Goal: Task Accomplishment & Management: Manage account settings

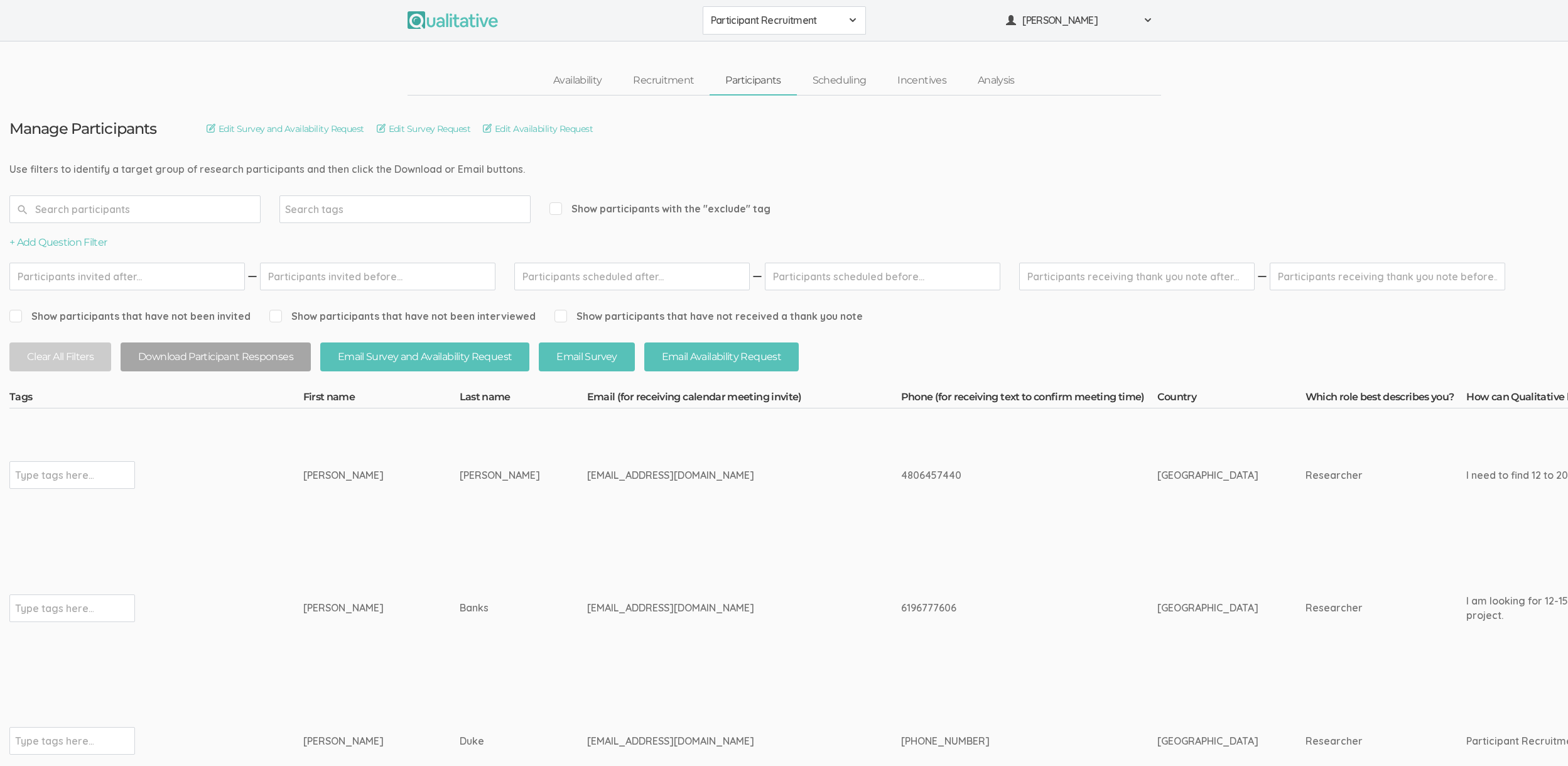
click at [587, 480] on div "[EMAIL_ADDRESS][DOMAIN_NAME]" at bounding box center [720, 475] width 267 height 14
click at [587, 480] on div "ggeist@my.gcu.edu" at bounding box center [720, 475] width 267 height 14
copy div "ggeist"
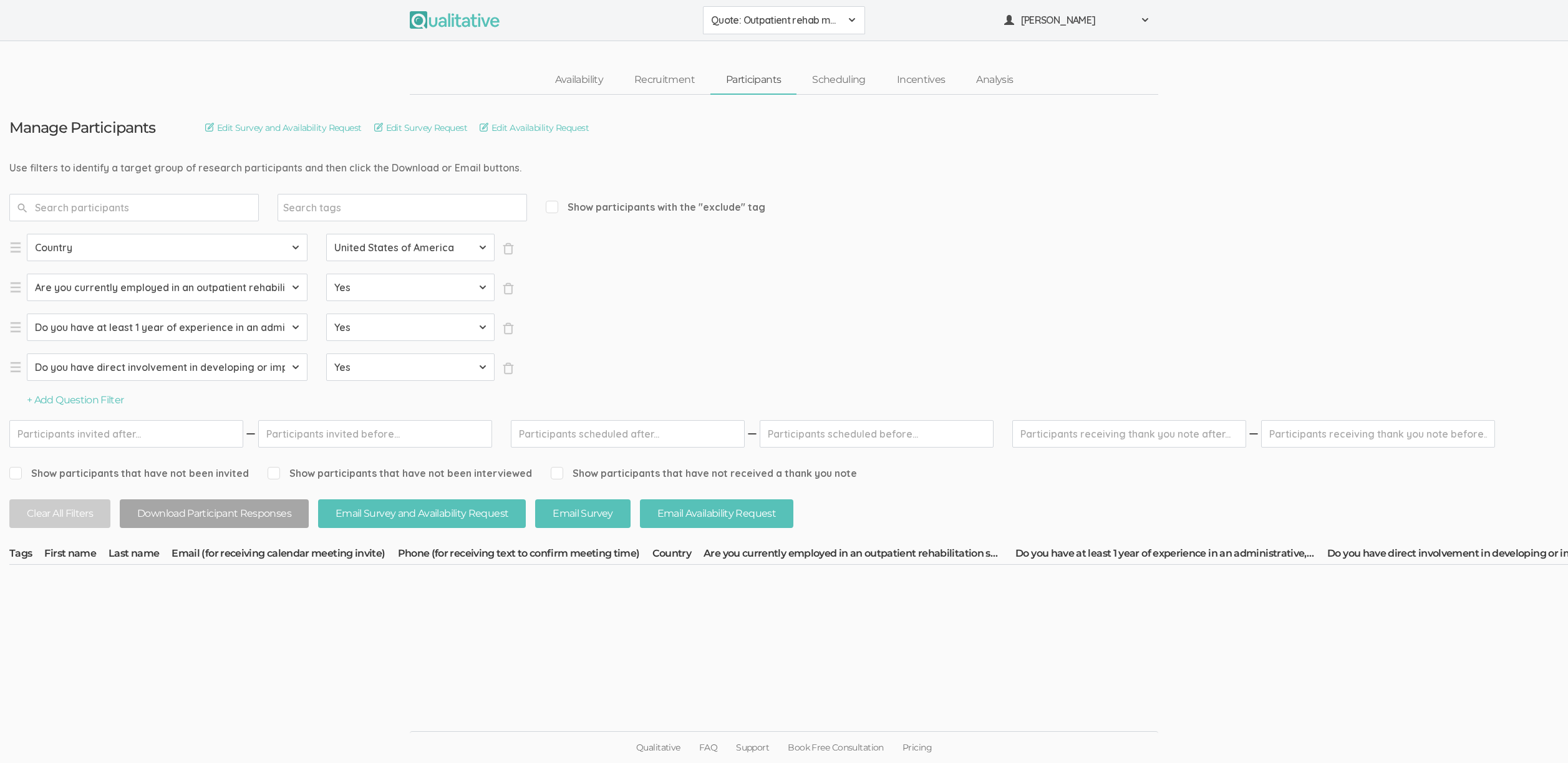
select select "SFQ Do you have at least 1 year of experience in an administrative, leadership,…"
select select "Yes"
select select "SFQ Do you have direct involvement in developing or implementing strategies to …"
select select "Yes"
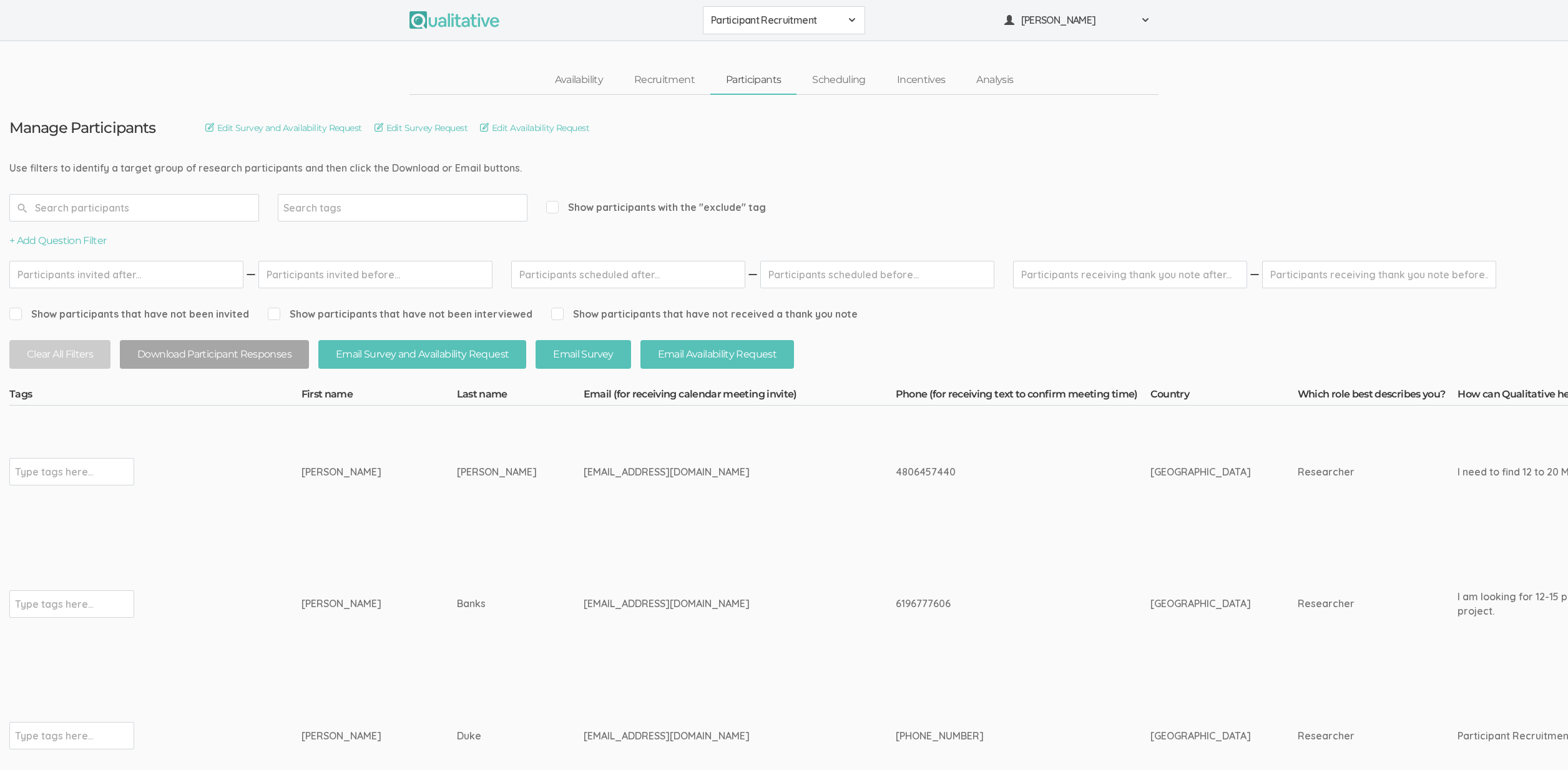
click at [759, 21] on span "Participant Recruitment" at bounding box center [776, 20] width 130 height 14
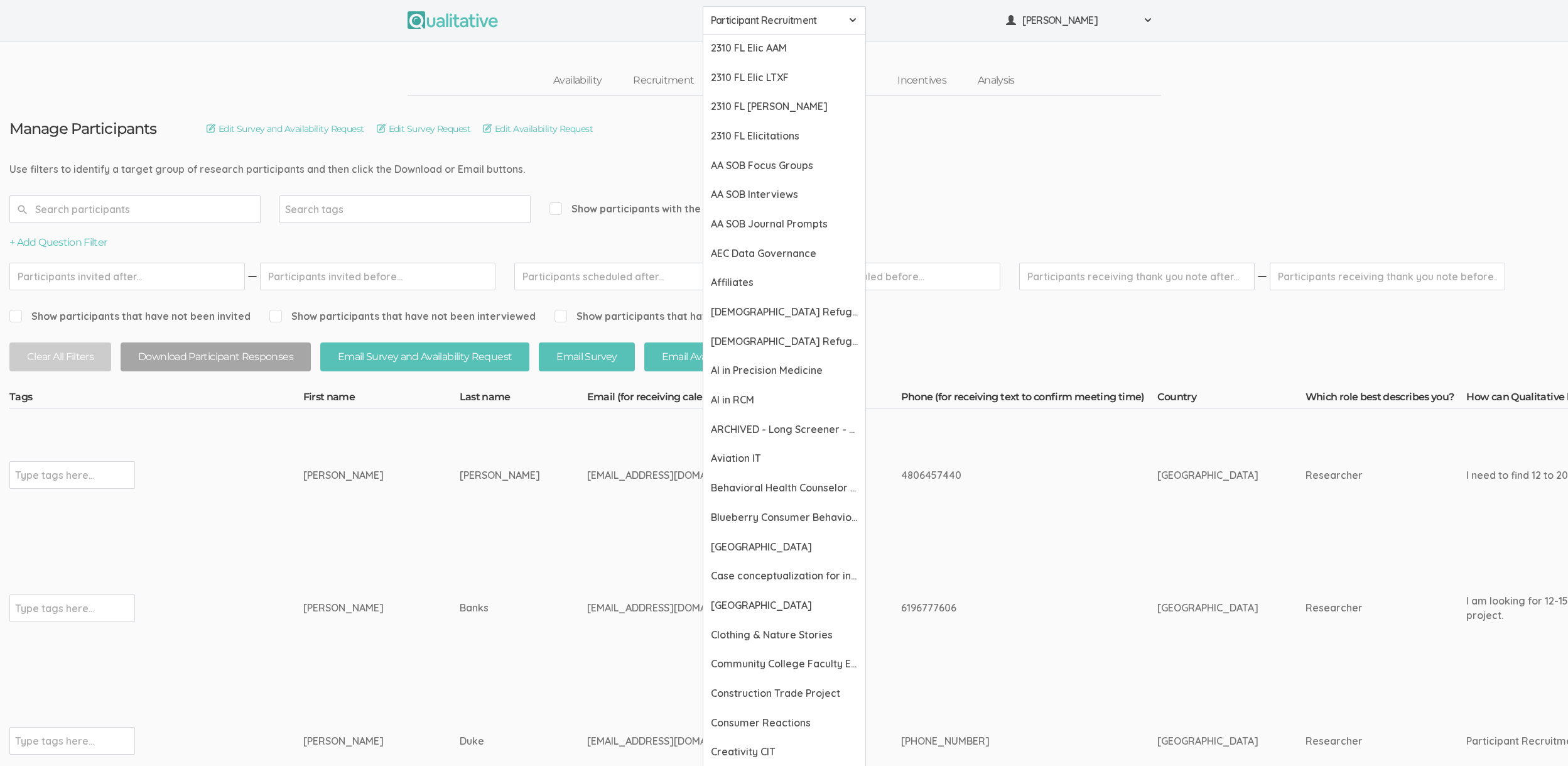
drag, startPoint x: 214, startPoint y: 78, endPoint x: 196, endPoint y: 22, distance: 58.8
click at [213, 78] on div "Availability Recruitment Participants Scheduling Incentives Analysis" at bounding box center [784, 81] width 1568 height 29
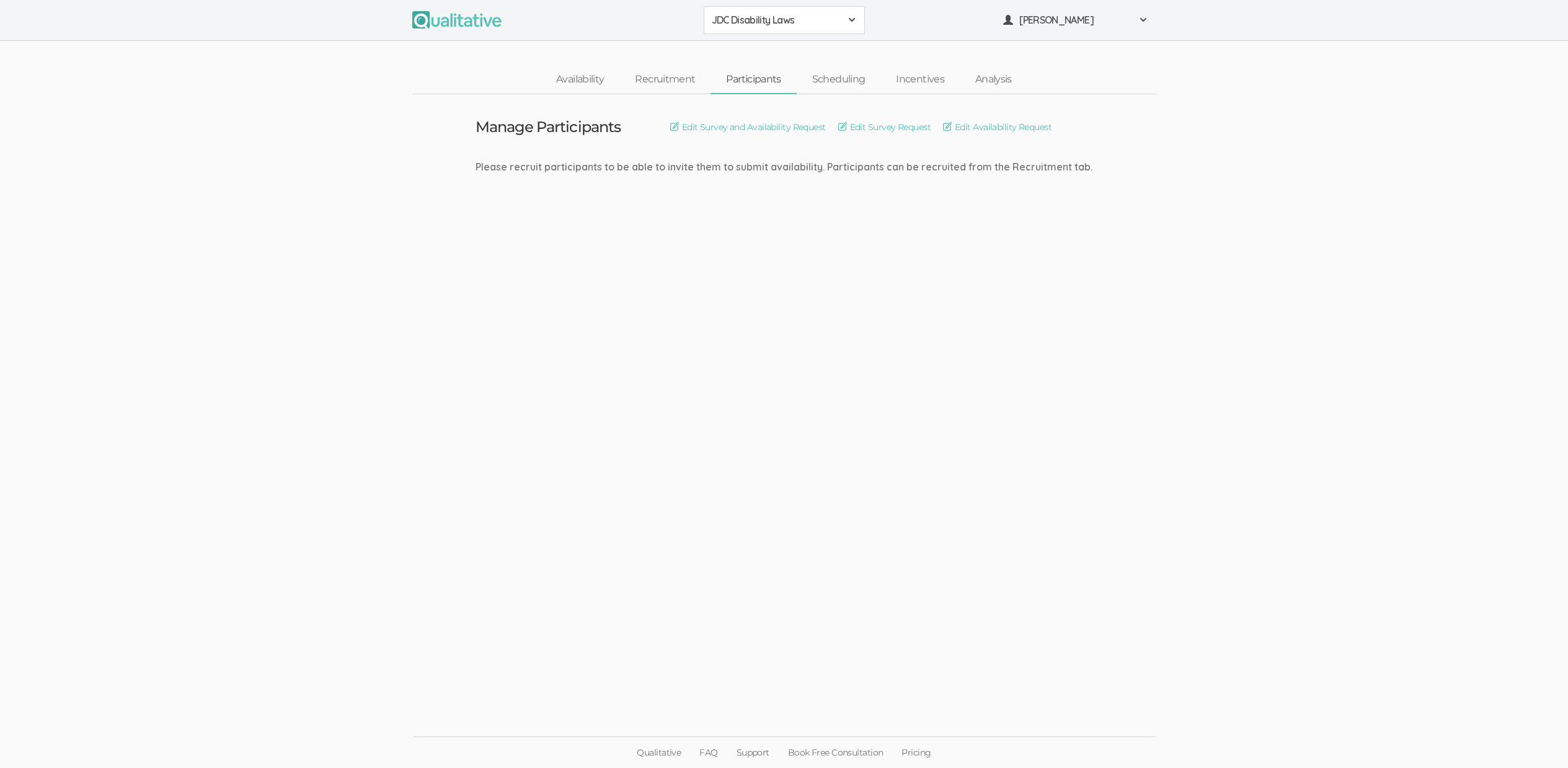
click at [737, 21] on span "JDC Disability Laws" at bounding box center [777, 20] width 129 height 14
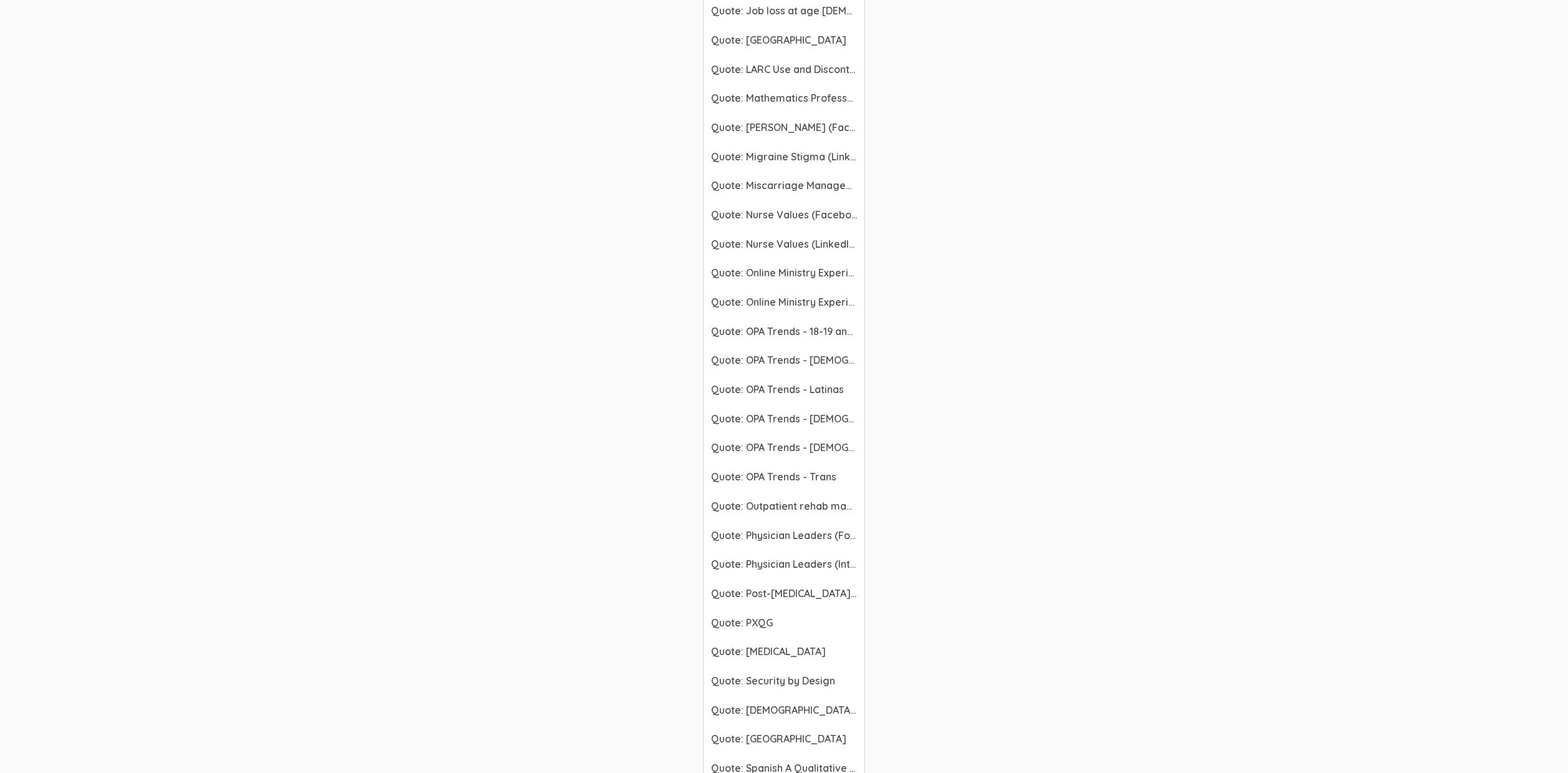
scroll to position [4564, 0]
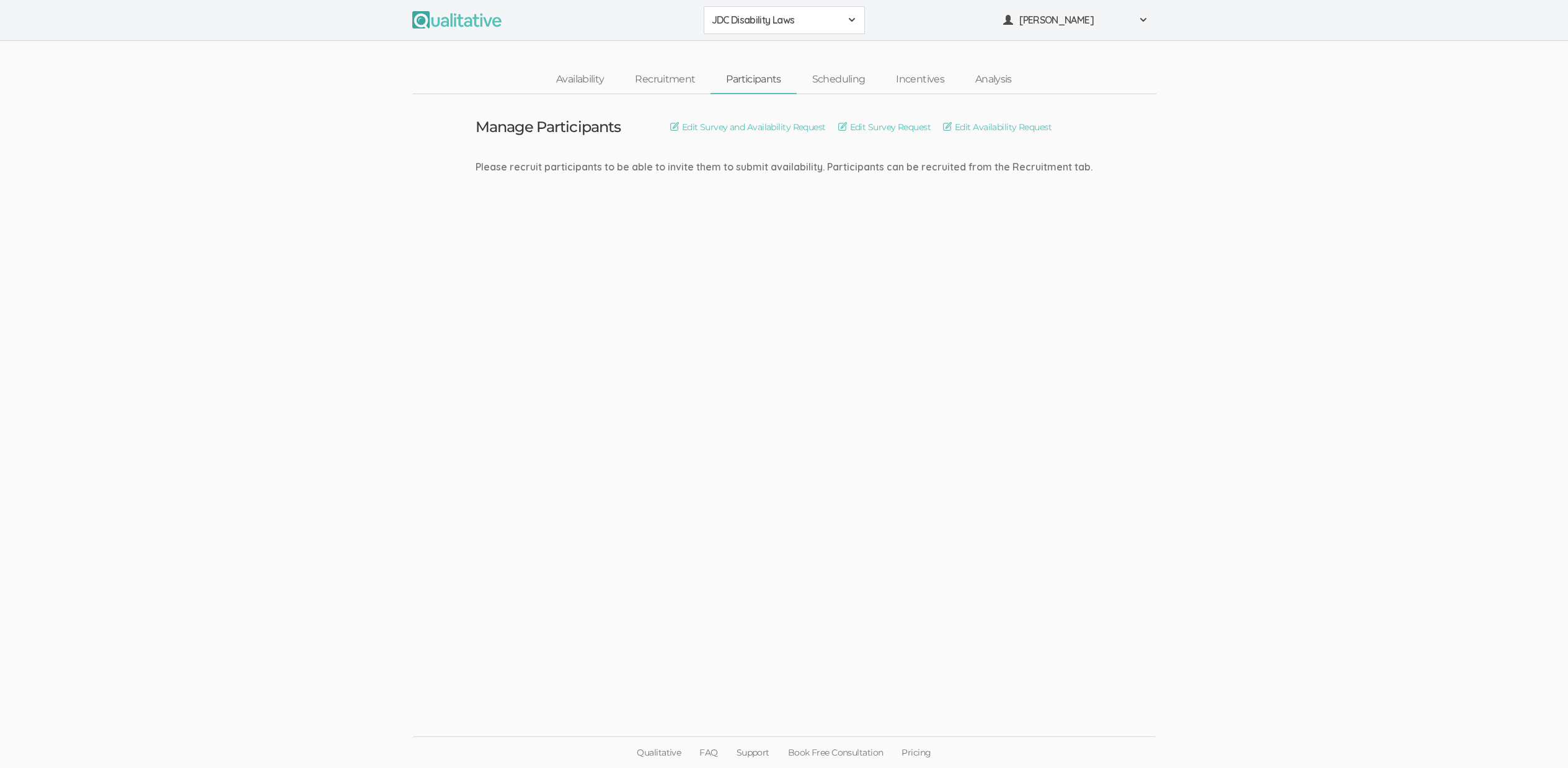
click at [991, 22] on ul "JDC Disability Laws 2310 FL Elic AAM 2310 FL Elic LTXF 2310 FL Elic WNHF 2310 F…" at bounding box center [784, 20] width 744 height 28
click at [1066, 27] on button "[PERSON_NAME]" at bounding box center [1075, 20] width 161 height 28
click at [1066, 126] on link "Project Settings" at bounding box center [1075, 123] width 160 height 25
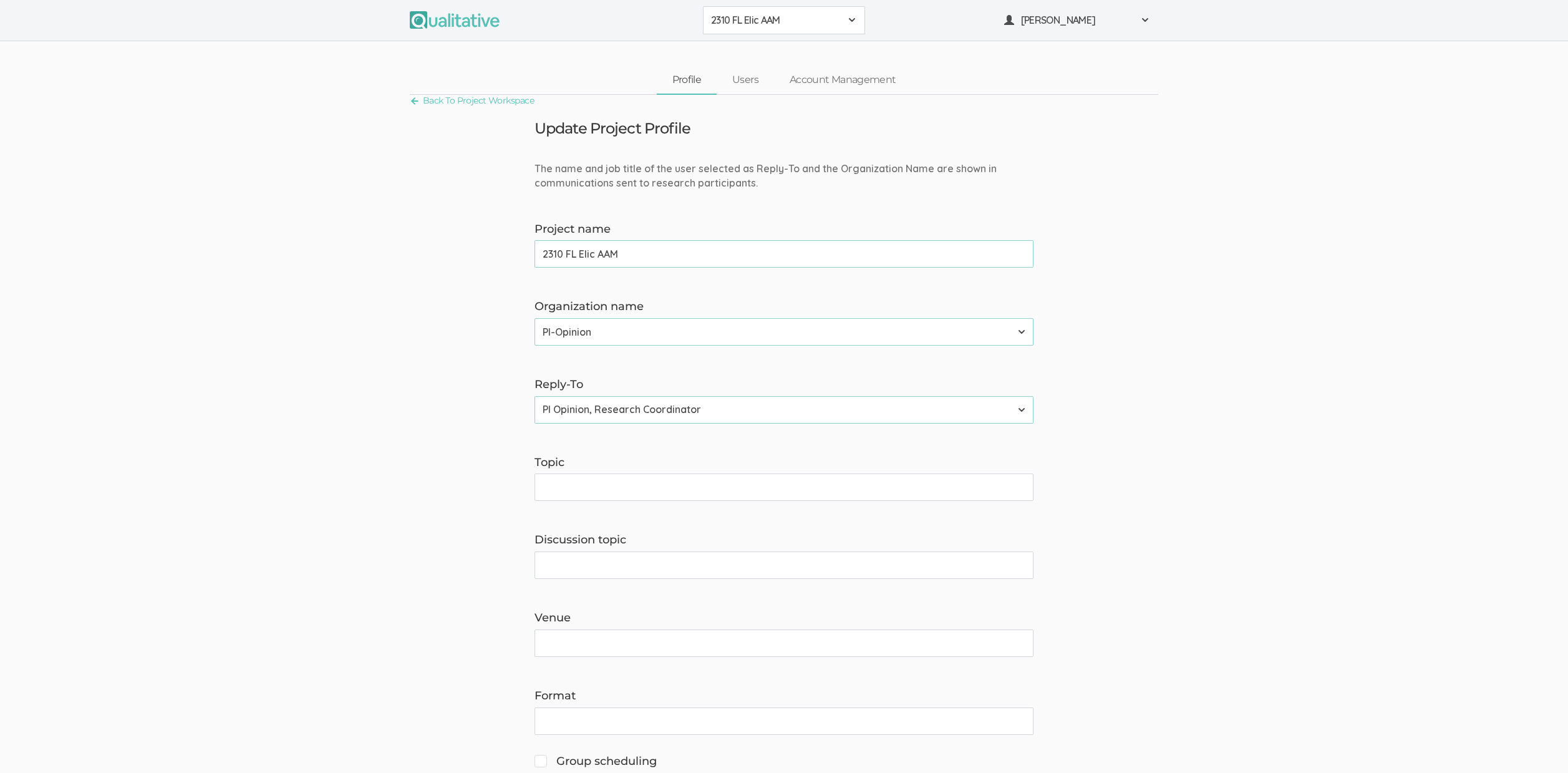
click at [731, 8] on button "2310 FL Elic AAM" at bounding box center [784, 20] width 162 height 28
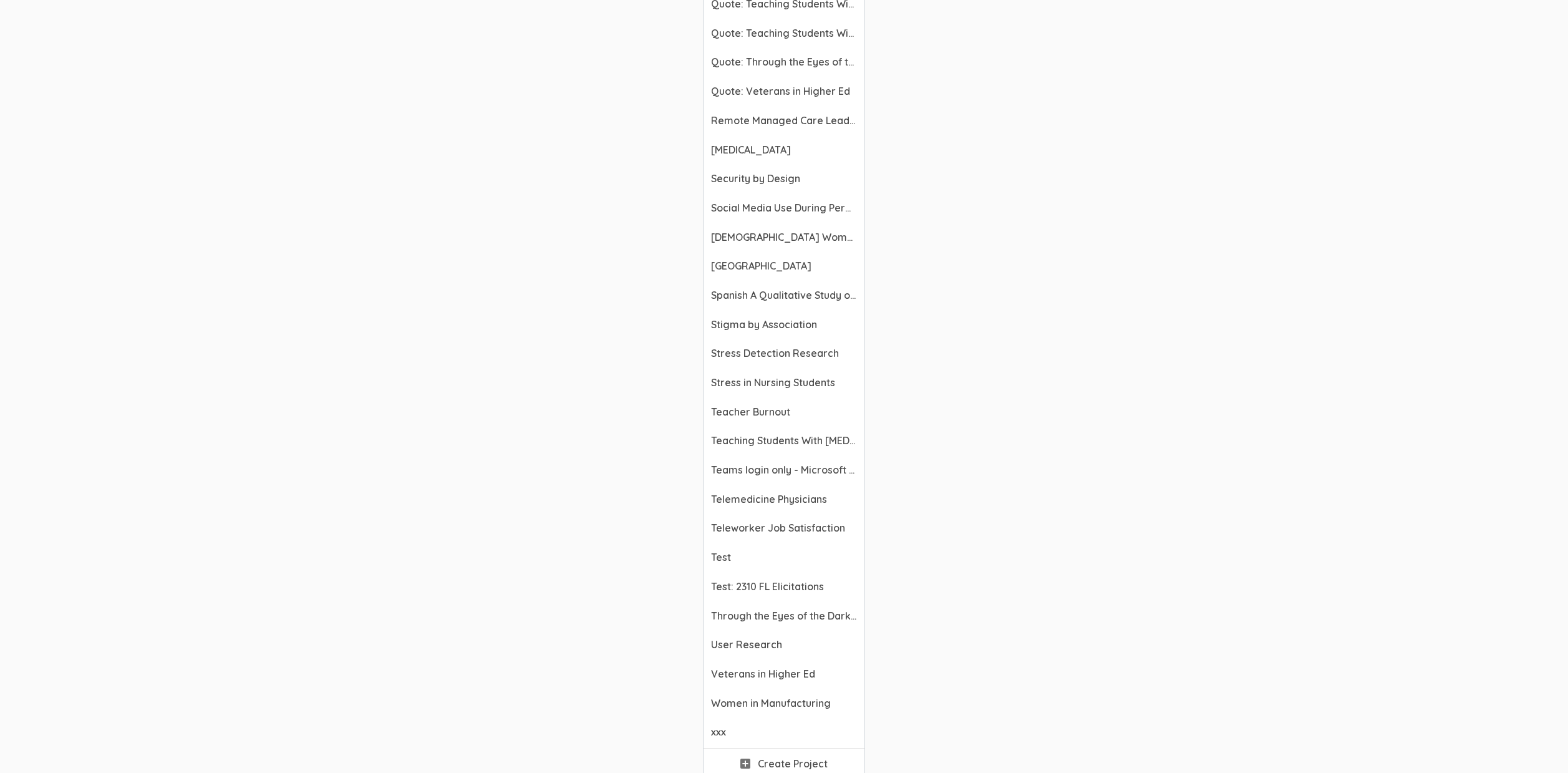
scroll to position [4592, 0]
click at [763, 487] on span "Telemedicine Physicians" at bounding box center [784, 493] width 146 height 14
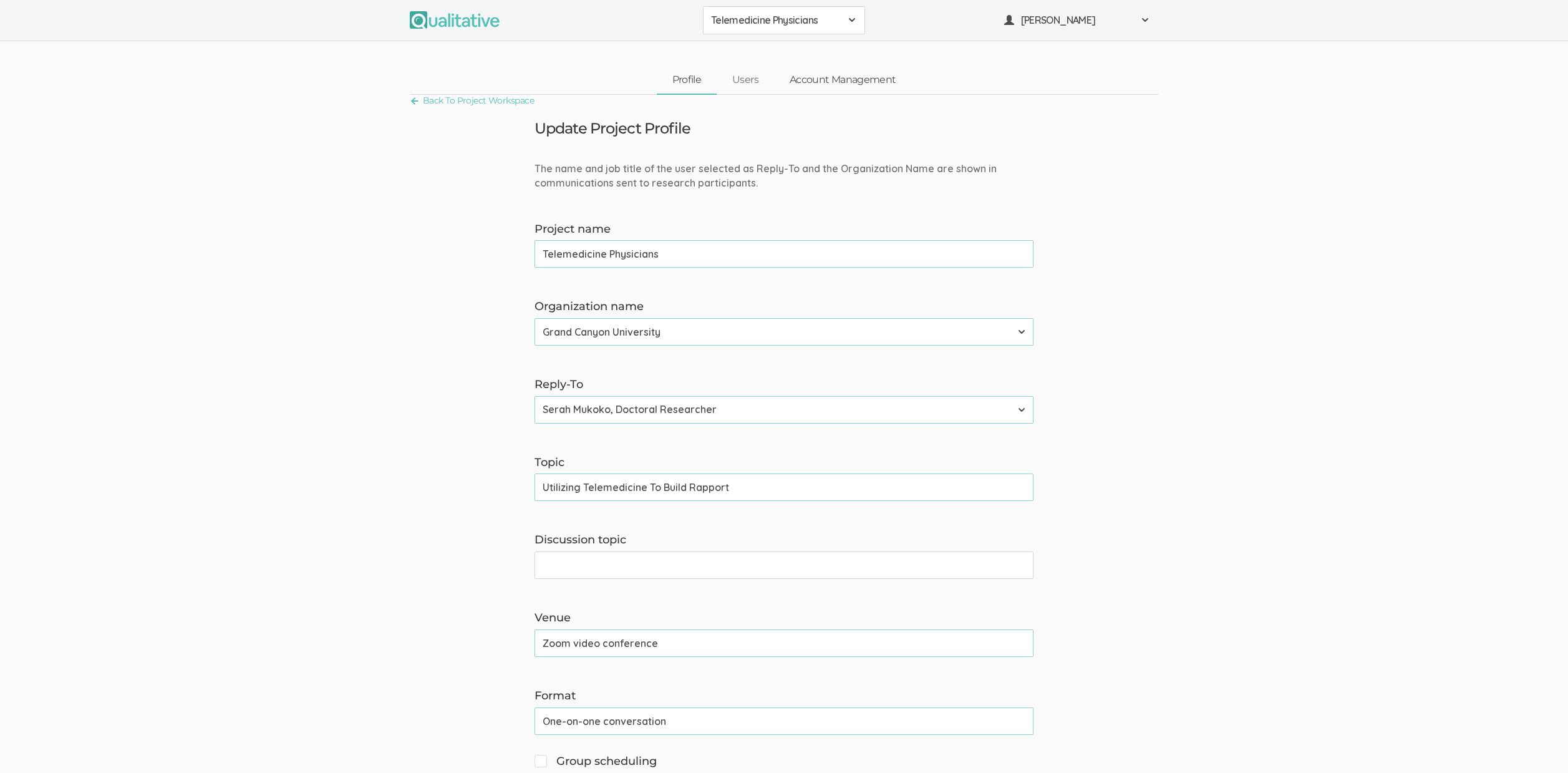
click at [871, 81] on link "Account Management" at bounding box center [843, 80] width 138 height 27
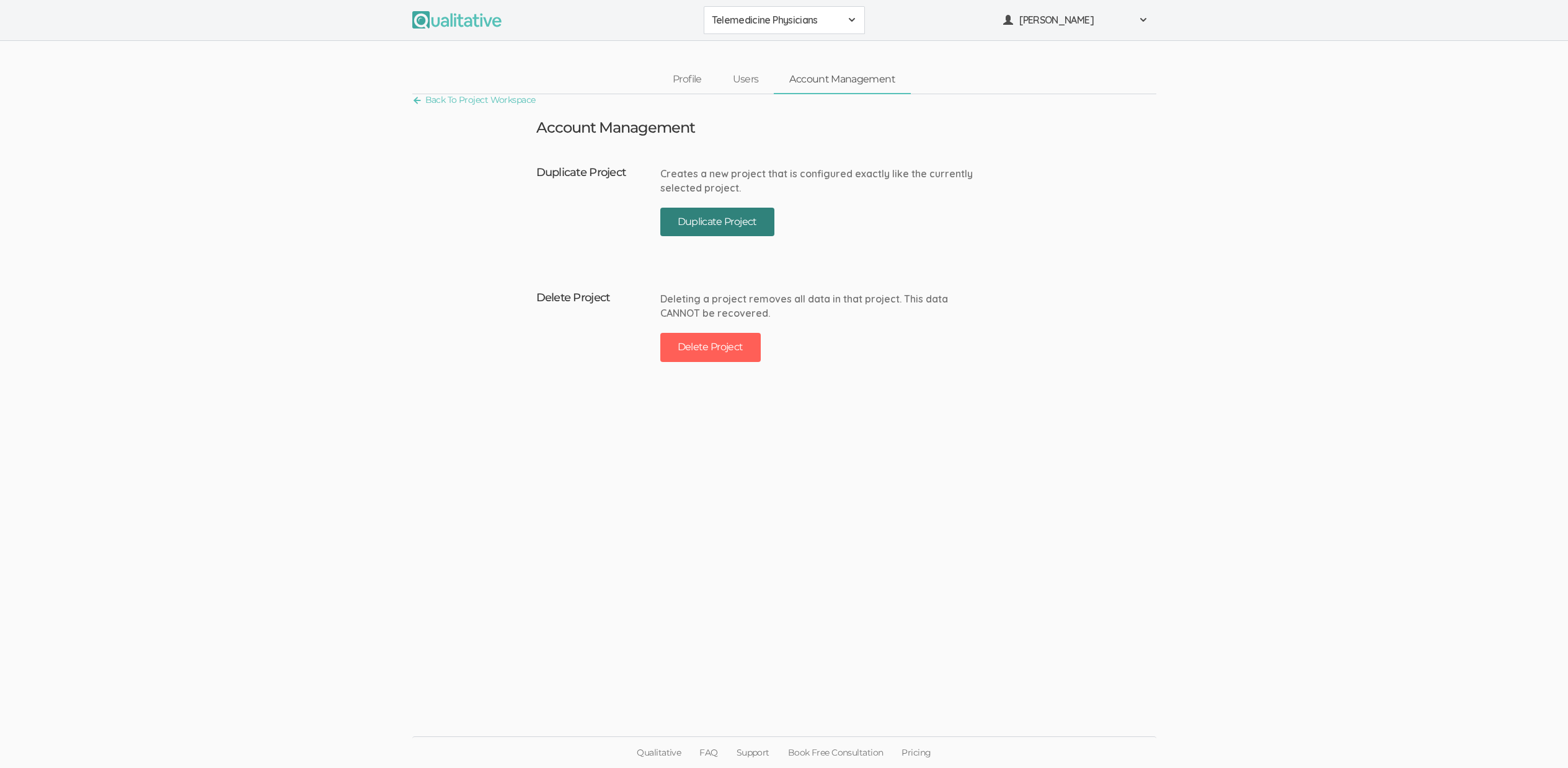
click at [707, 221] on button "Duplicate Project" at bounding box center [717, 221] width 114 height 29
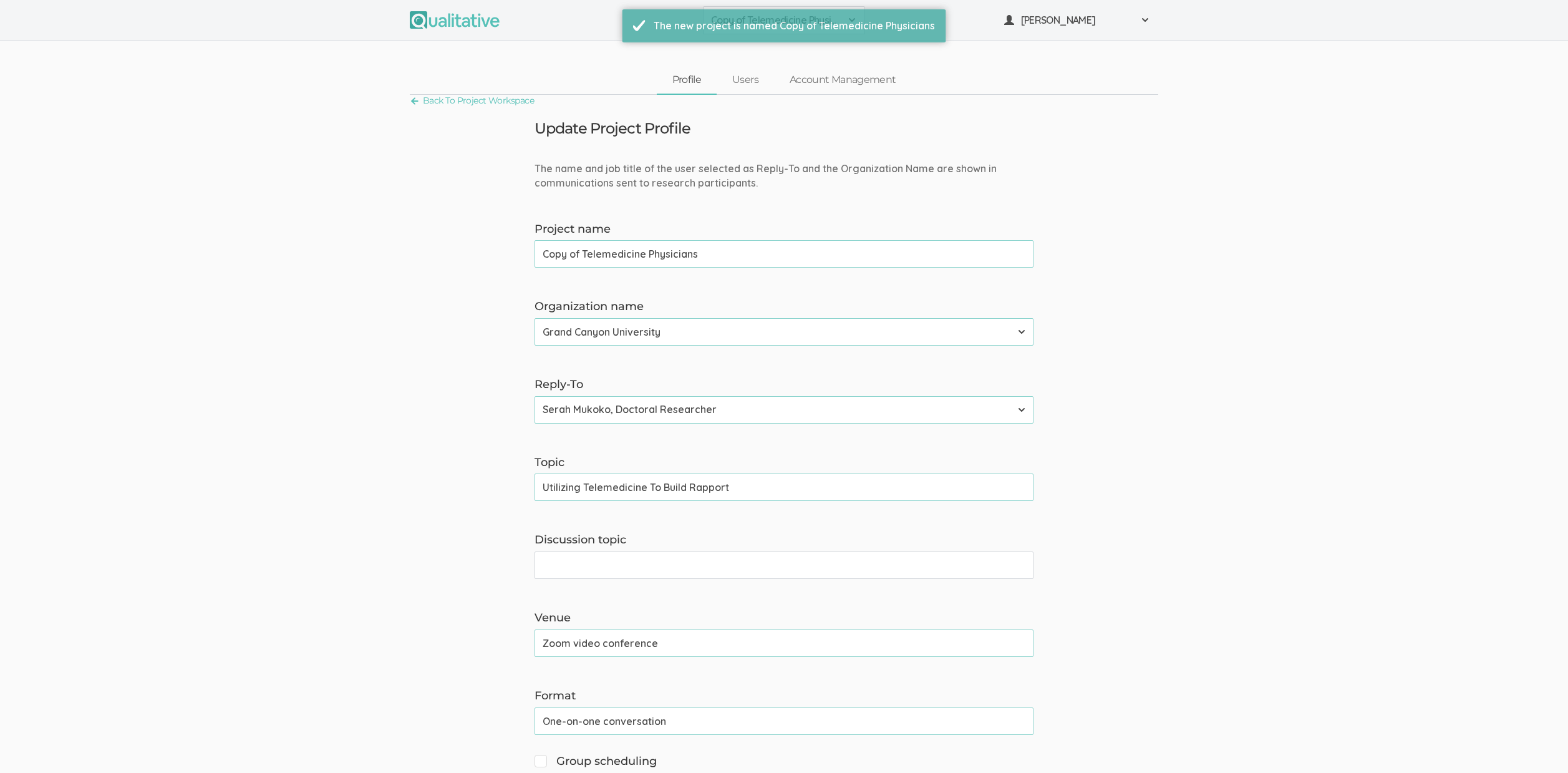
drag, startPoint x: 584, startPoint y: 253, endPoint x: 425, endPoint y: 247, distance: 159.1
type input "Quote: Telemedicine Physicians"
click at [612, 316] on div "Organization name Adler University Alliant International University Bournemouth…" at bounding box center [784, 322] width 517 height 47
click at [612, 321] on select "Adler University Alliant International University Bournemouth University Califo…" at bounding box center [784, 331] width 499 height 28
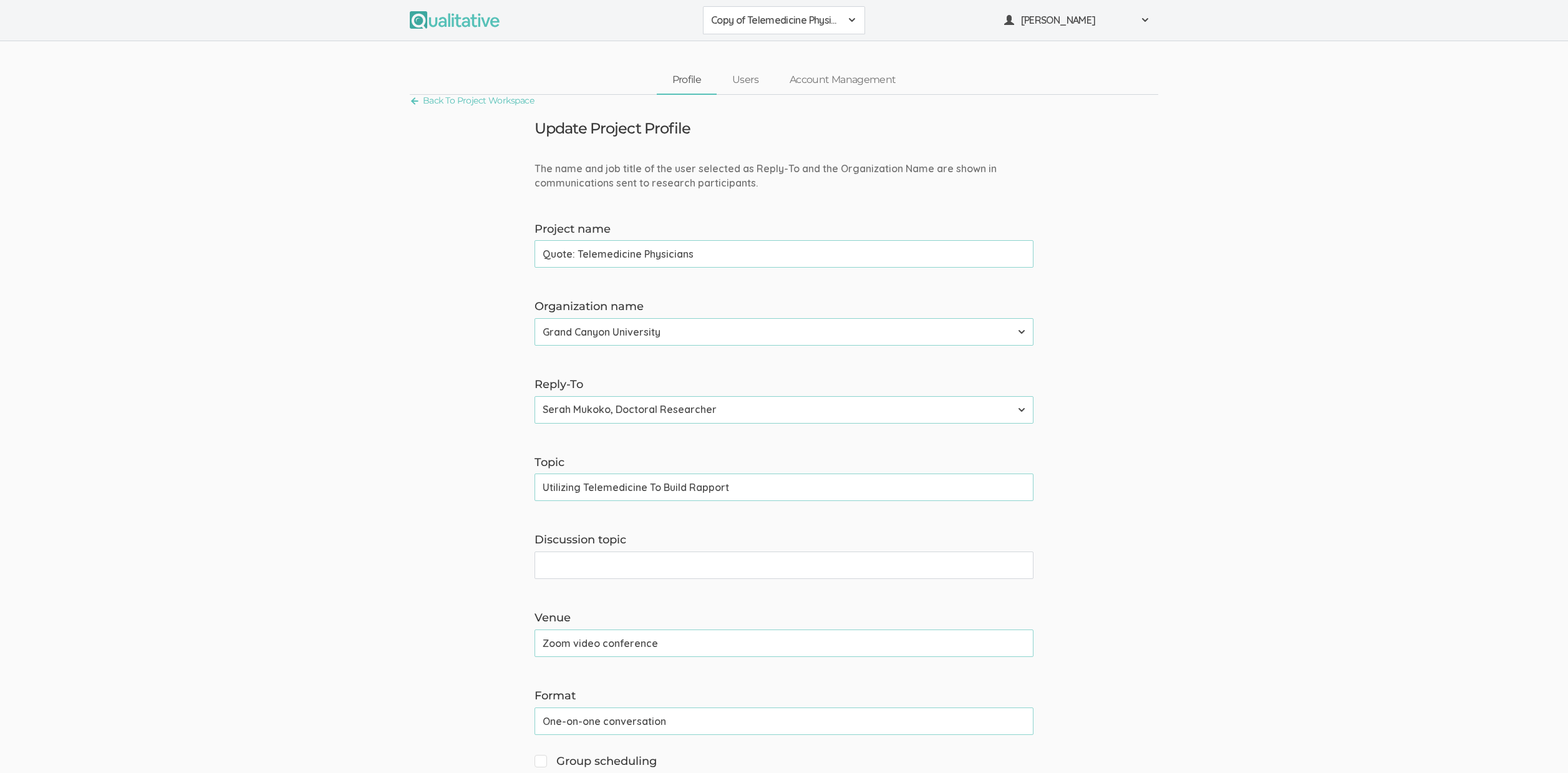
select select "46"
click at [535, 318] on select "Adler University Alliant International University Bournemouth University Califo…" at bounding box center [784, 331] width 499 height 28
click at [600, 483] on input "Utilizing Telemedicine To Build Rapport" at bounding box center [784, 487] width 499 height 28
click at [567, 404] on select "Neal Samarakkody, Founder Neal Samarakkody, Founder - Samarakkody Qualitative A…" at bounding box center [784, 410] width 499 height 28
select select "3"
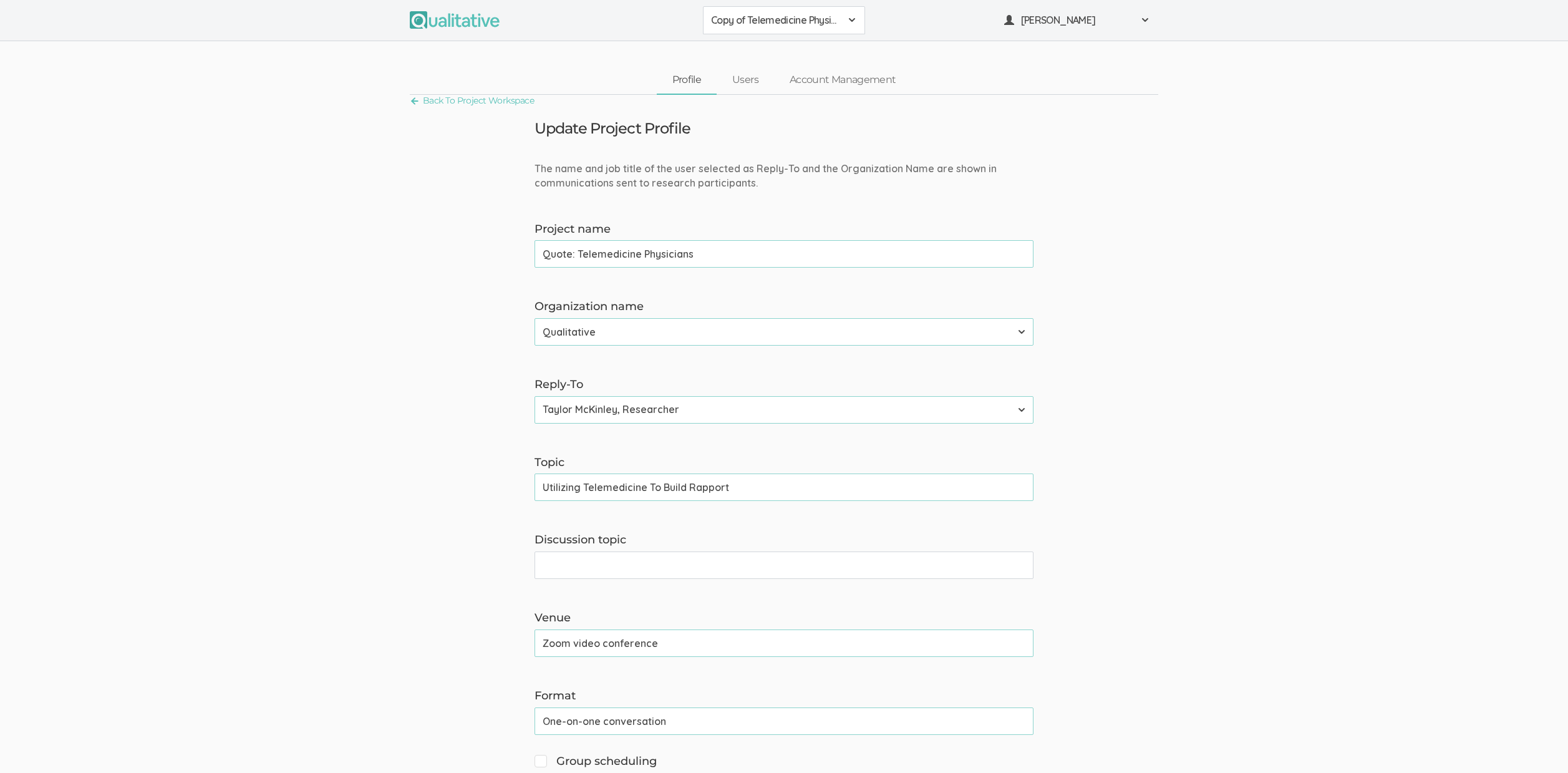
click at [535, 396] on select "Neal Samarakkody, Founder Neal Samarakkody, Founder - Samarakkody Qualitative A…" at bounding box center [784, 410] width 499 height 28
click at [587, 483] on input "Utilizing Telemedicine To Build Rapport" at bounding box center [784, 487] width 499 height 28
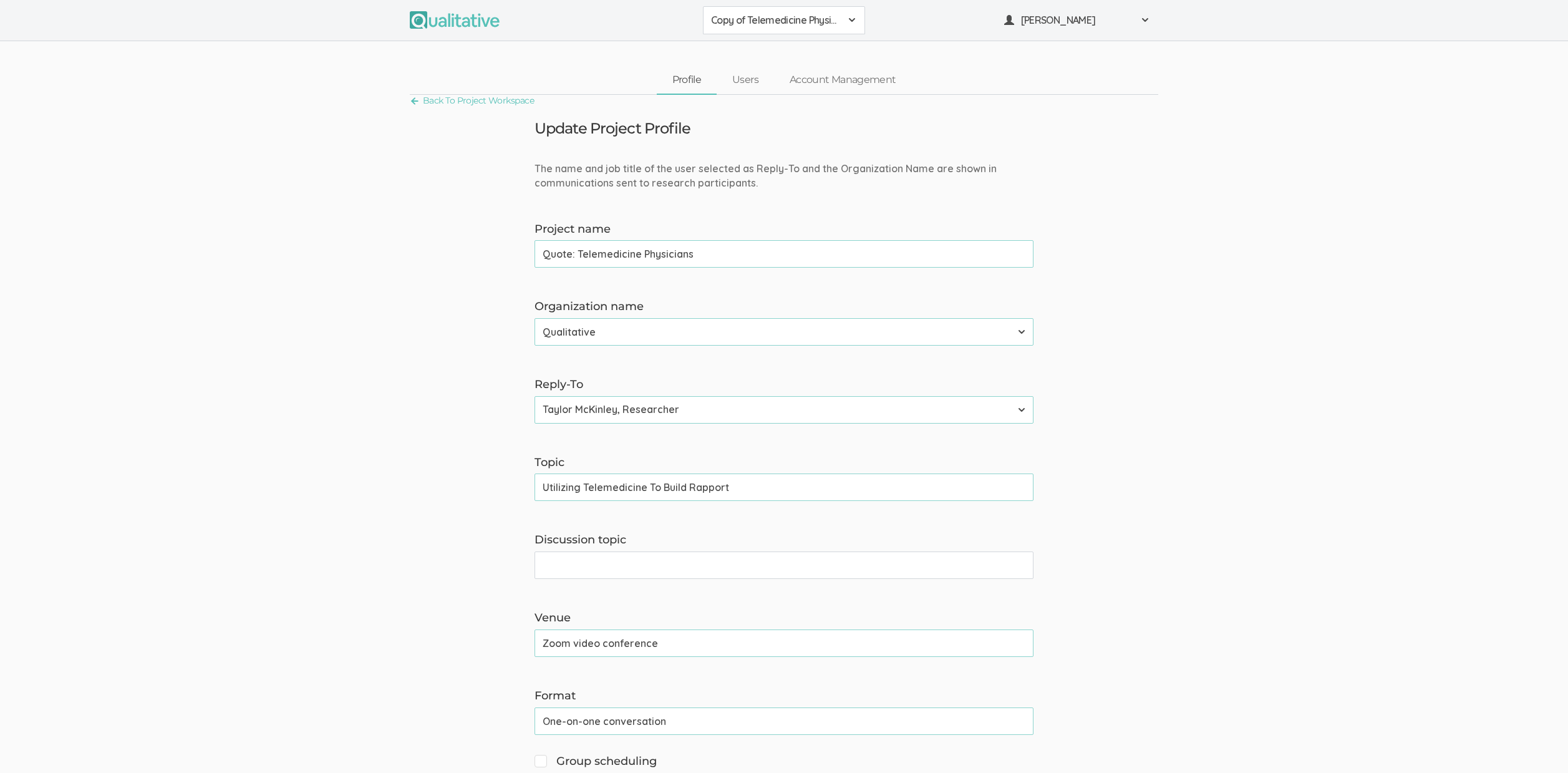
click at [584, 560] on input "Discussion topic" at bounding box center [784, 564] width 499 height 28
paste input "Utilizing Telemedicine To Build Rapport"
click at [548, 567] on input "Utilizing Telemedicine To Build Rapport" at bounding box center [784, 564] width 499 height 28
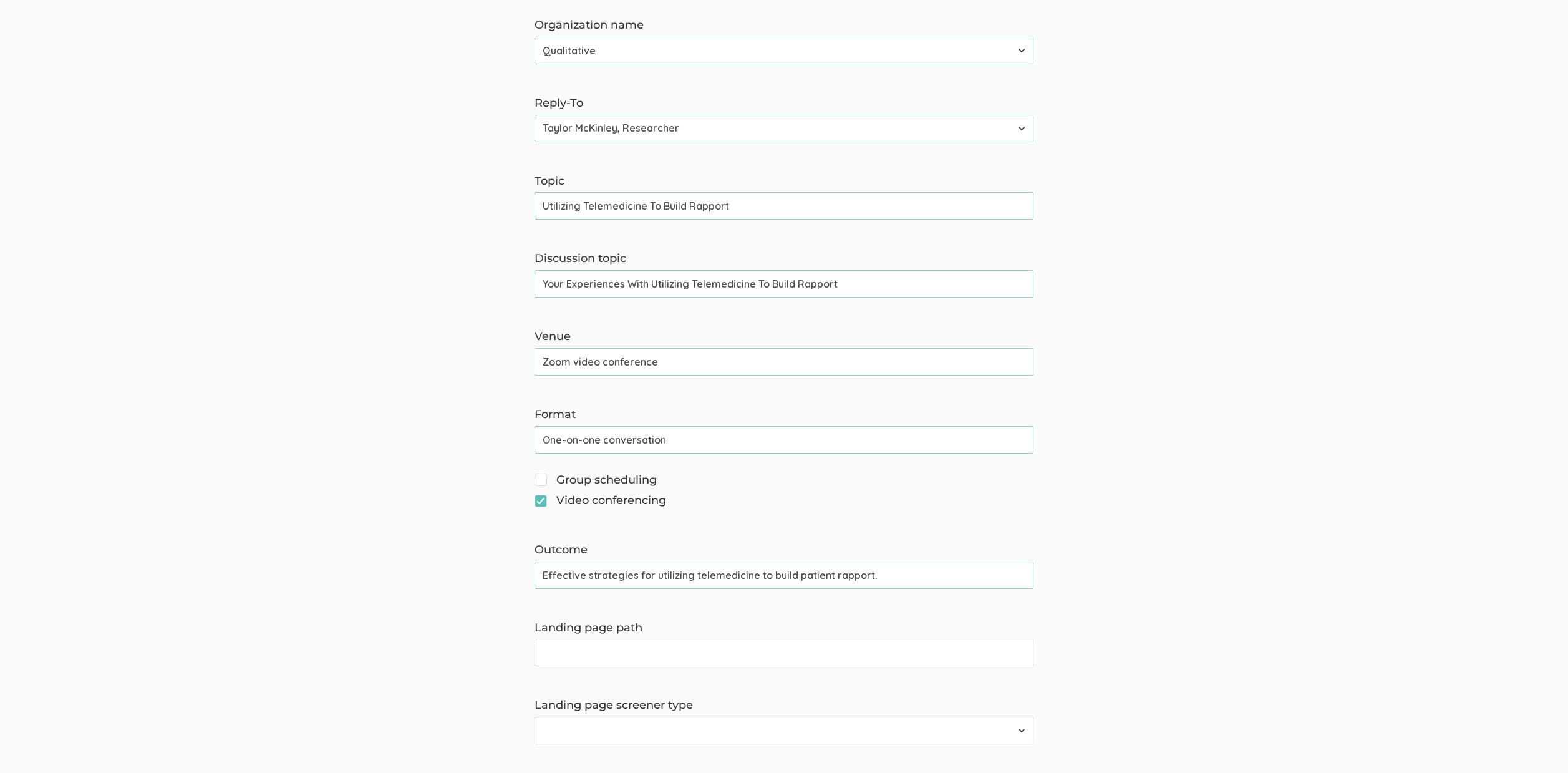
scroll to position [386, 0]
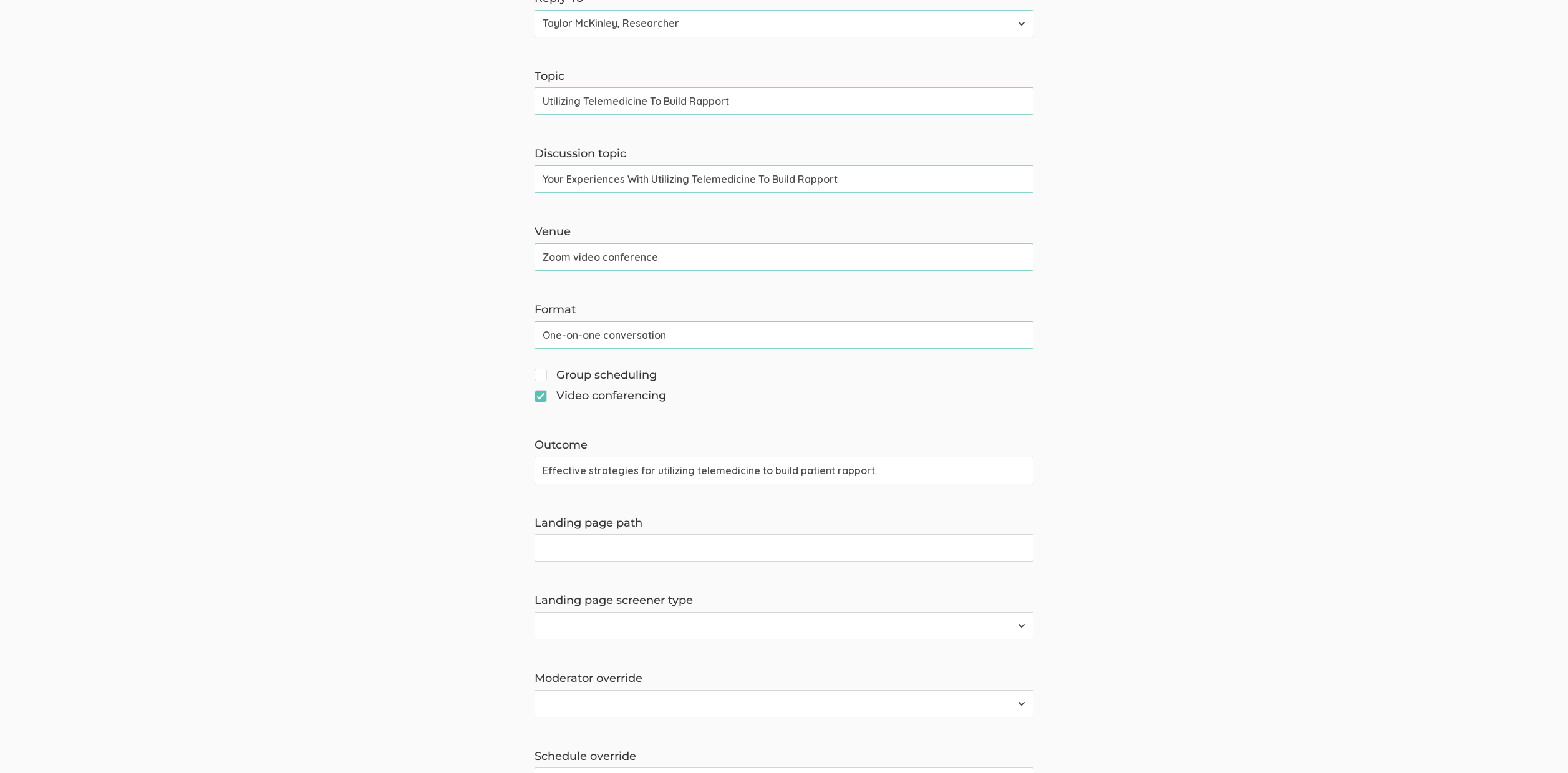
type input "Your Experiences With Utilizing Telemedicine To Build Rapport"
click at [674, 620] on select "Survey Survey and Availability Request" at bounding box center [784, 625] width 499 height 28
select select "1"
click at [535, 612] on select "Survey Survey and Availability Request" at bounding box center [784, 625] width 499 height 28
click at [631, 705] on select "2310 FL Elic AAM 2310 FL Elic LTXF 2310 FL Elic WNHF 2310 FL Elicitations AA SO…" at bounding box center [784, 703] width 499 height 28
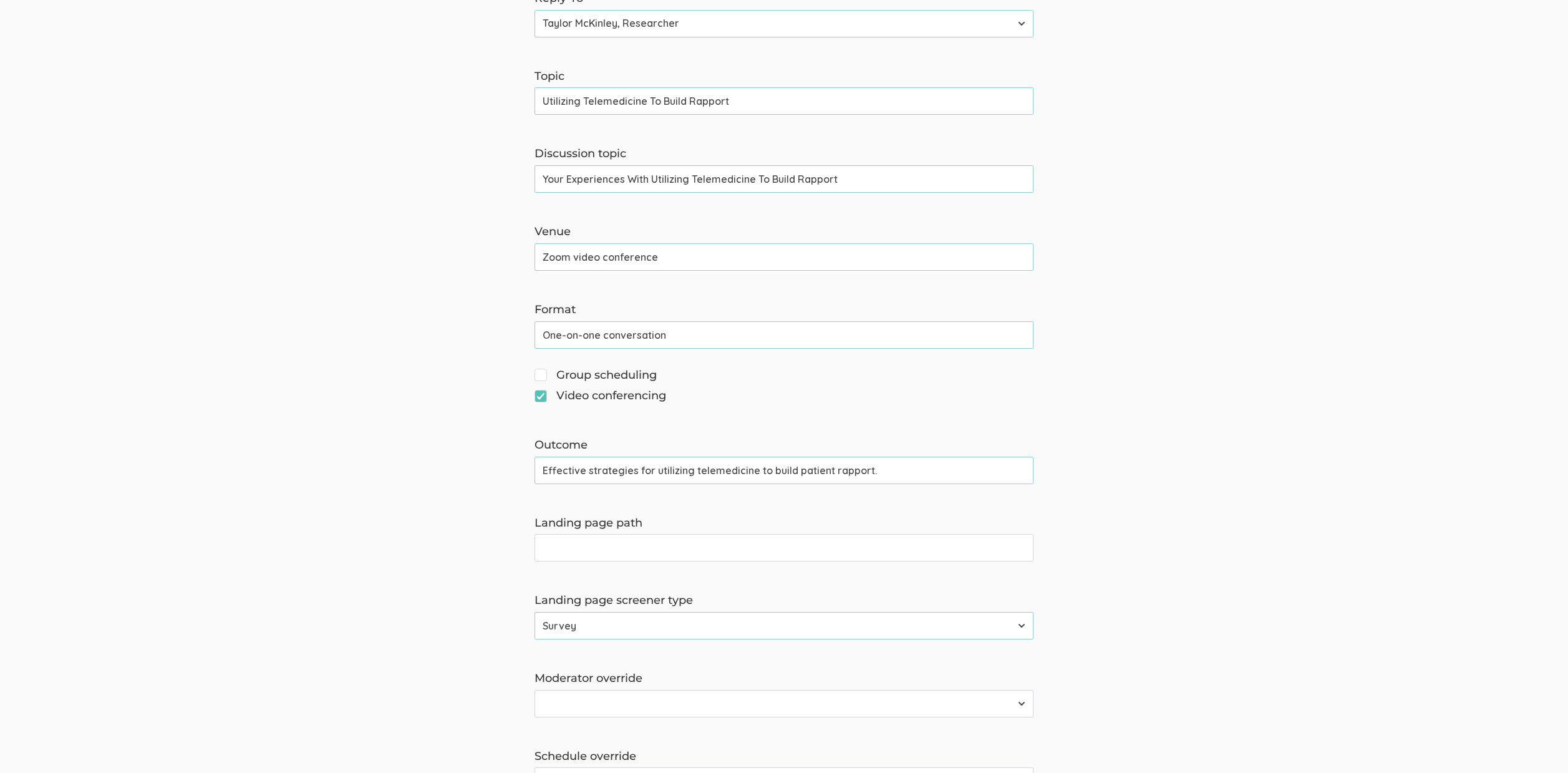
select select "175"
click at [535, 690] on select "2310 FL Elic AAM 2310 FL Elic LTXF 2310 FL Elic WNHF 2310 FL Elicitations AA SO…" at bounding box center [784, 703] width 499 height 28
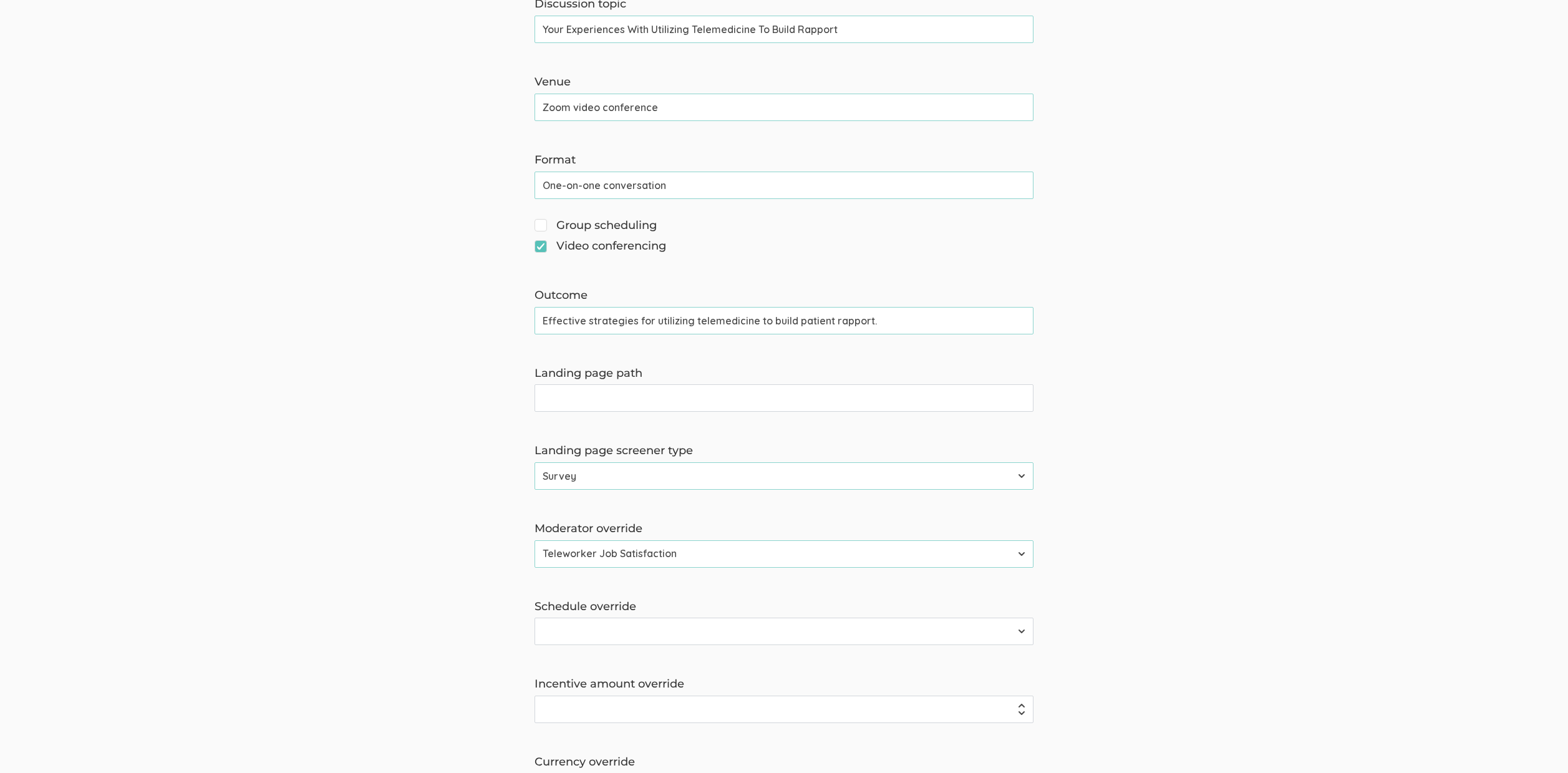
scroll to position [543, 0]
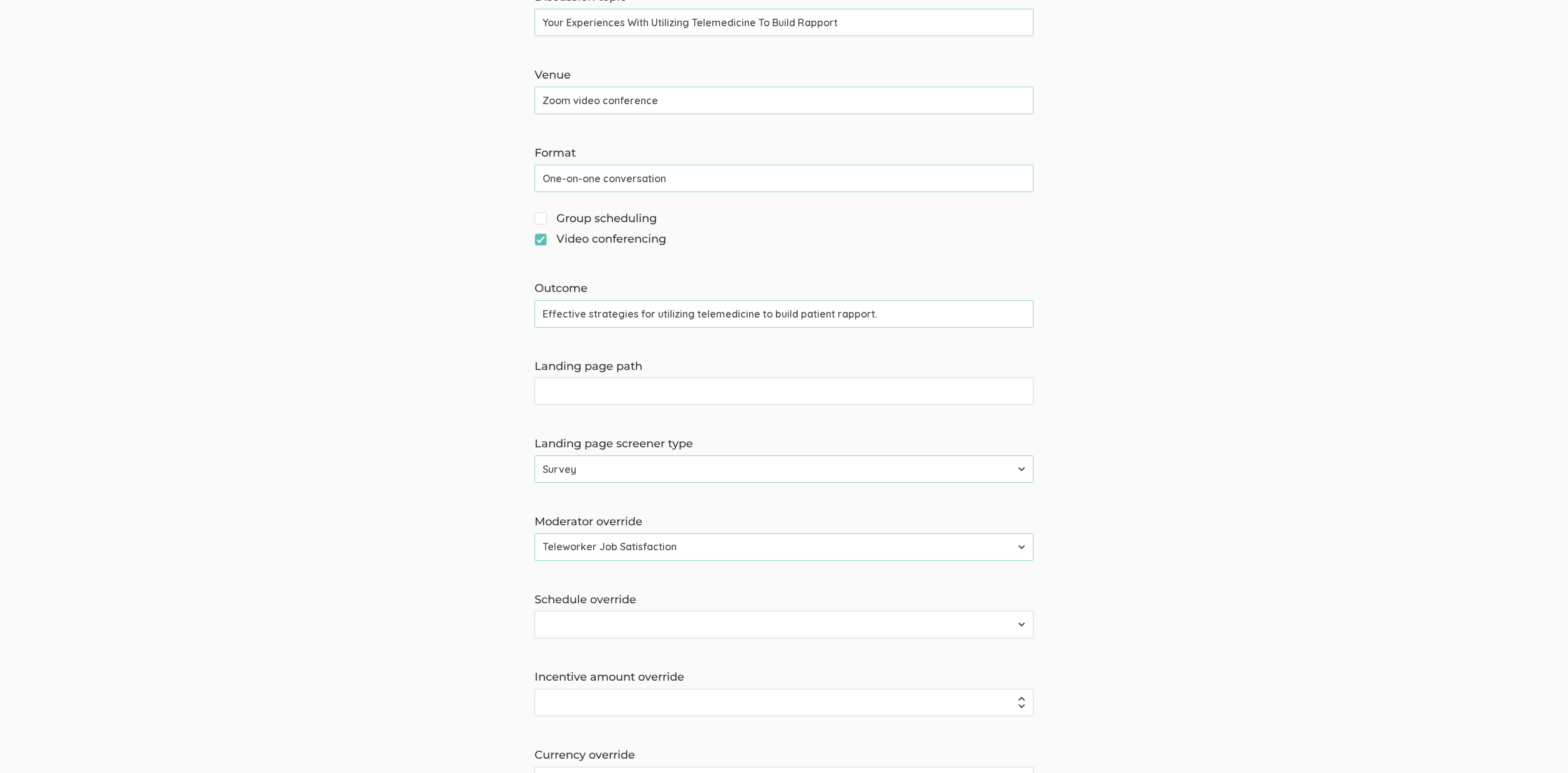
click at [751, 623] on select "2310 FL Elic AAM 2310 FL Elic LTXF 2310 FL Elic WNHF 2310 FL Elicitations AA SO…" at bounding box center [784, 624] width 499 height 28
select select "175"
click at [535, 611] on select "2310 FL Elic AAM 2310 FL Elic LTXF 2310 FL Elic WNHF 2310 FL Elicitations AA SO…" at bounding box center [784, 624] width 499 height 28
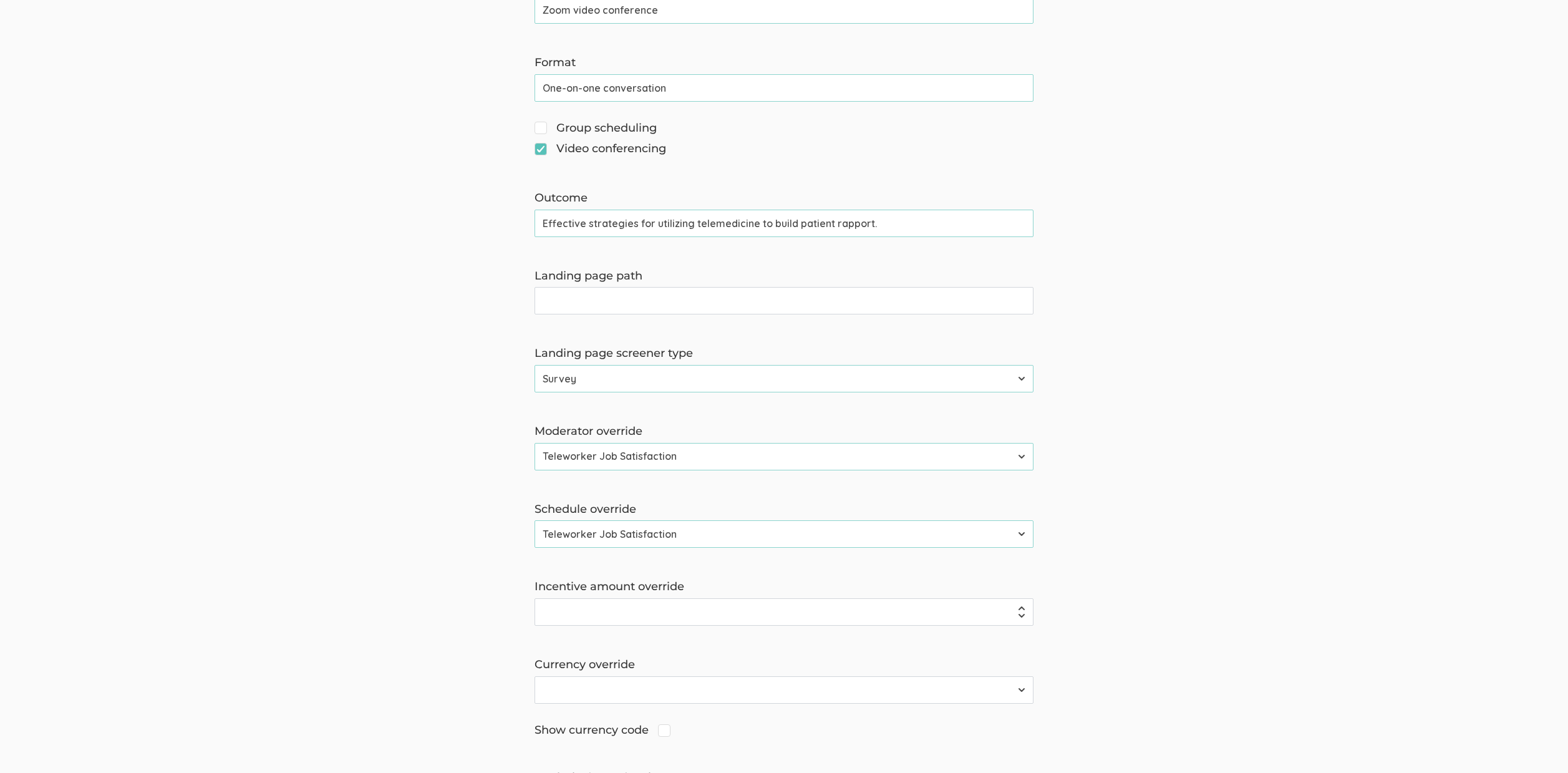
scroll to position [481, 0]
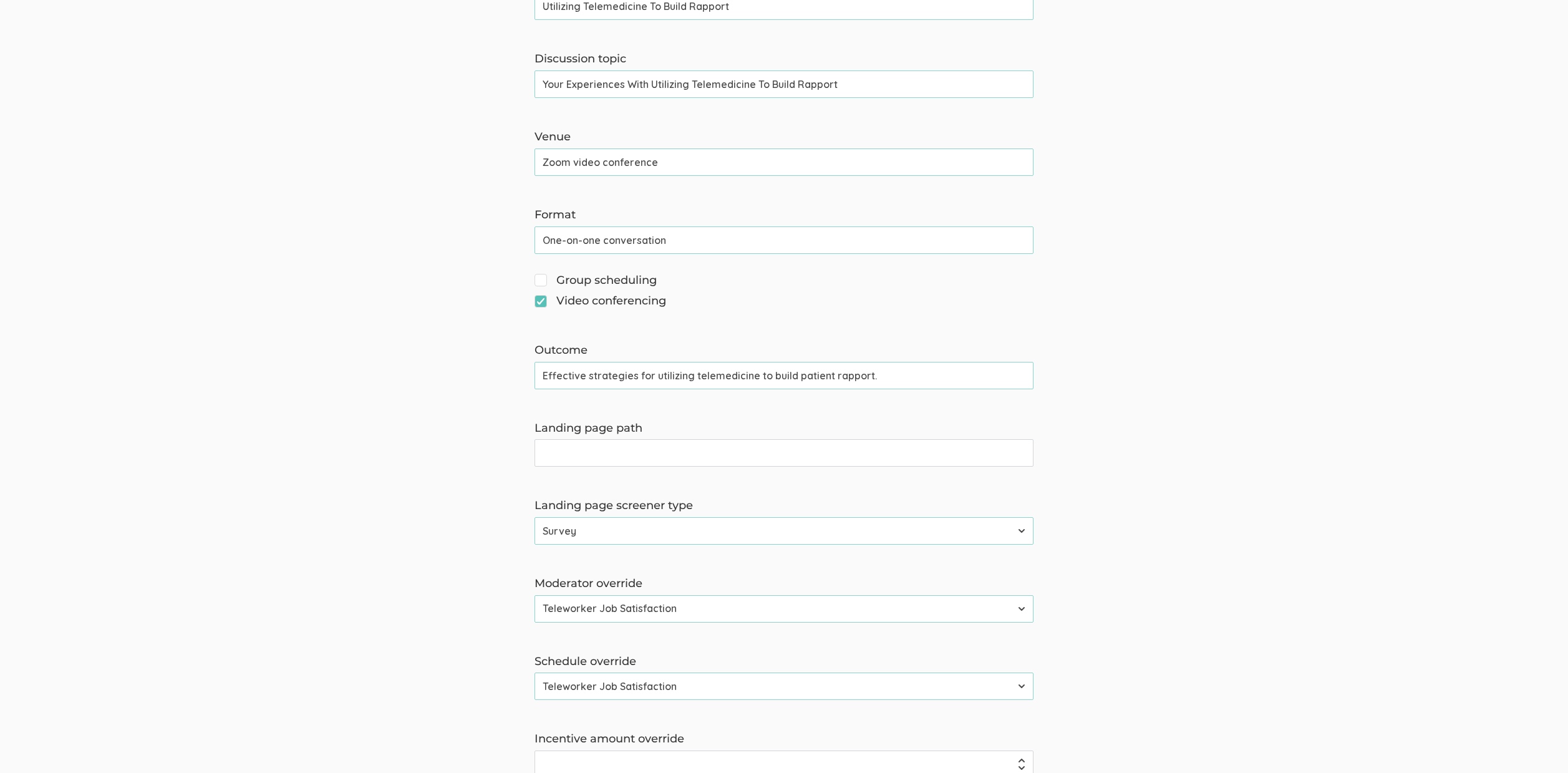
click at [673, 456] on input "Landing page path" at bounding box center [784, 452] width 499 height 28
type input "telemedicine-rapport"
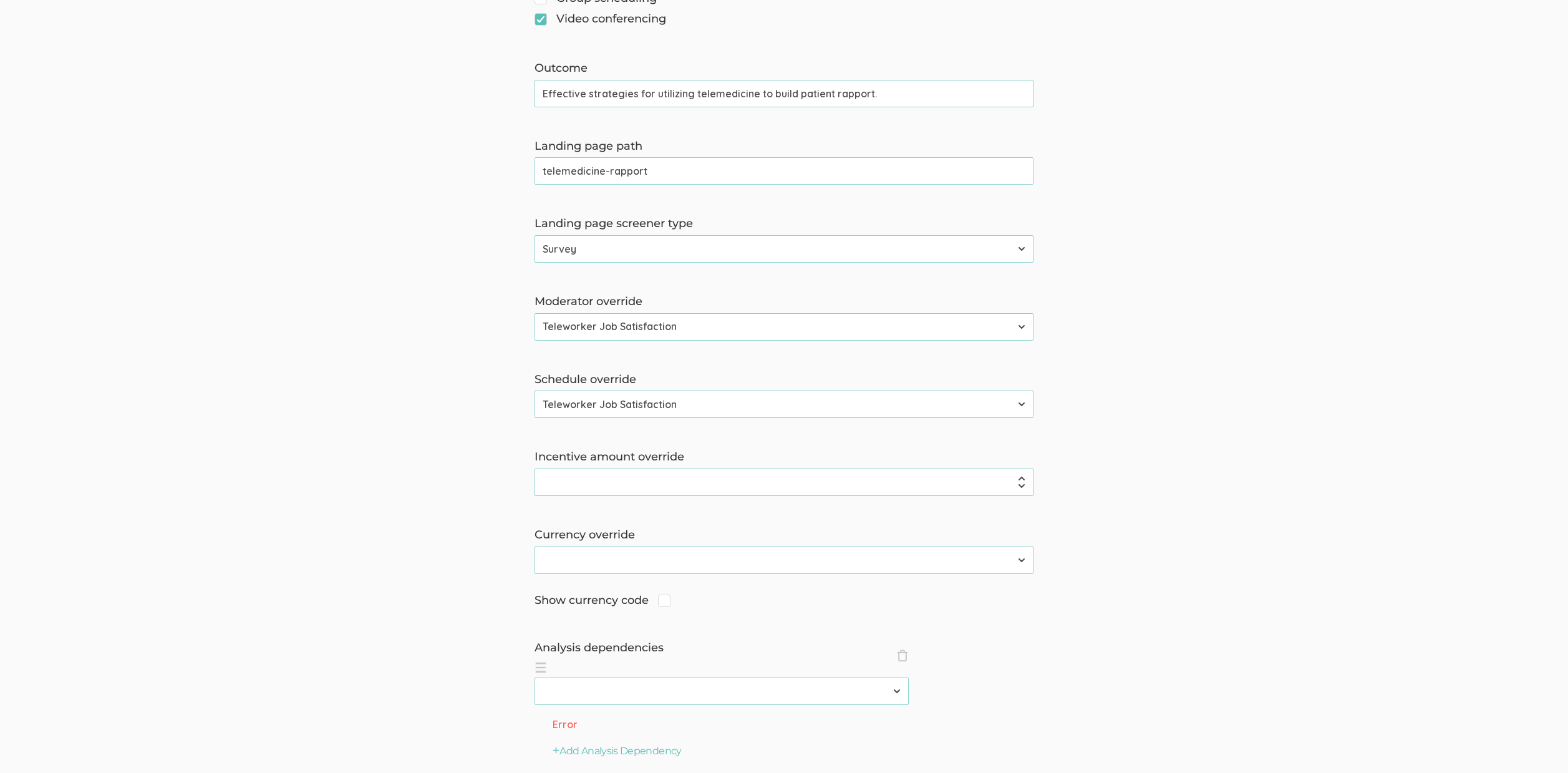
scroll to position [912, 0]
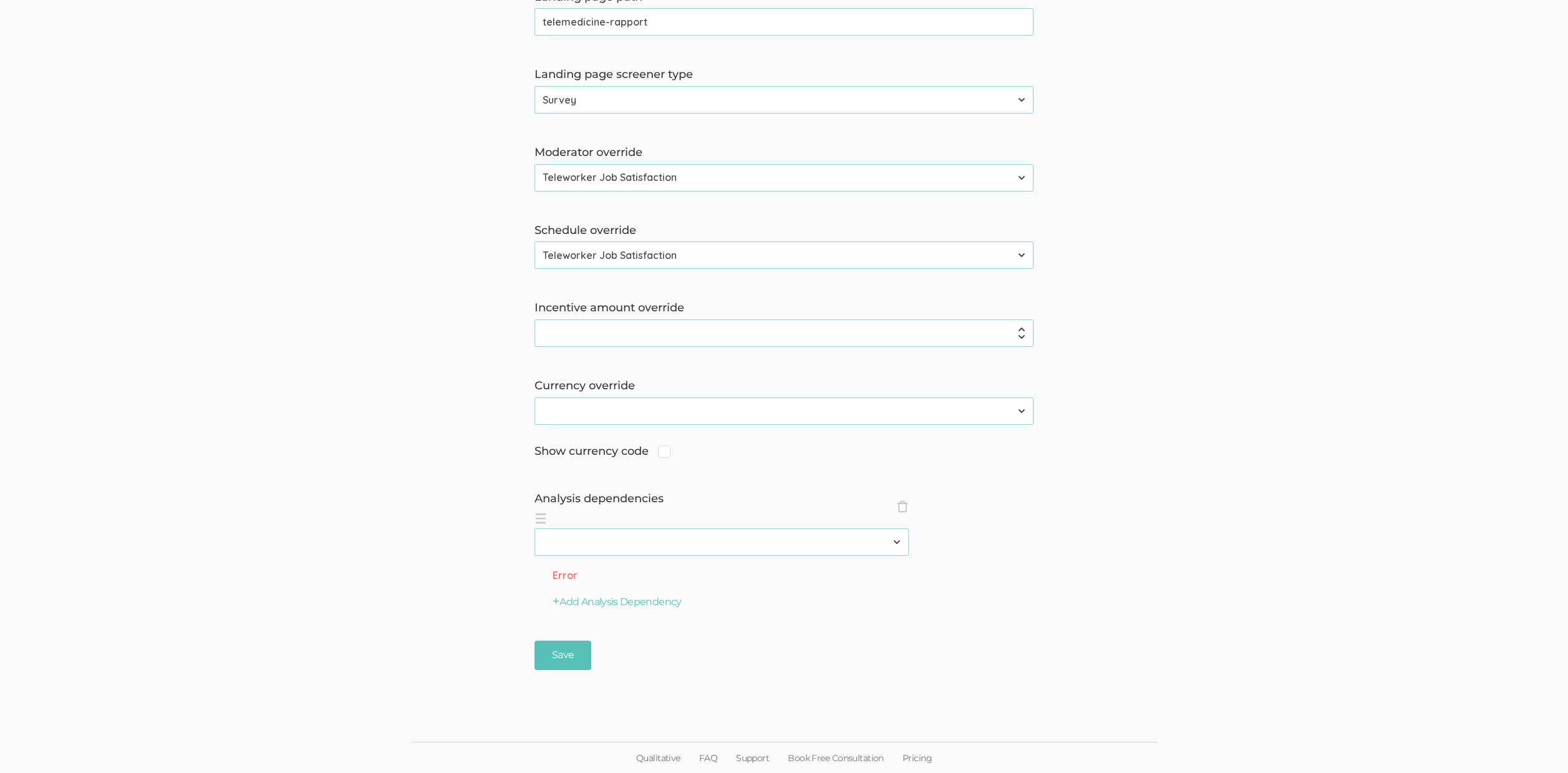
click at [909, 506] on div "Analysis dependencies × Close analysisDependencies 2310 FL Elic AAM 2310 FL Eli…" at bounding box center [784, 550] width 517 height 119
click at [897, 506] on span "×" at bounding box center [903, 506] width 13 height 13
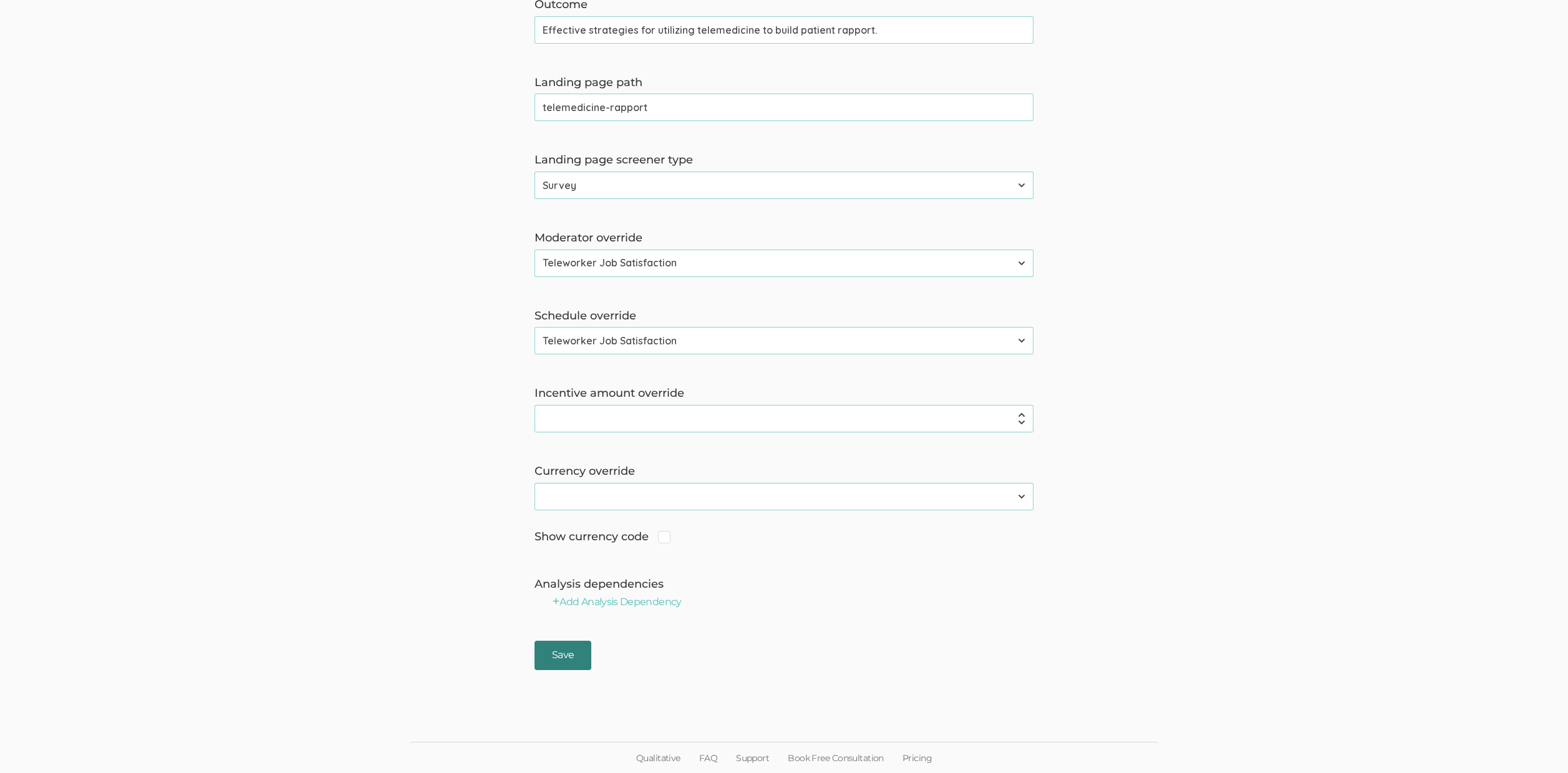
click at [540, 649] on input "Save" at bounding box center [563, 655] width 57 height 29
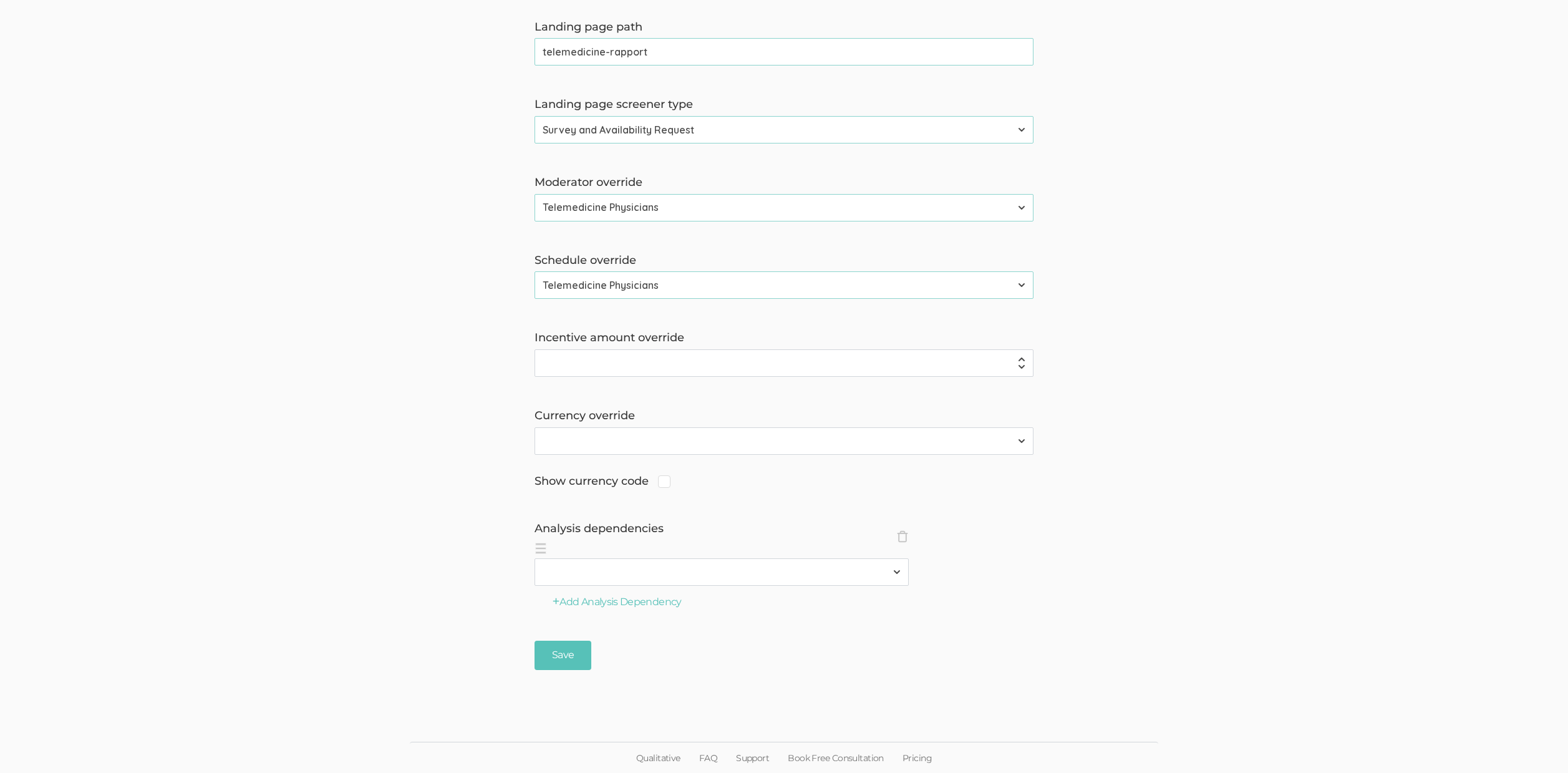
scroll to position [0, 0]
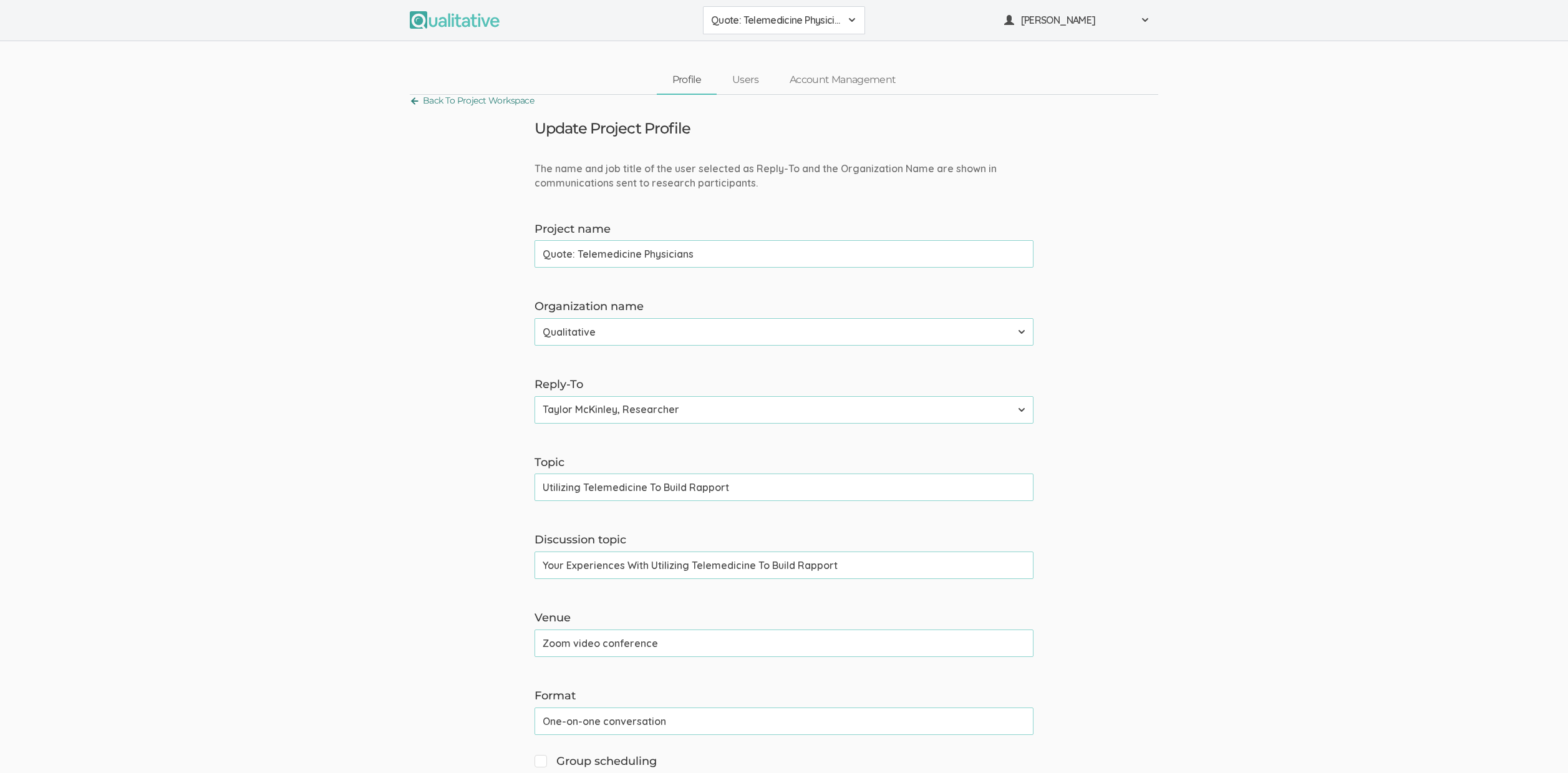
click at [460, 99] on link "Back To Project Workspace" at bounding box center [472, 100] width 124 height 17
click at [777, 25] on span "Quote: Telemedicine Physicians" at bounding box center [776, 20] width 130 height 14
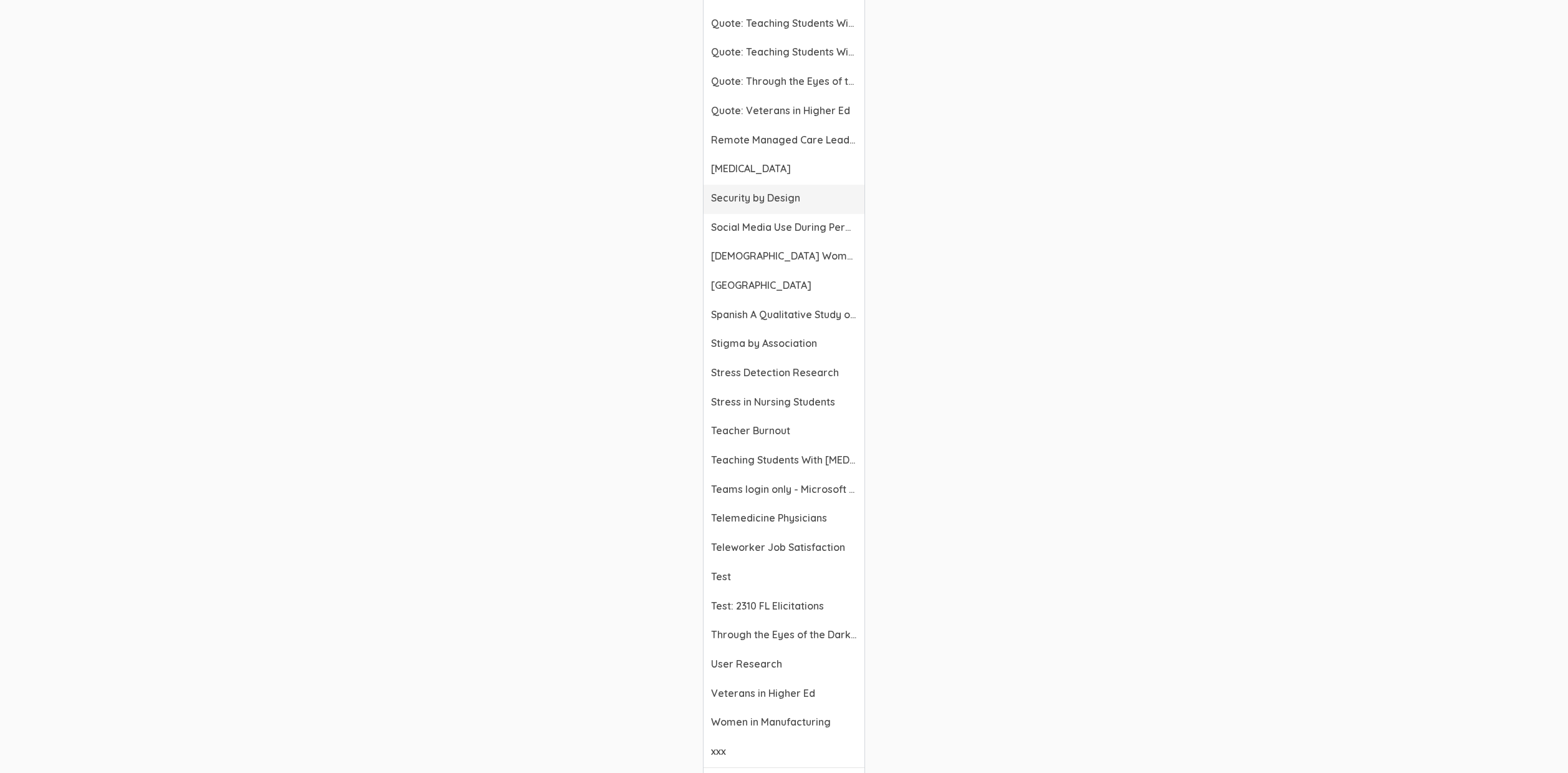
scroll to position [4622, 0]
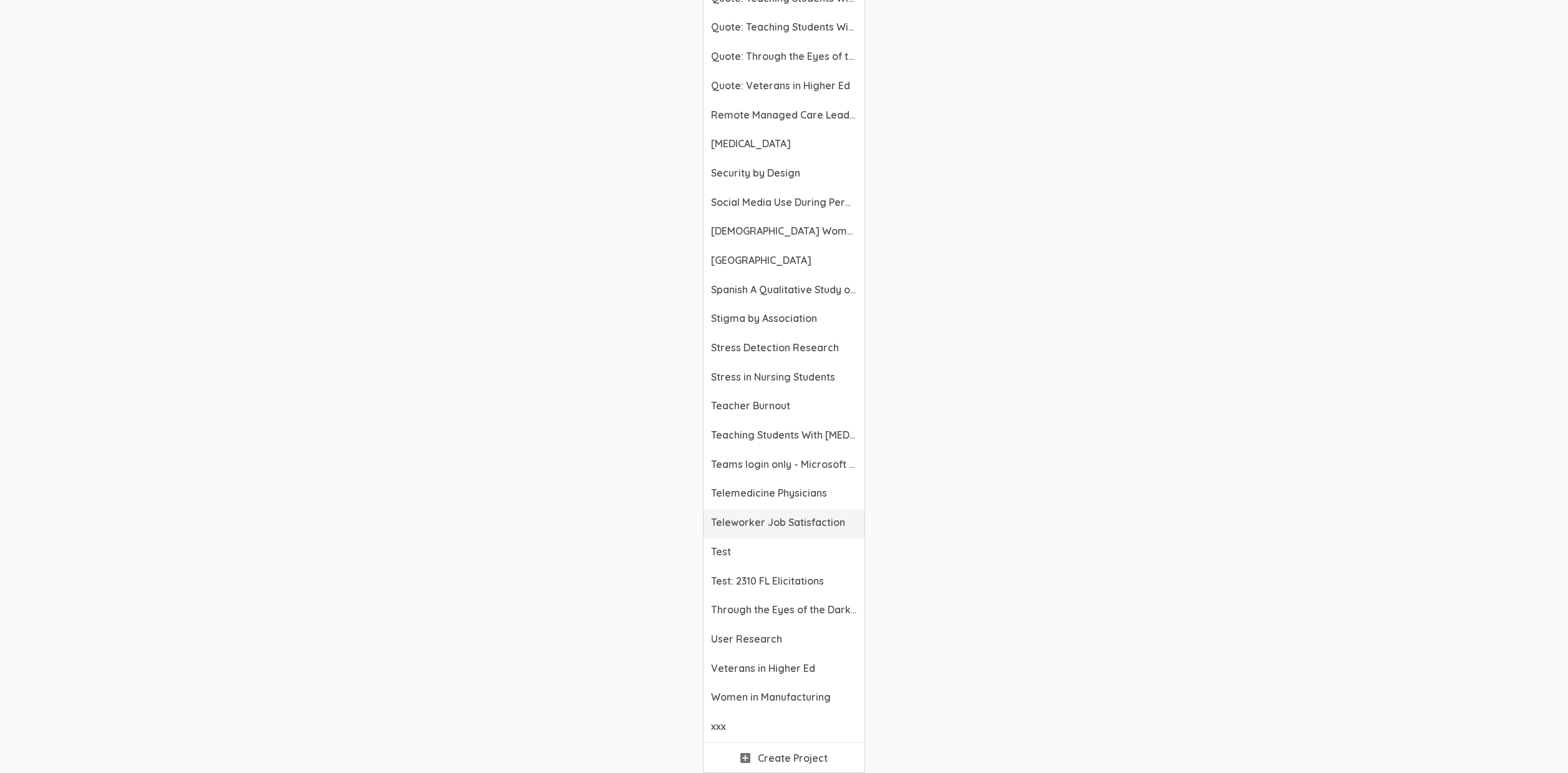
click at [757, 520] on span "Teleworker Job Satisfaction" at bounding box center [784, 522] width 146 height 14
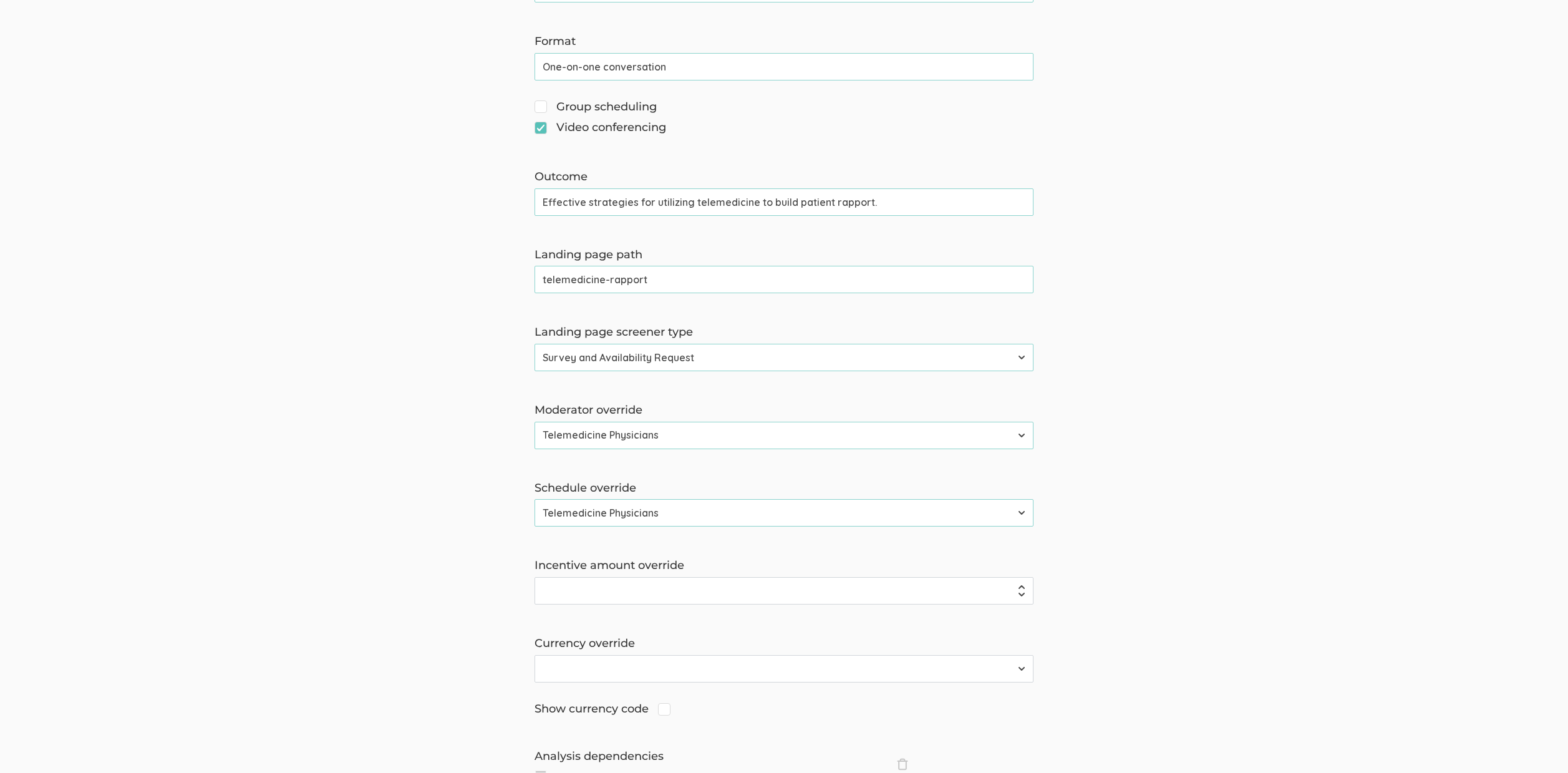
scroll to position [577, 0]
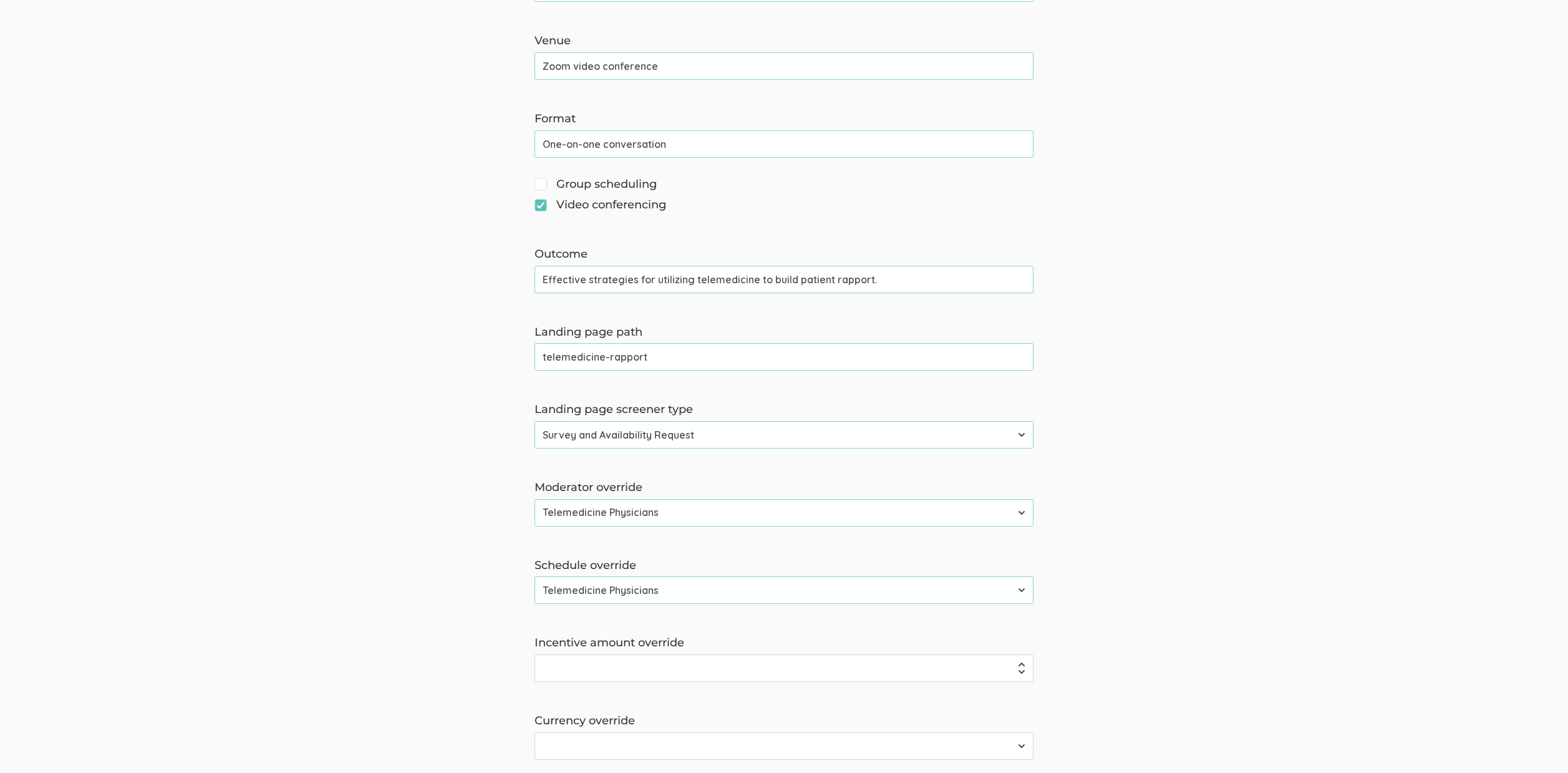
click at [579, 272] on input "Effective strategies for utilizing telemedicine to build patient rapport." at bounding box center [784, 279] width 499 height 28
click at [314, 381] on form "The name and job title of the user selected as Reply-To and the Organization Na…" at bounding box center [784, 280] width 1568 height 1391
click at [600, 283] on input "Effective strategies for utilizing telemedicine to build patient rapport." at bounding box center [784, 279] width 499 height 28
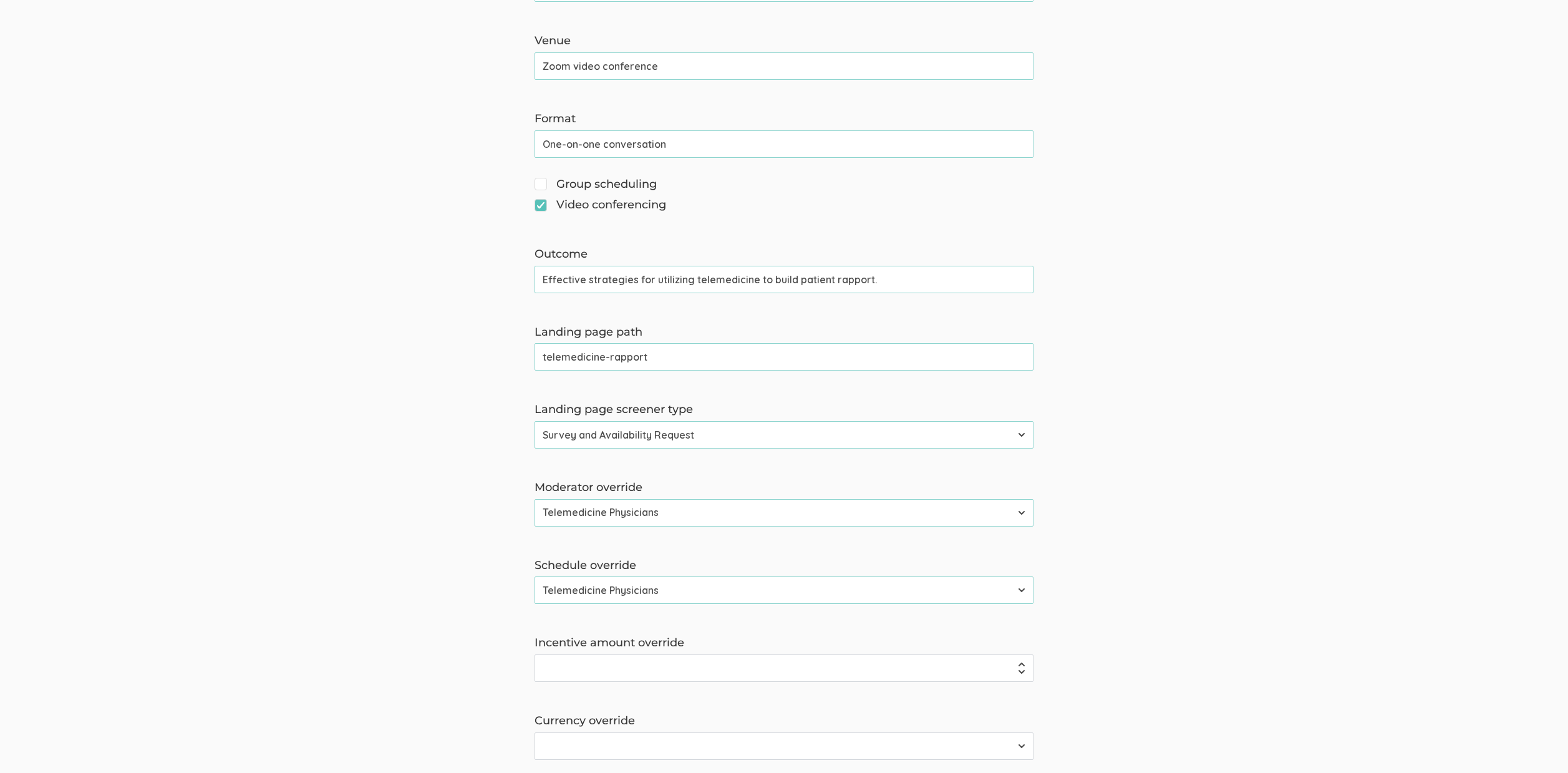
click at [600, 283] on input "Effective strategies for utilizing telemedicine to build patient rapport." at bounding box center [784, 279] width 499 height 28
paste input "Clear and repeatable telemedicine practices that improve patient connection and…"
type input "Clear and repeatable telemedicine practices that improve patient connection and…"
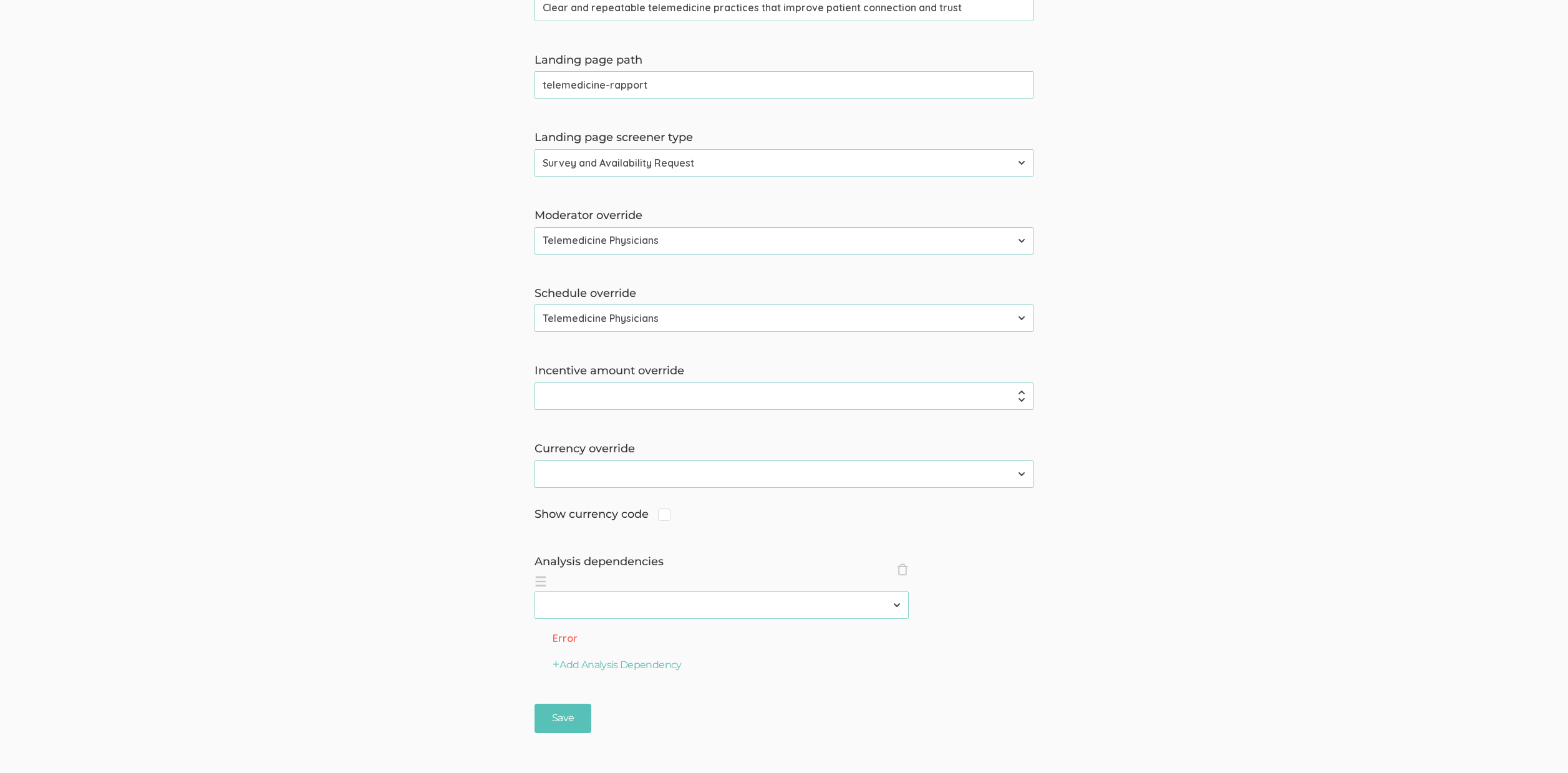
scroll to position [912, 0]
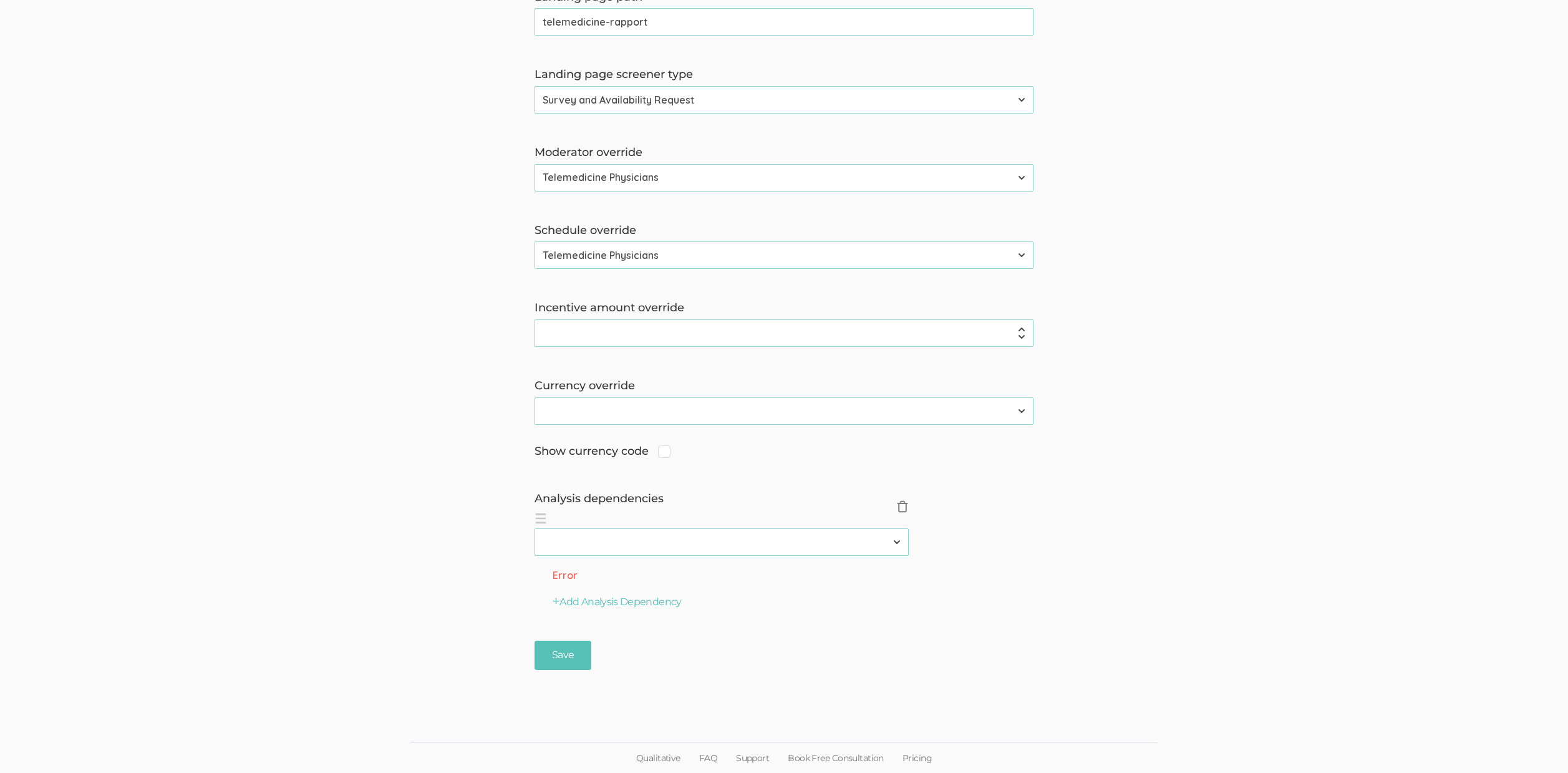
click at [903, 502] on span "×" at bounding box center [903, 506] width 13 height 13
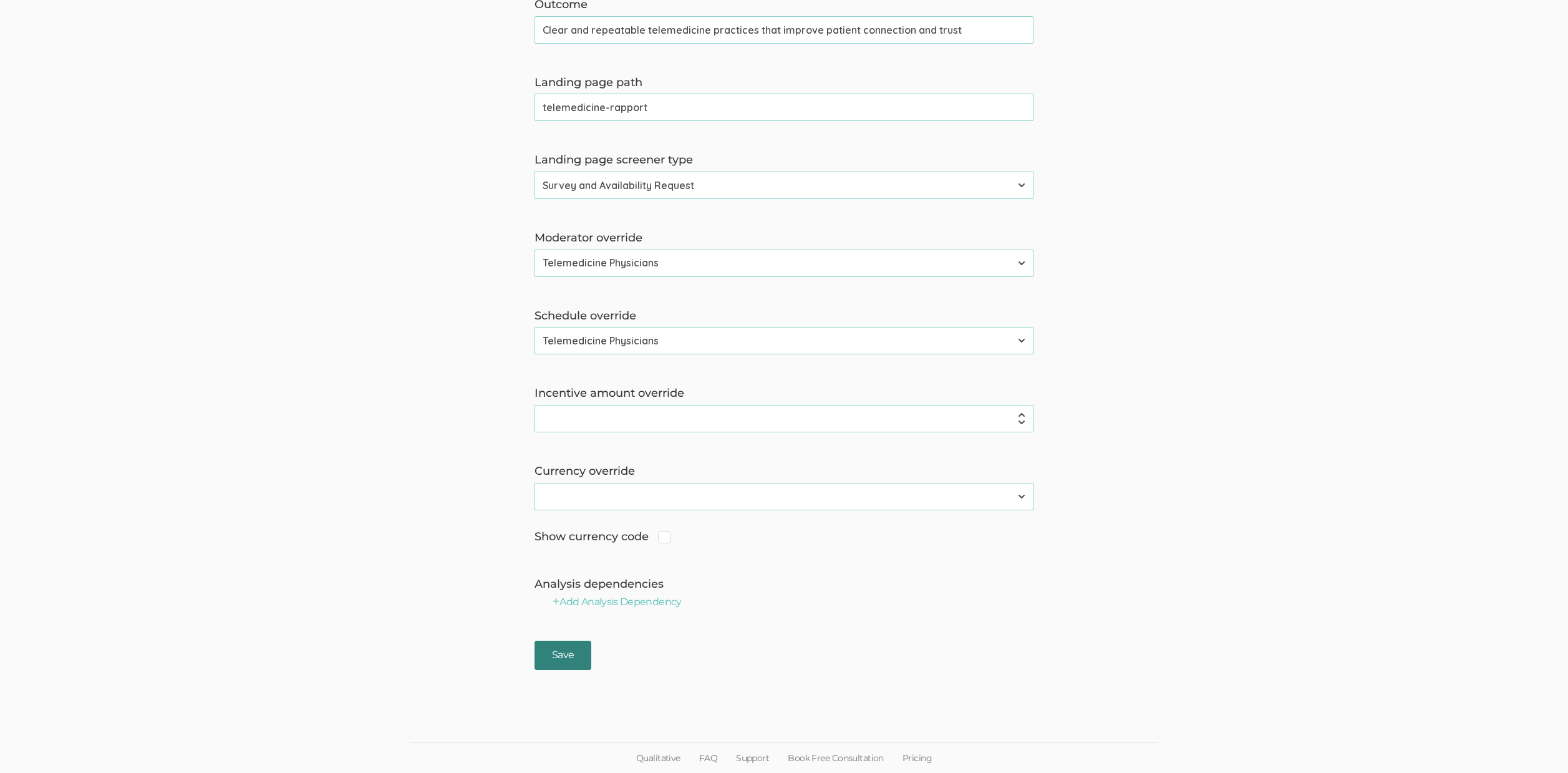
click at [536, 659] on input "Save" at bounding box center [563, 655] width 57 height 29
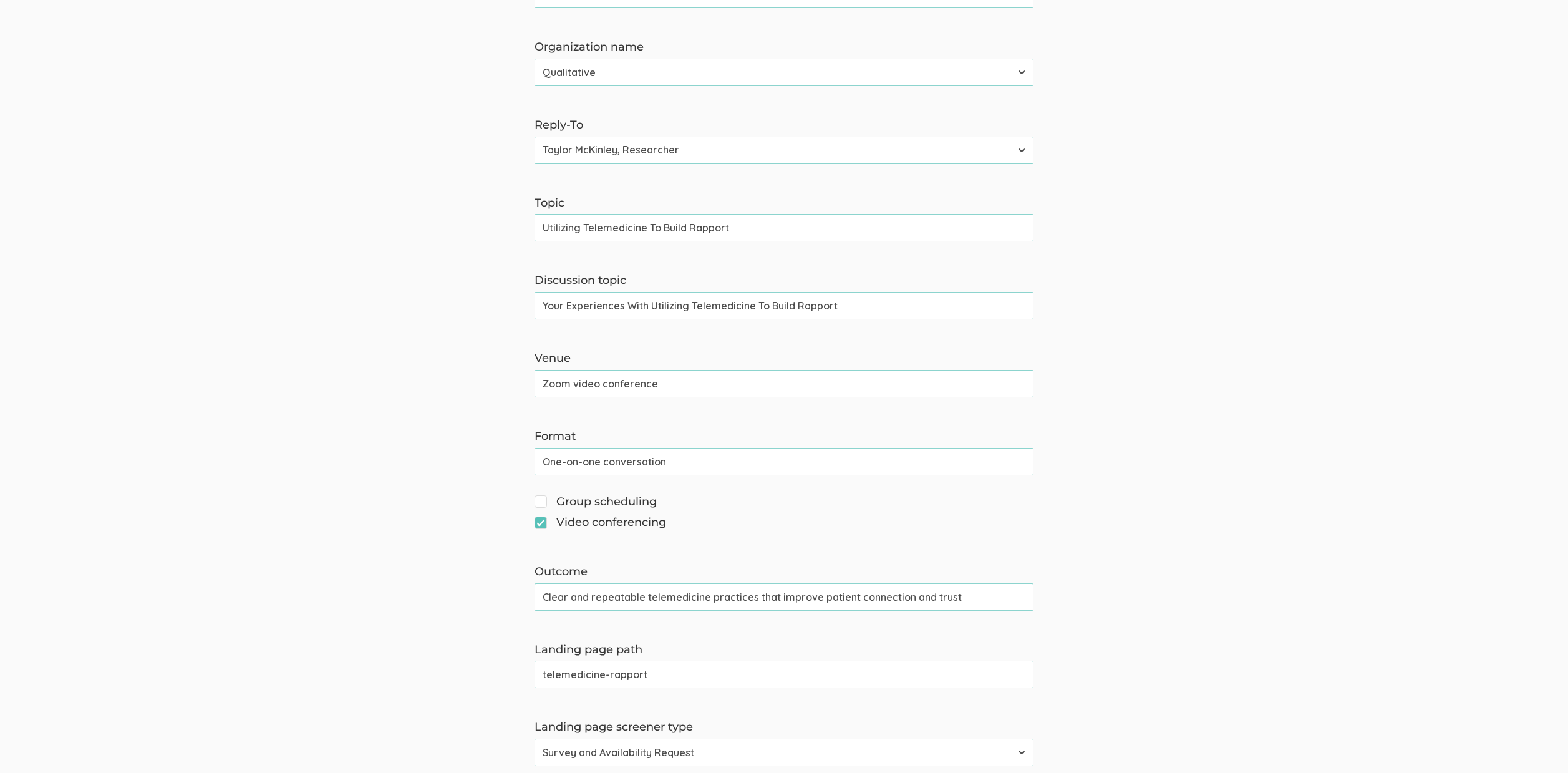
scroll to position [262, 0]
click at [638, 674] on input "telemedicine-rapport" at bounding box center [784, 671] width 499 height 28
drag, startPoint x: 857, startPoint y: 590, endPoint x: 1121, endPoint y: 614, distance: 265.1
click at [1121, 614] on form "The name and job title of the user selected as Reply-To and the Organization Na…" at bounding box center [784, 595] width 1568 height 1391
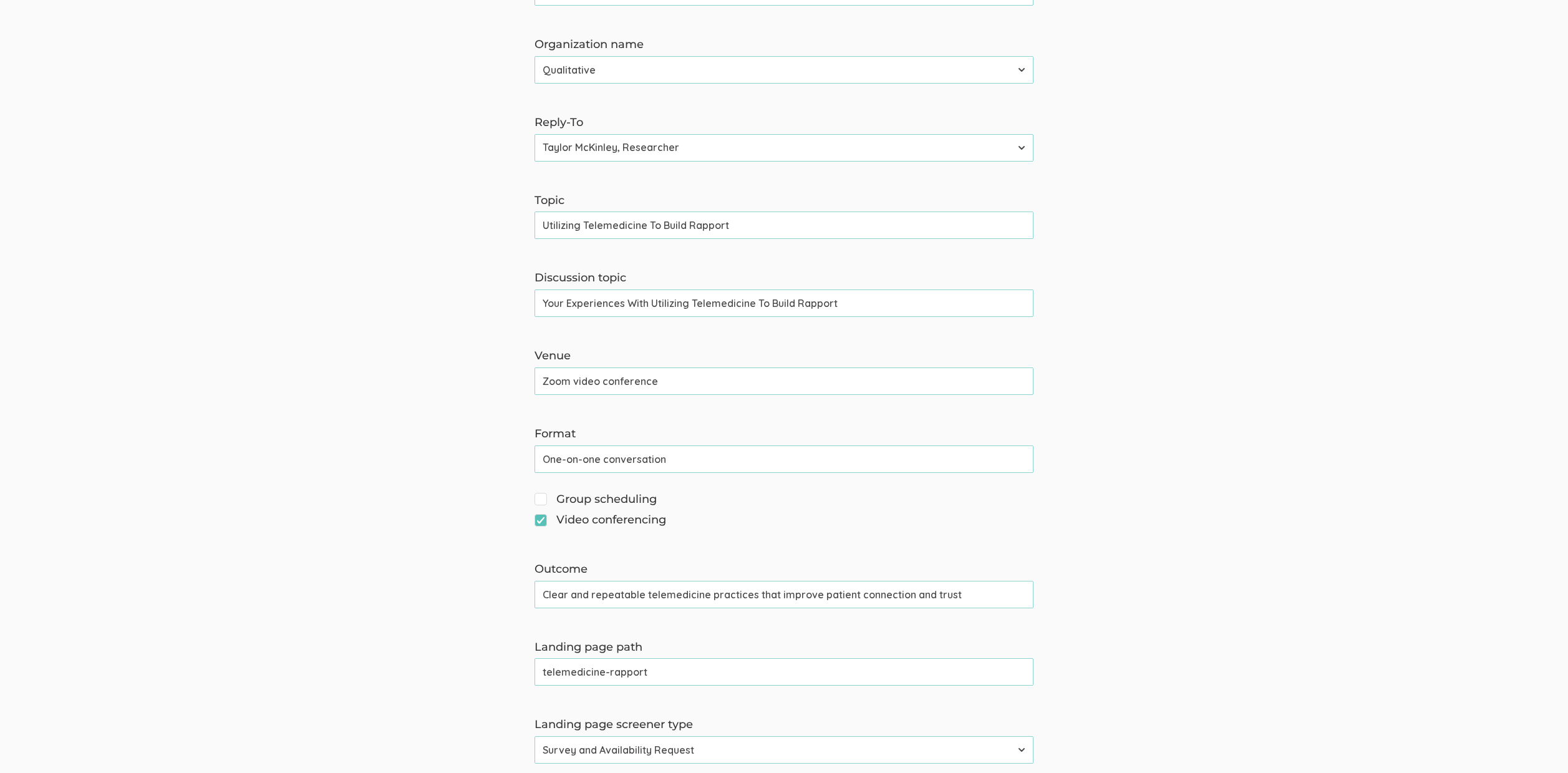
click at [630, 674] on input "telemedicine-rapport" at bounding box center [784, 671] width 499 height 28
paste input "connection and trus"
type input "telemedicine-connection-trust"
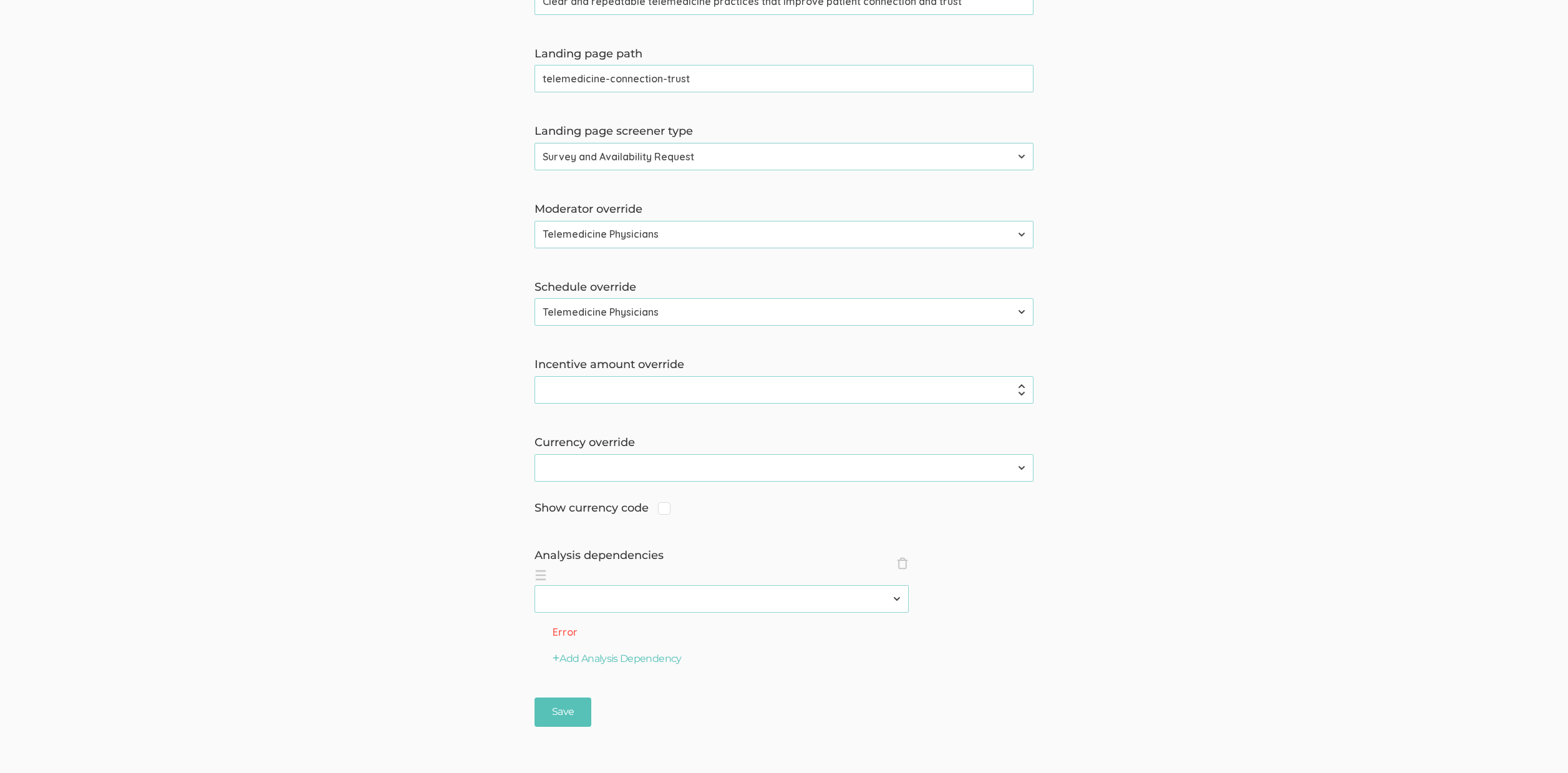
scroll to position [912, 0]
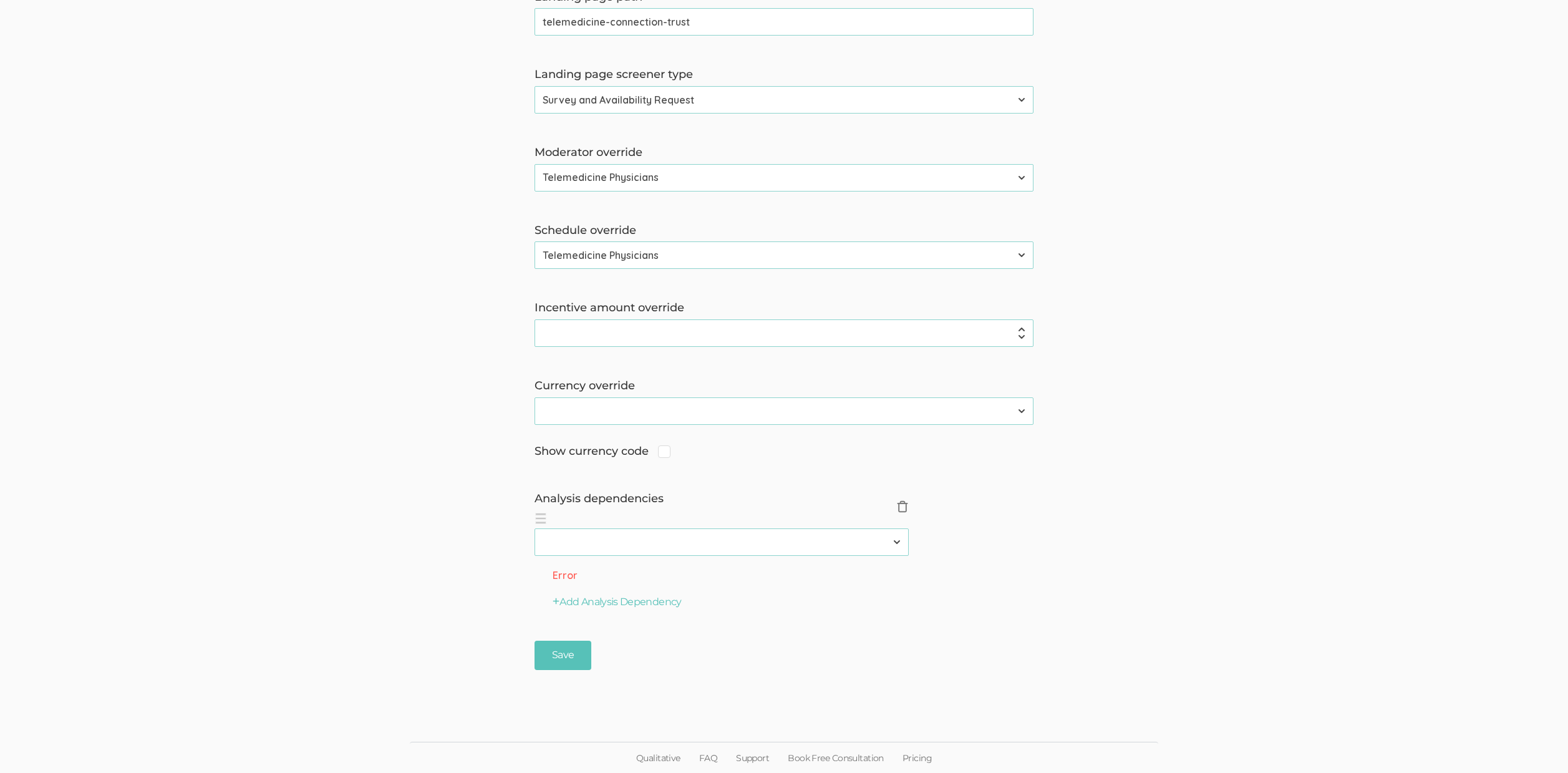
click at [905, 512] on span "×" at bounding box center [903, 506] width 13 height 13
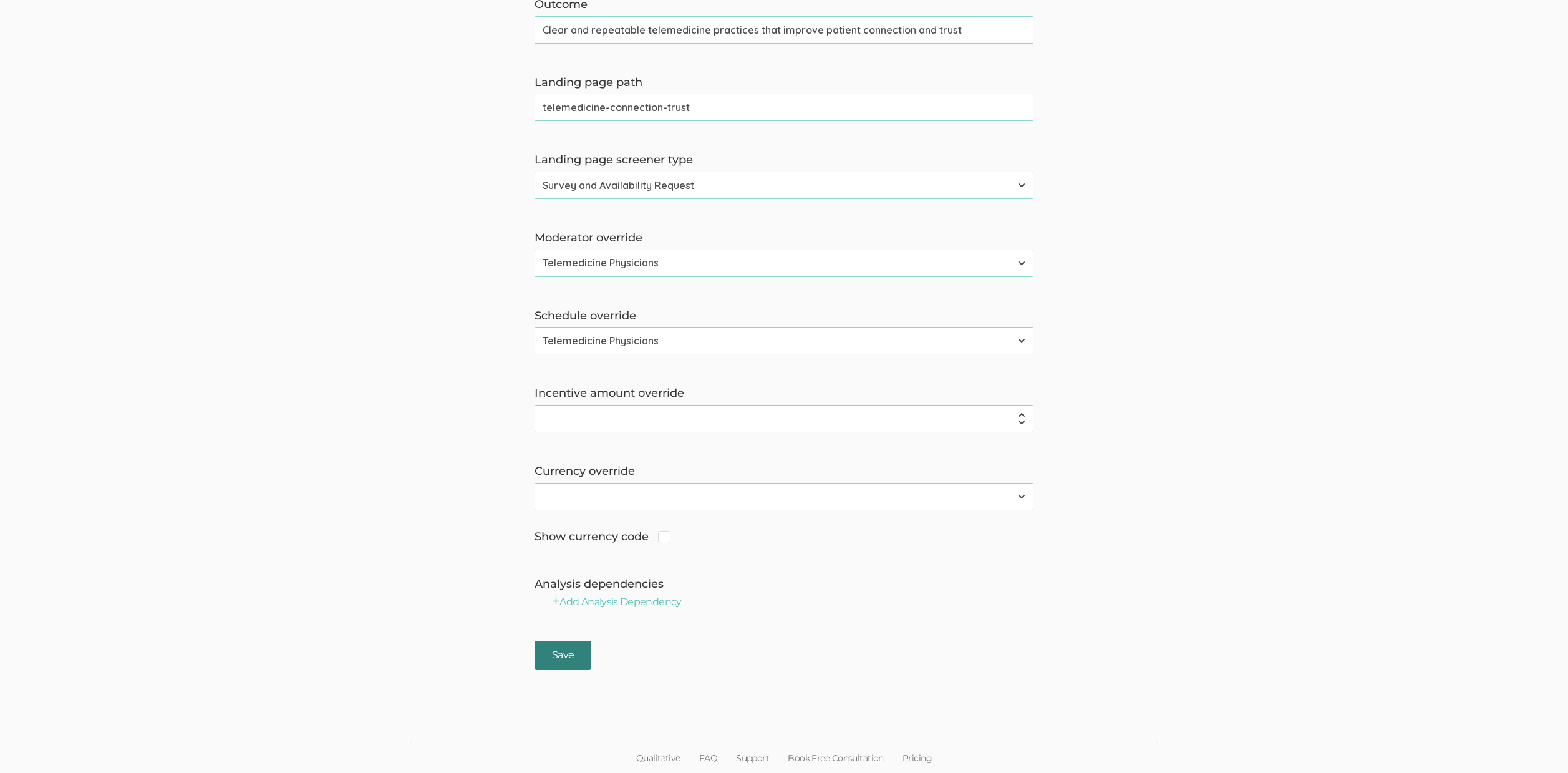
click at [555, 649] on input "Save" at bounding box center [563, 655] width 57 height 29
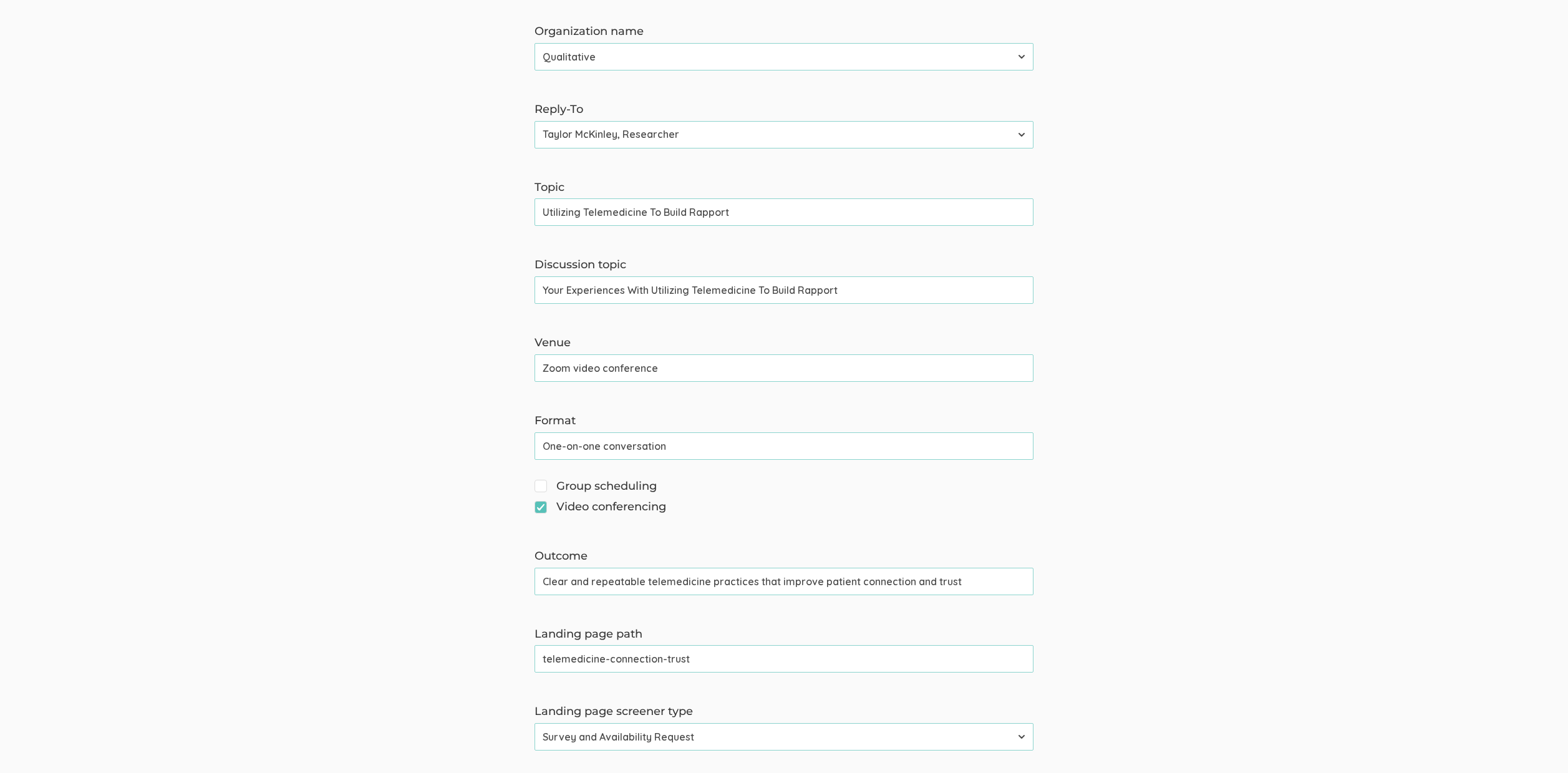
scroll to position [279, 0]
click at [671, 653] on input "telemedicine-connection-trust" at bounding box center [784, 655] width 499 height 28
click at [226, 508] on form "The name and job title of the user selected as Reply-To and the Organization Na…" at bounding box center [784, 578] width 1568 height 1391
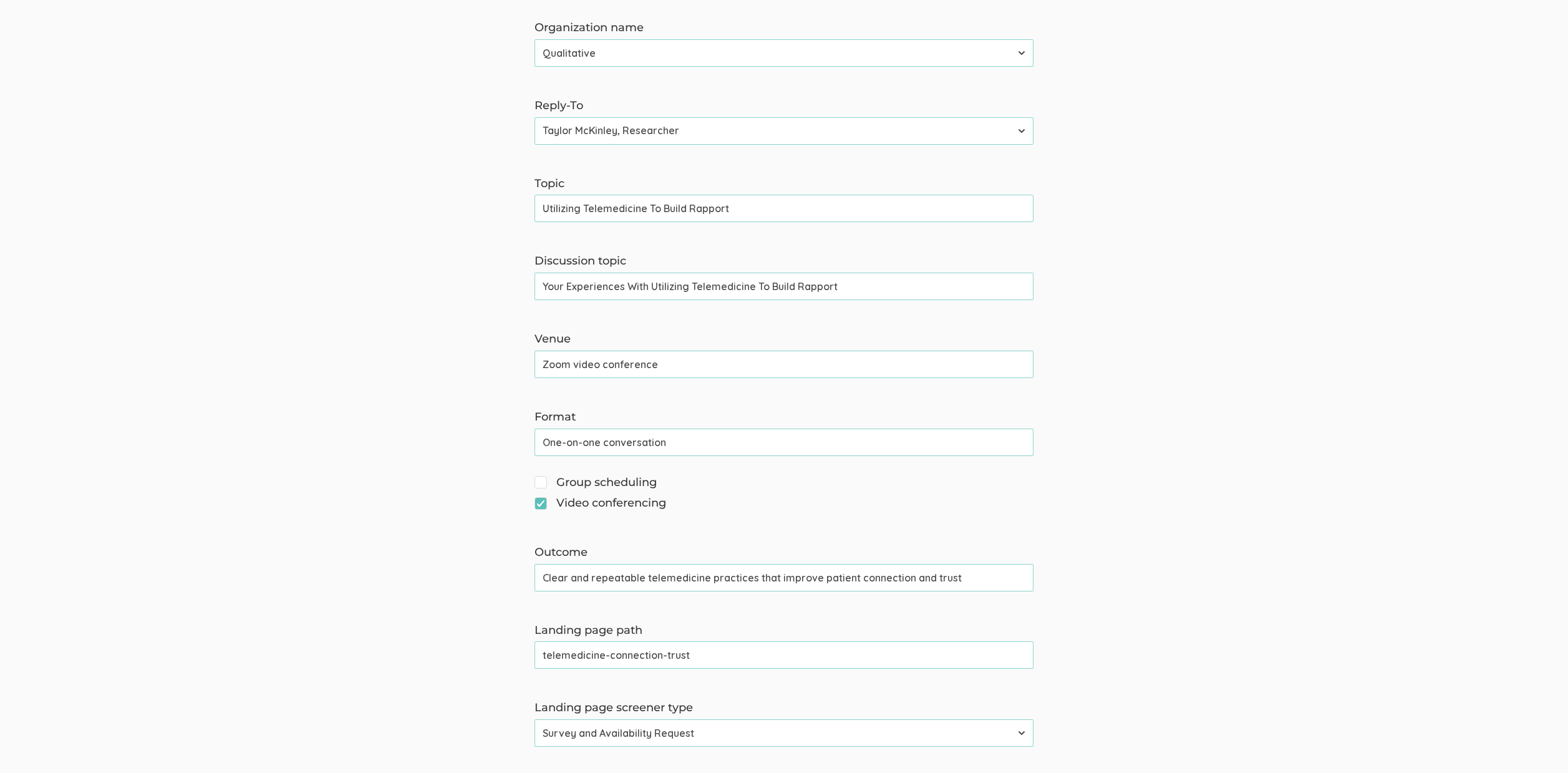
scroll to position [0, 0]
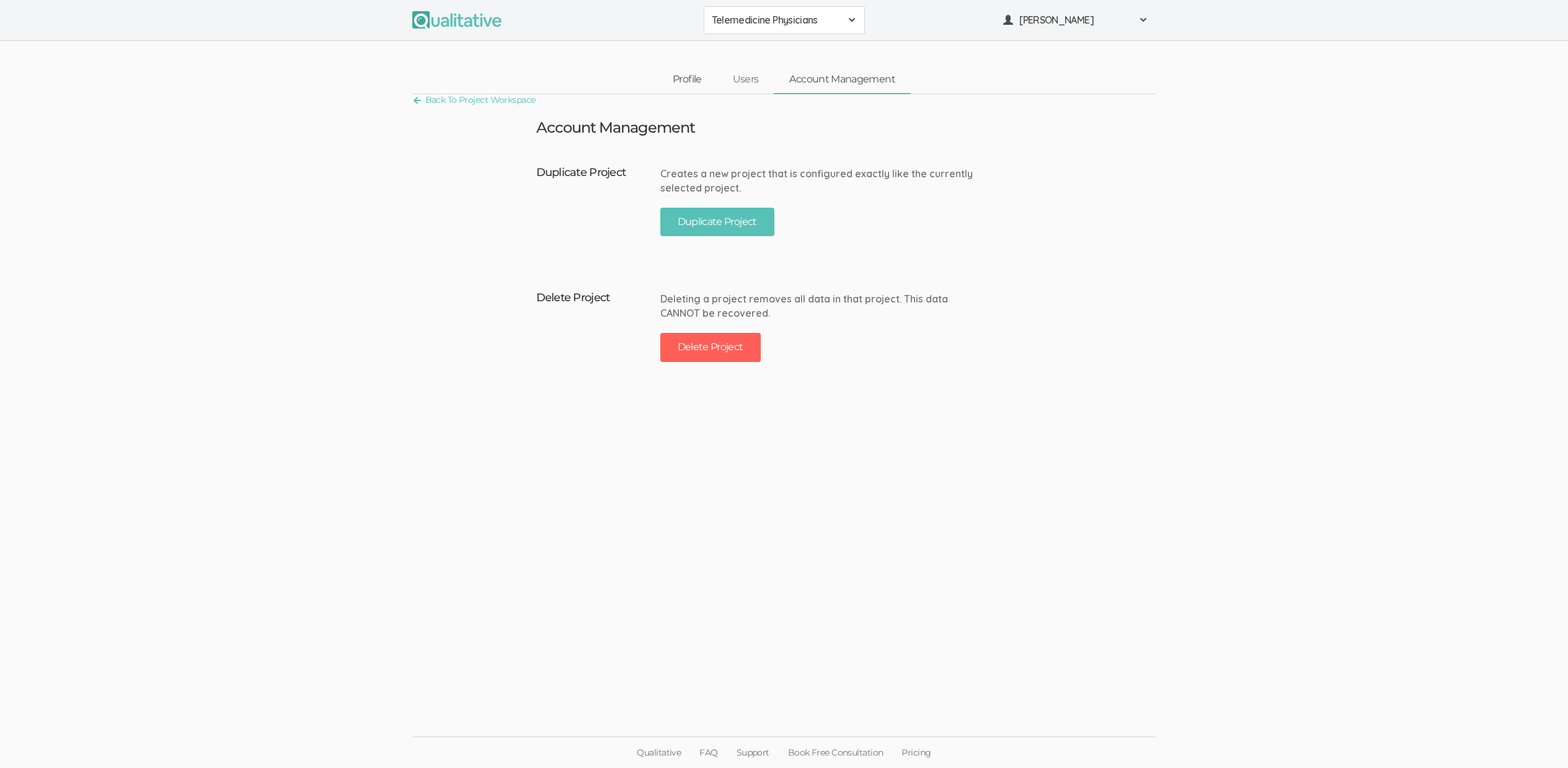
click at [680, 82] on link "Profile" at bounding box center [687, 79] width 60 height 27
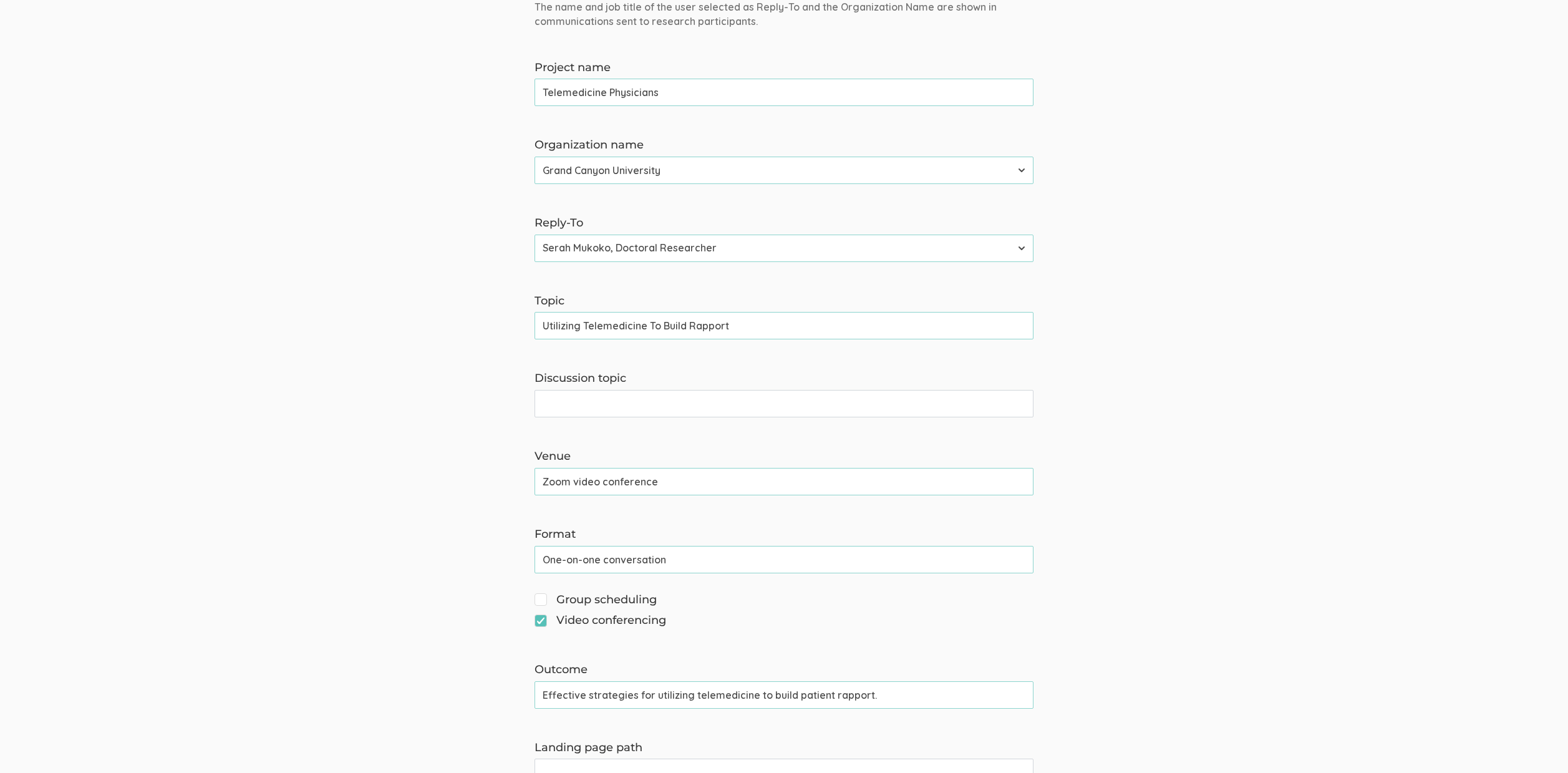
scroll to position [532, 0]
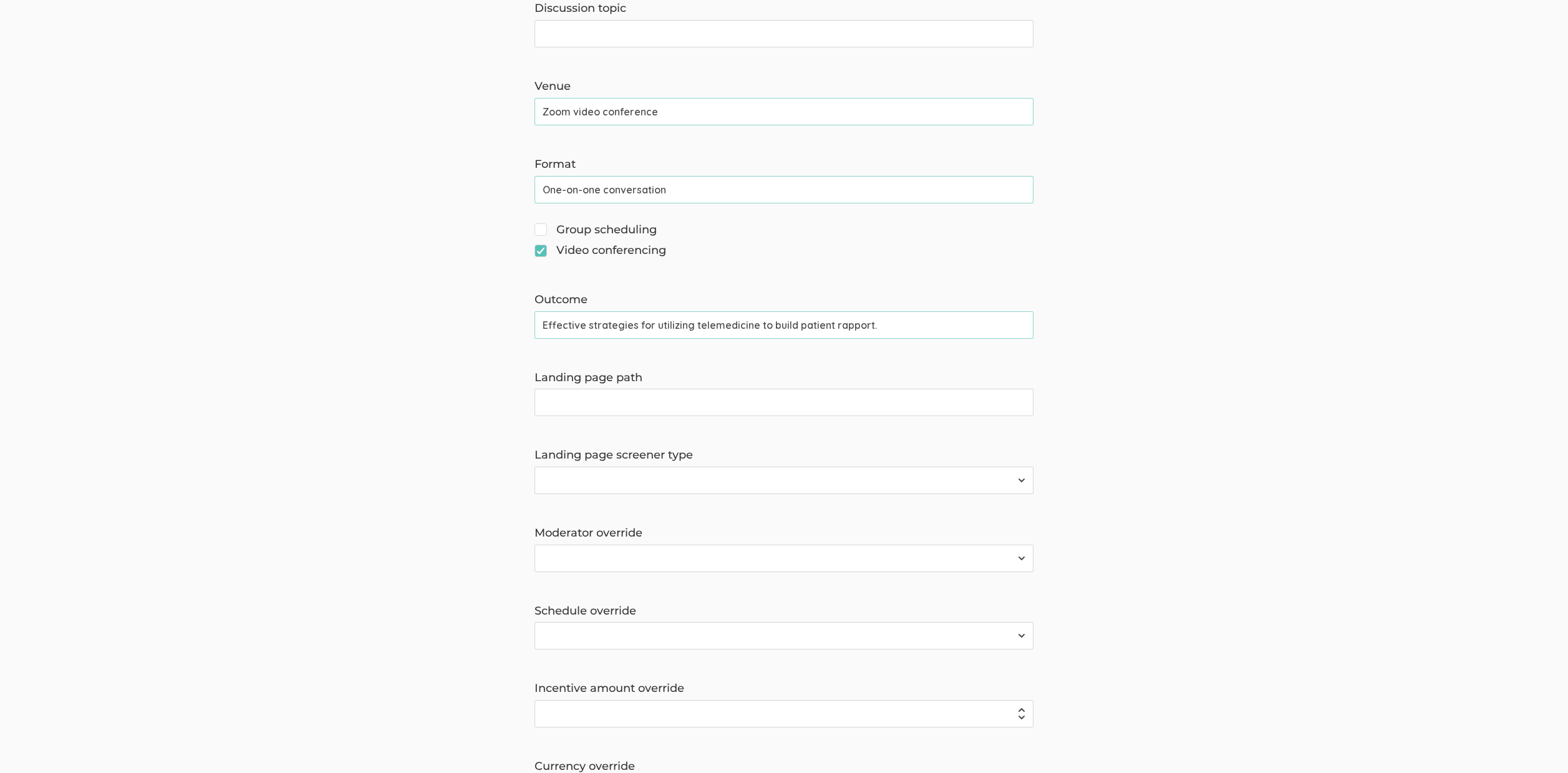
click at [603, 314] on input "Effective strategies for utilizing telemedicine to build patient rapport." at bounding box center [784, 324] width 499 height 28
click at [724, 329] on input "Effective strategies for utilizing telemedicine to strengthen patient-physician…" at bounding box center [784, 324] width 499 height 28
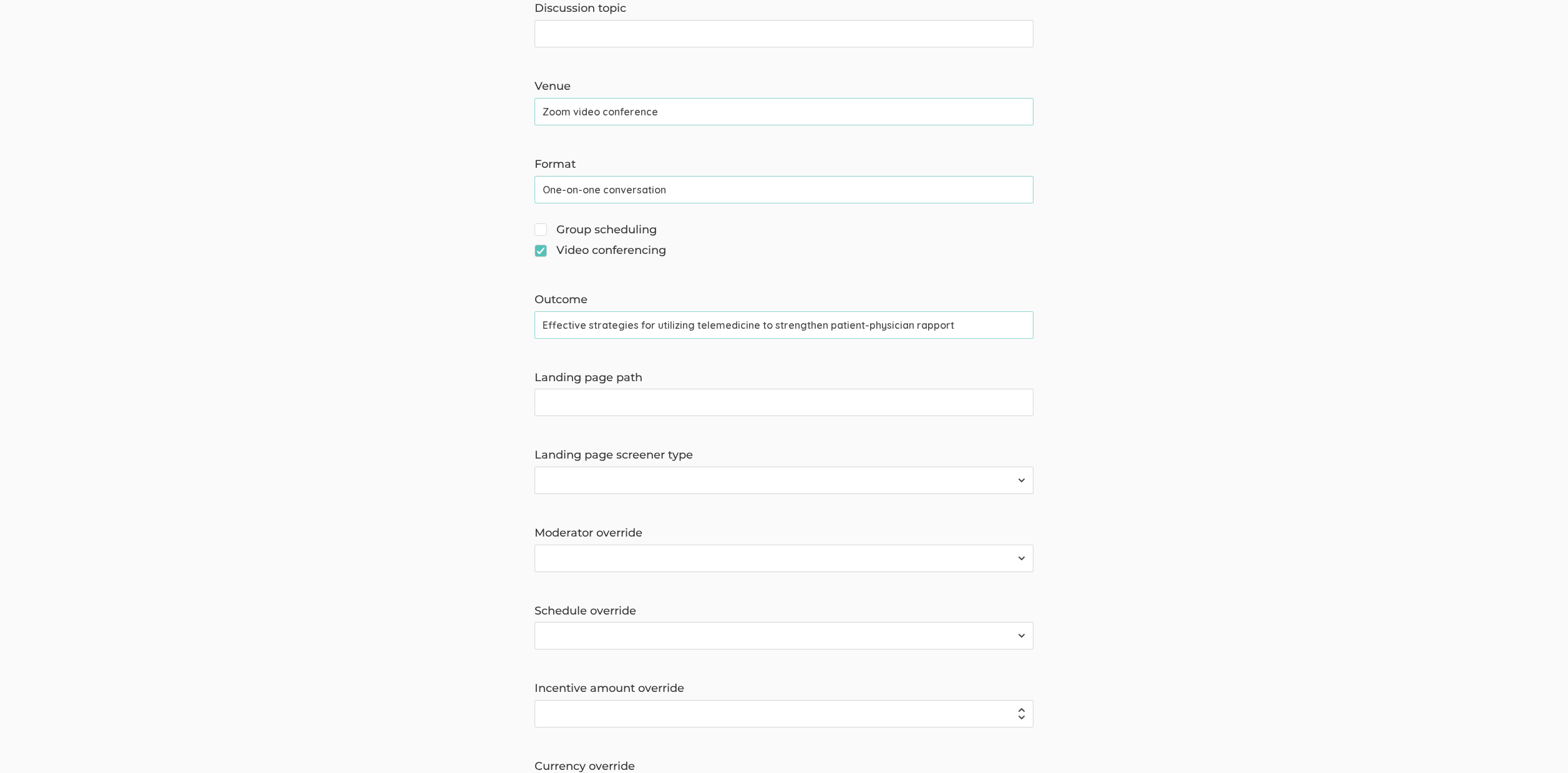
click at [724, 329] on input "Effective strategies for utilizing telemedicine to strengthen patient-physician…" at bounding box center [784, 324] width 499 height 28
click at [261, 367] on form "The name and job title of the user selected as Reply-To and the Organization Na…" at bounding box center [784, 325] width 1568 height 1391
click at [579, 329] on input "Effective strategies for utilizing telemedicine to strengthen patient-physician…" at bounding box center [784, 324] width 499 height 28
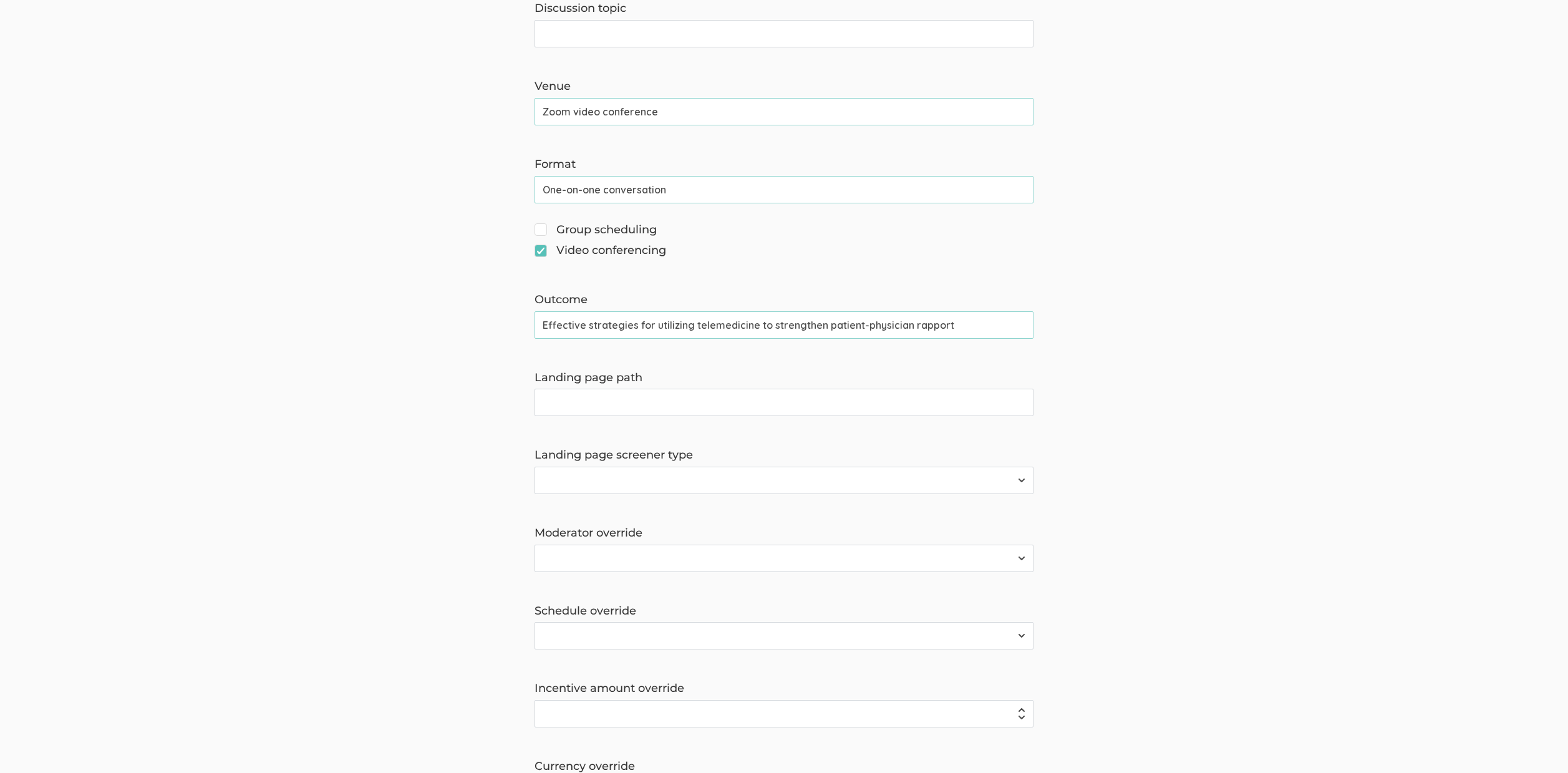
paste input "Clear, repeatable telemedicine practices that improve patient connection and tr…"
click at [580, 325] on input "Clear, repeatable telemedicine practices that improve patient connection and tr…" at bounding box center [784, 324] width 499 height 28
type input "Clear and repeatable telemedicine practices that improve patient connection and…"
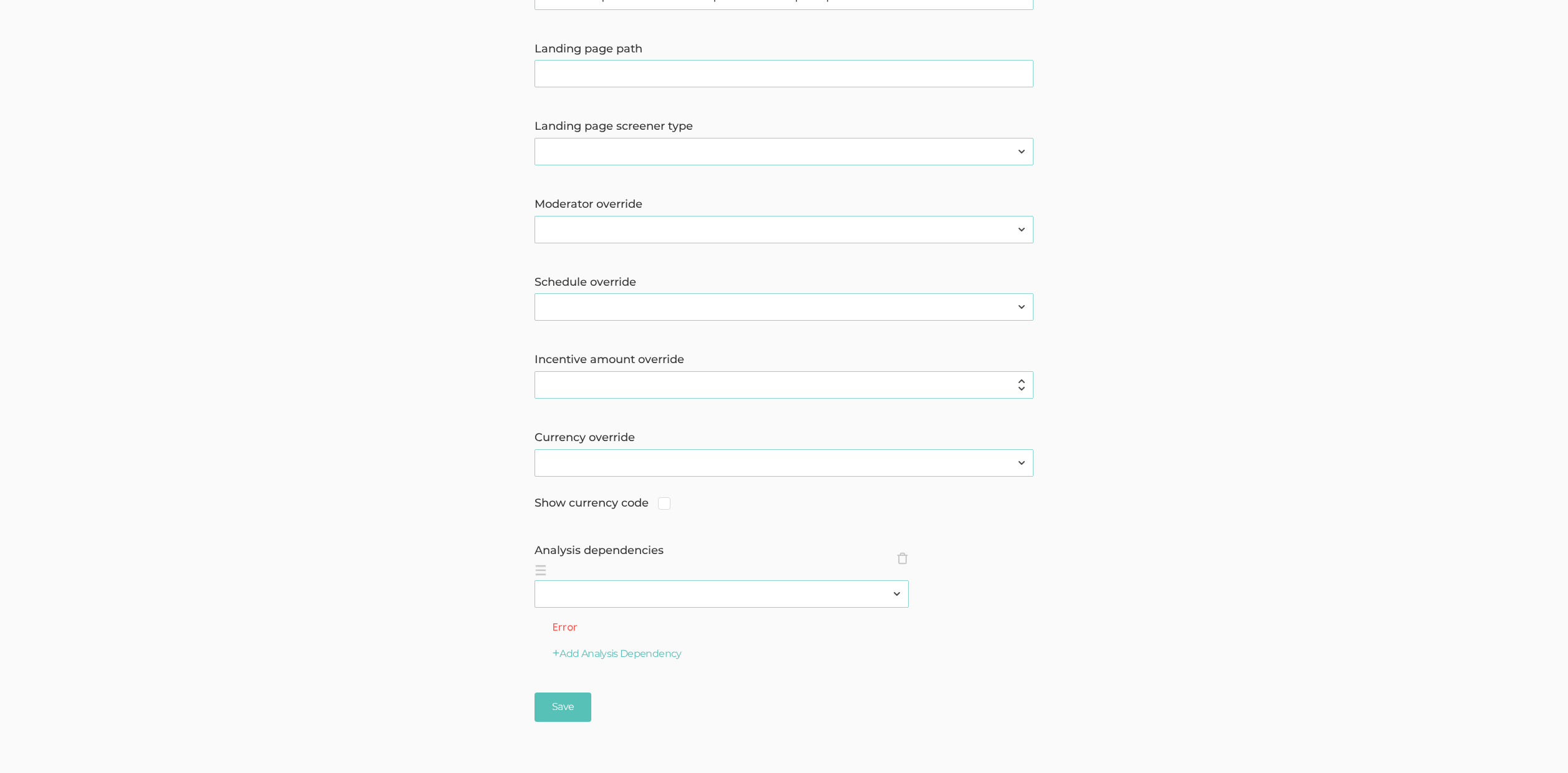
scroll to position [912, 0]
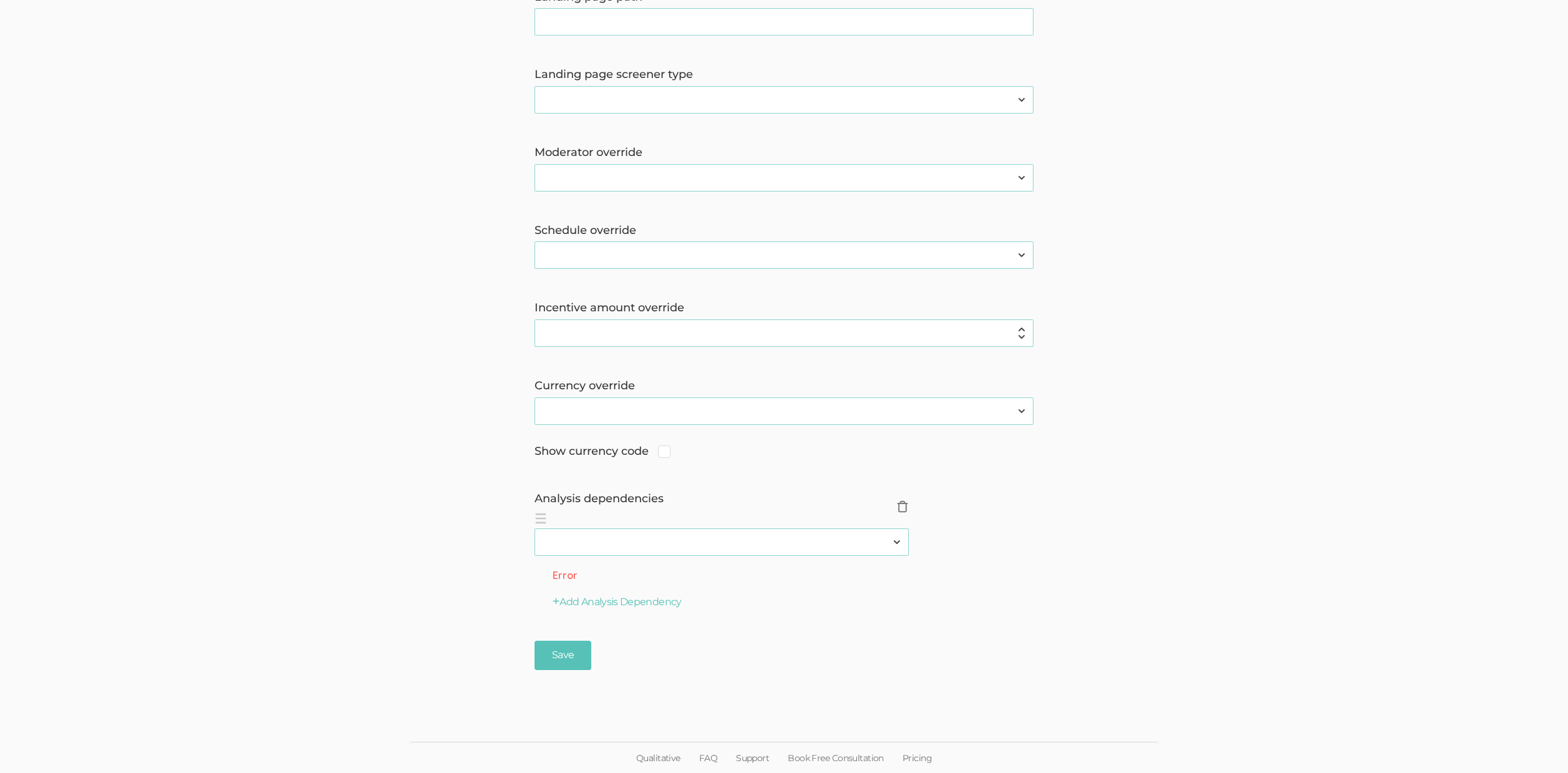
click at [906, 509] on span "×" at bounding box center [903, 506] width 13 height 13
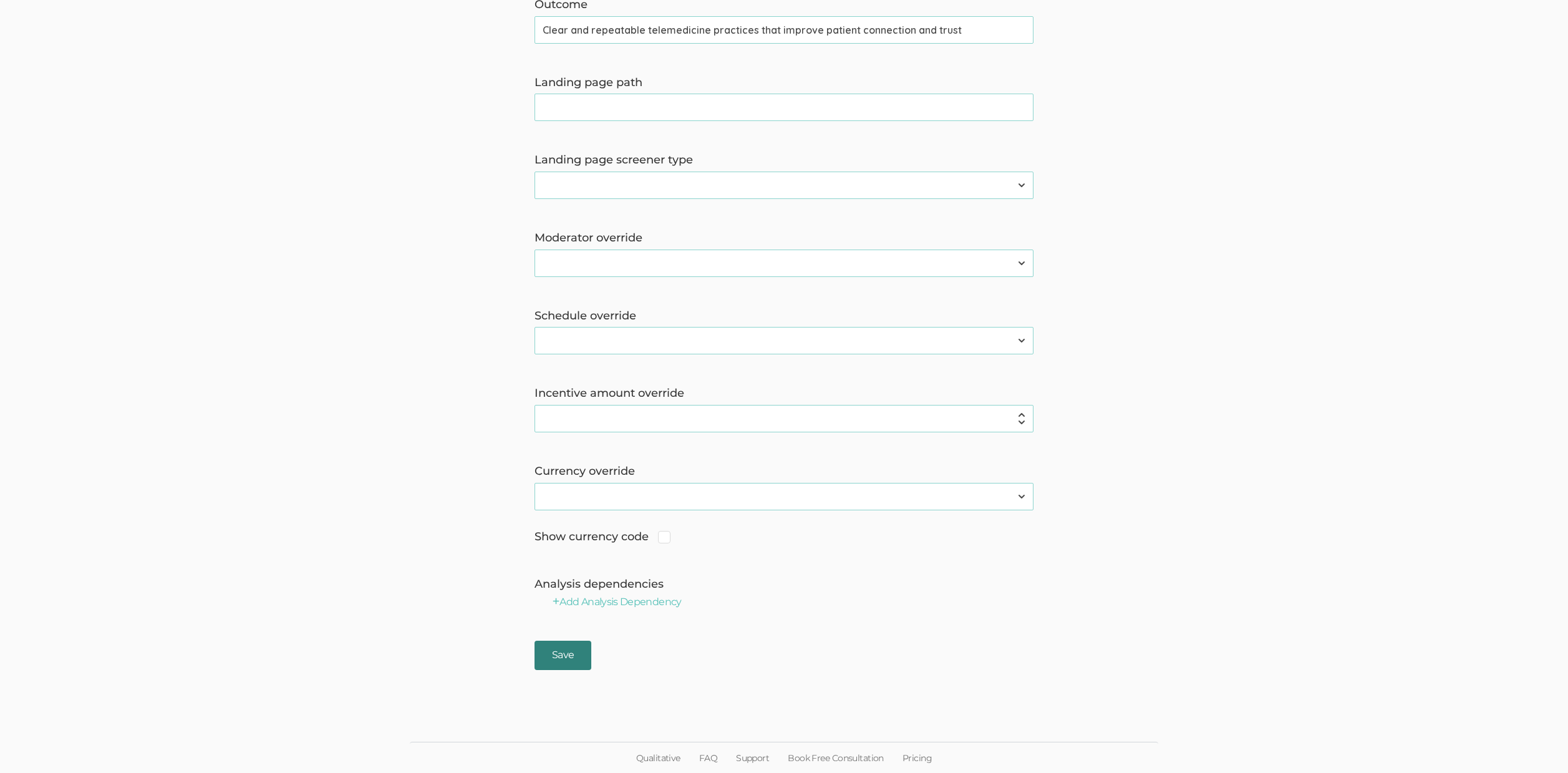
click at [547, 653] on input "Save" at bounding box center [563, 655] width 57 height 29
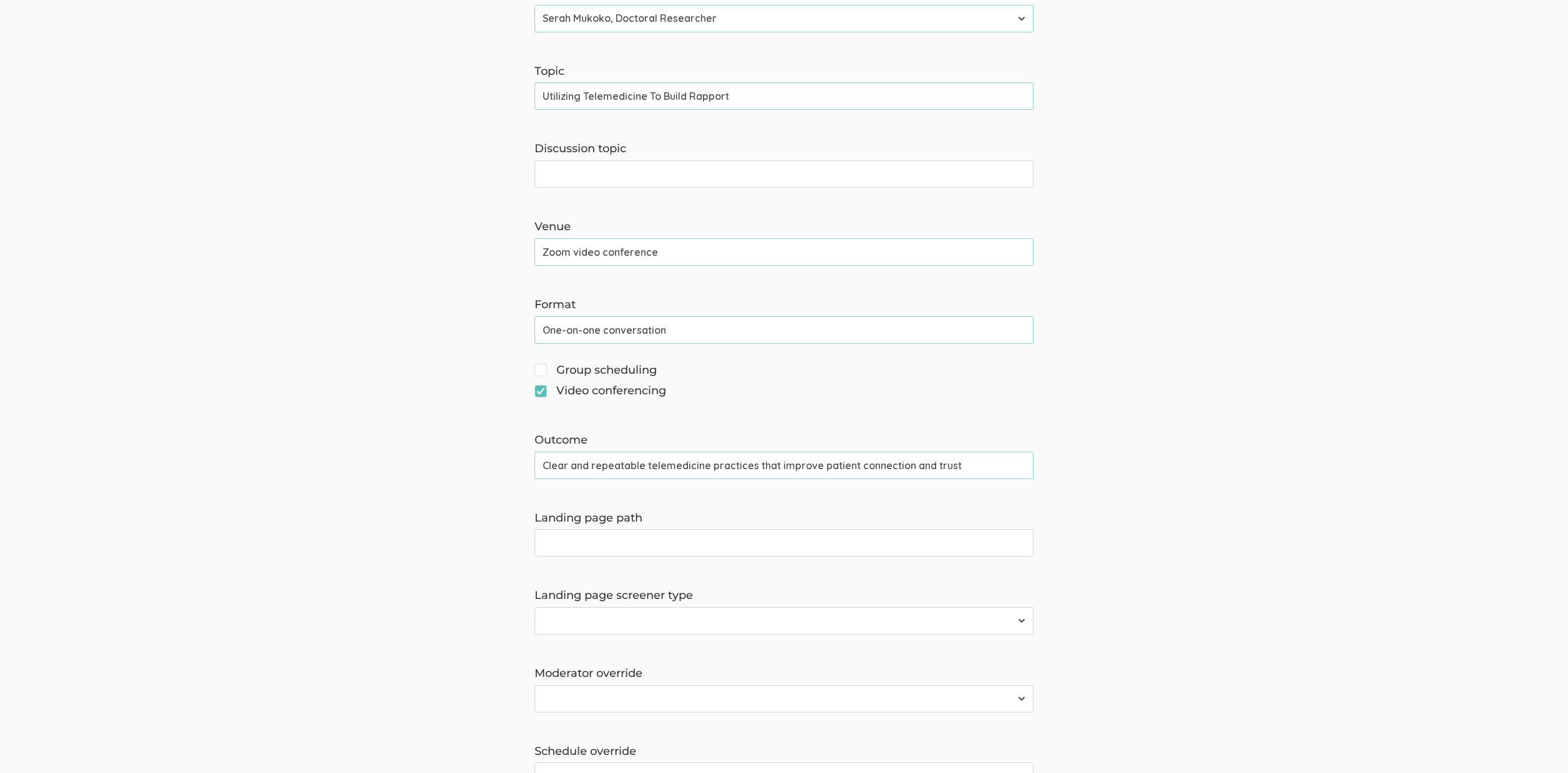
scroll to position [0, 0]
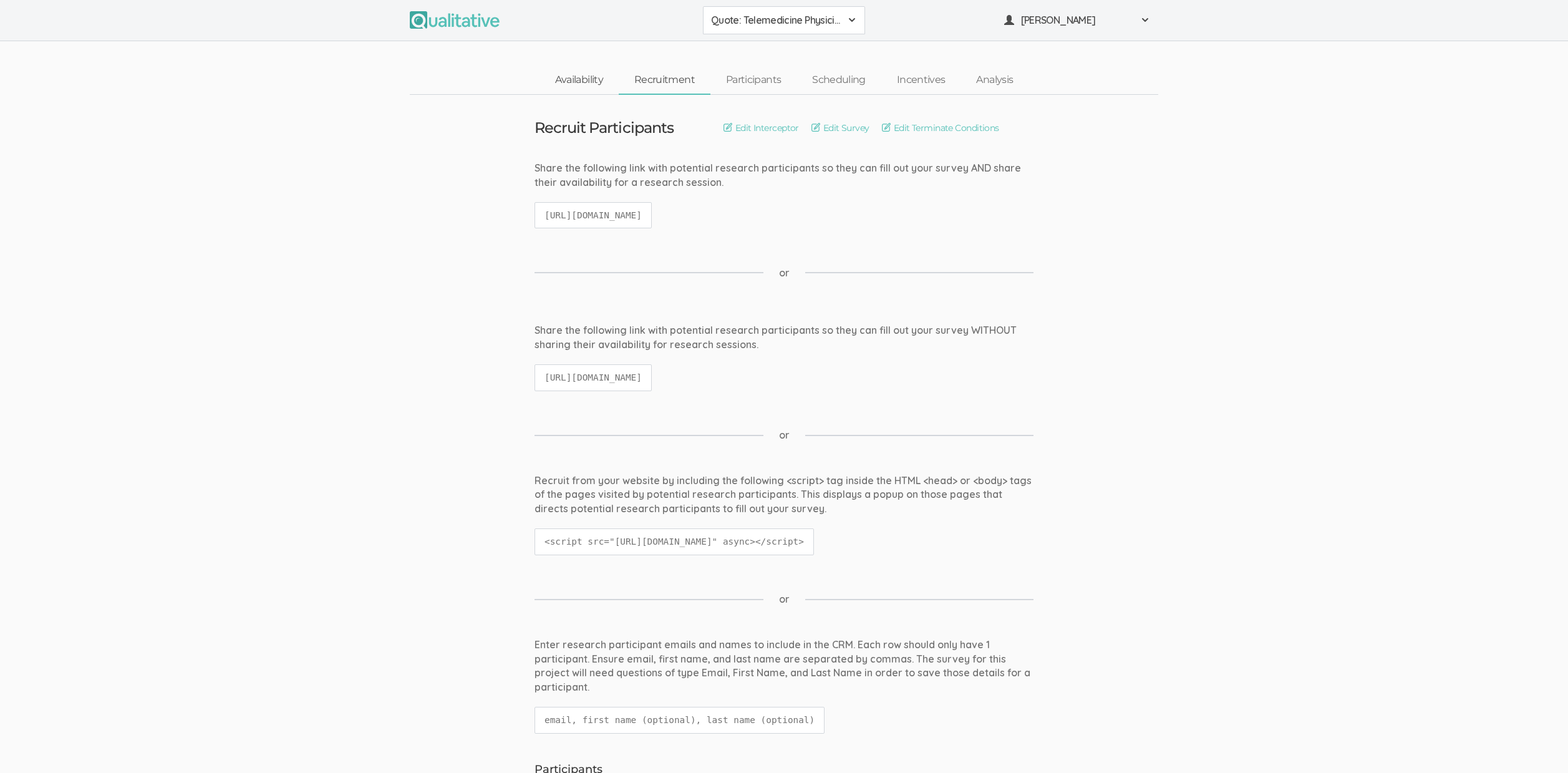
click at [565, 81] on link "Availability" at bounding box center [579, 80] width 79 height 27
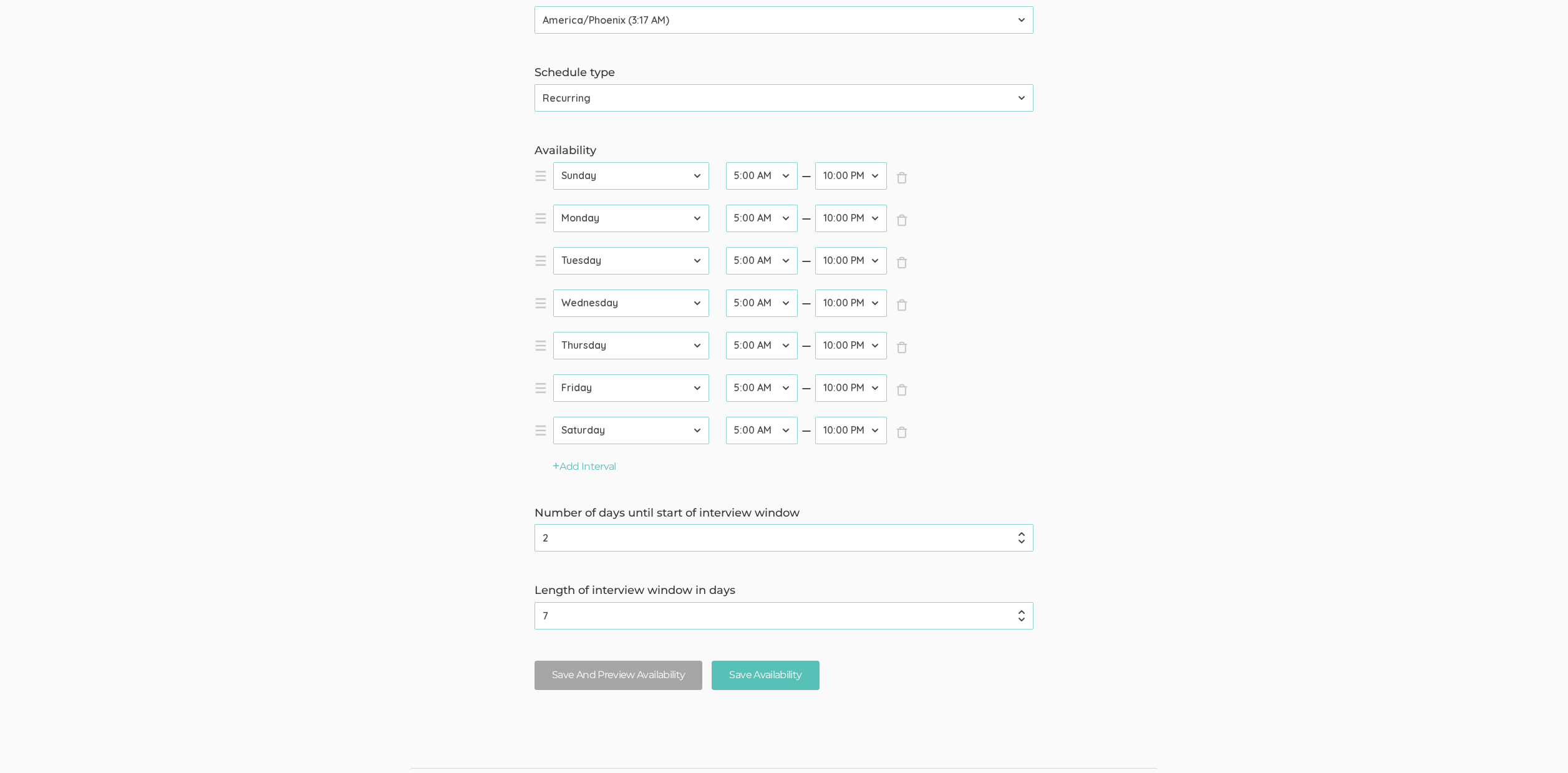
scroll to position [284, 0]
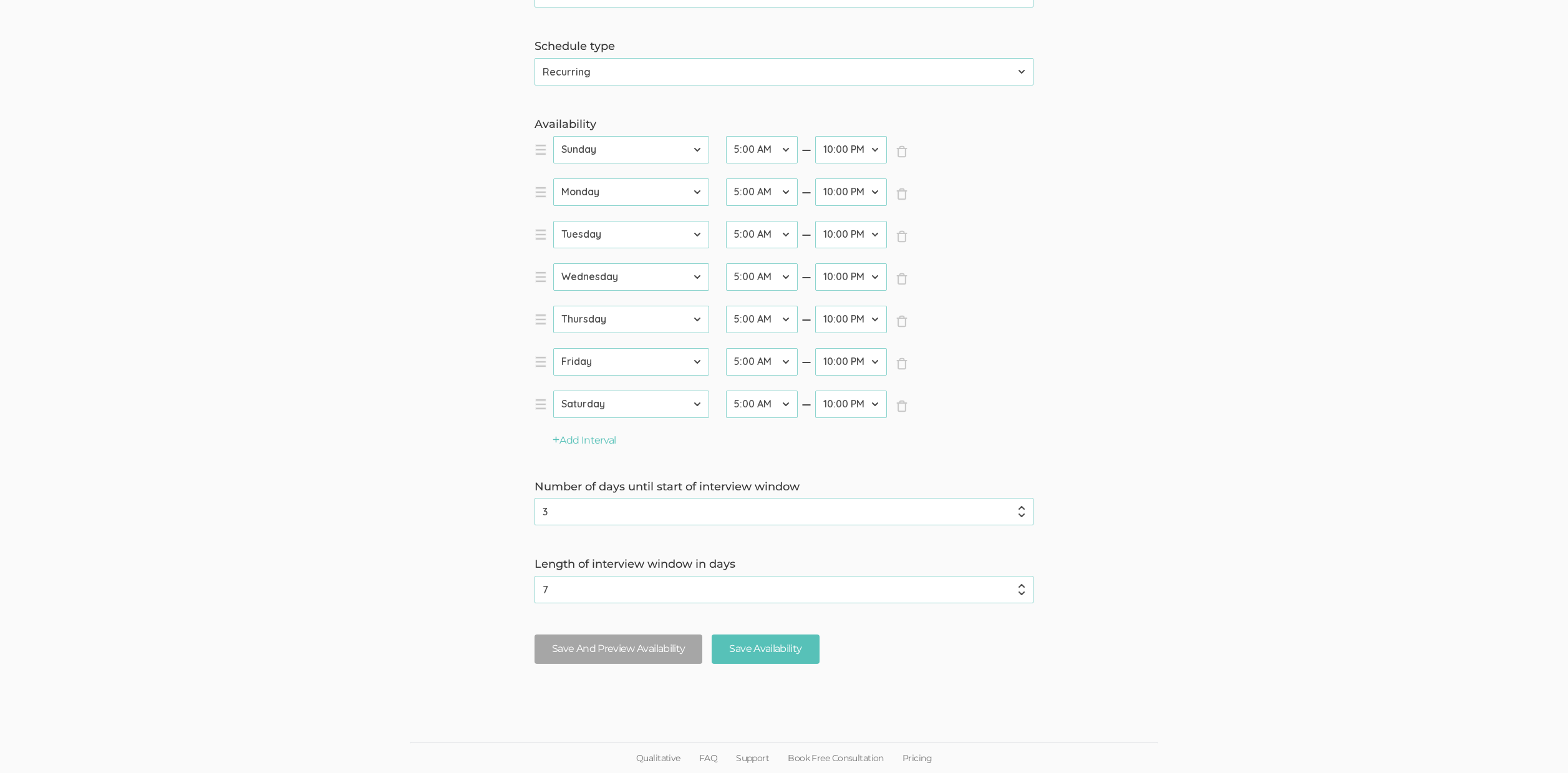
click at [1023, 505] on input "3" at bounding box center [784, 511] width 499 height 28
type input "4"
click at [1023, 505] on input "4" at bounding box center [784, 511] width 499 height 28
drag, startPoint x: 747, startPoint y: 656, endPoint x: 754, endPoint y: 653, distance: 7.6
click at [747, 655] on input "Save Availability" at bounding box center [765, 648] width 107 height 29
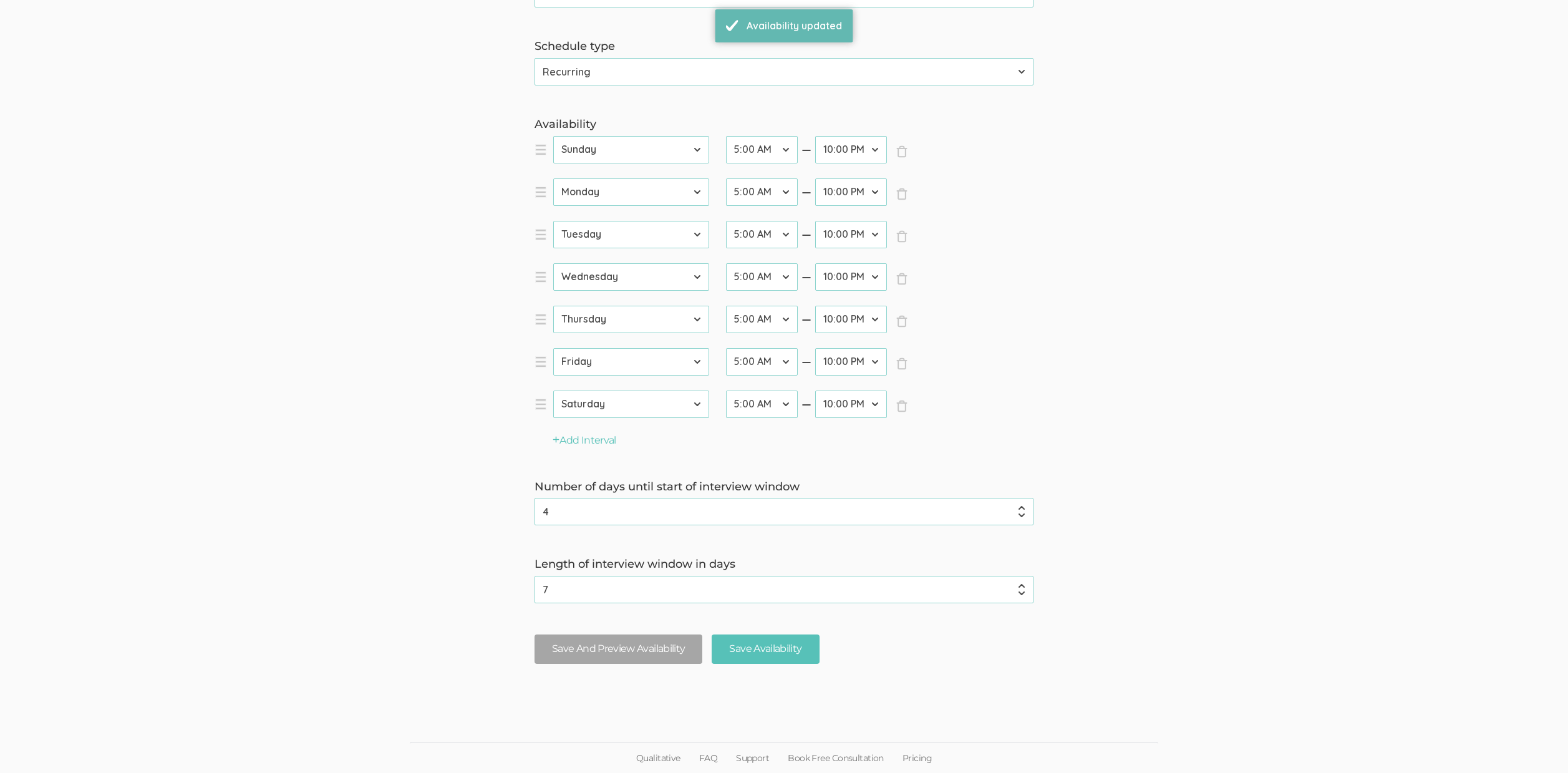
scroll to position [0, 0]
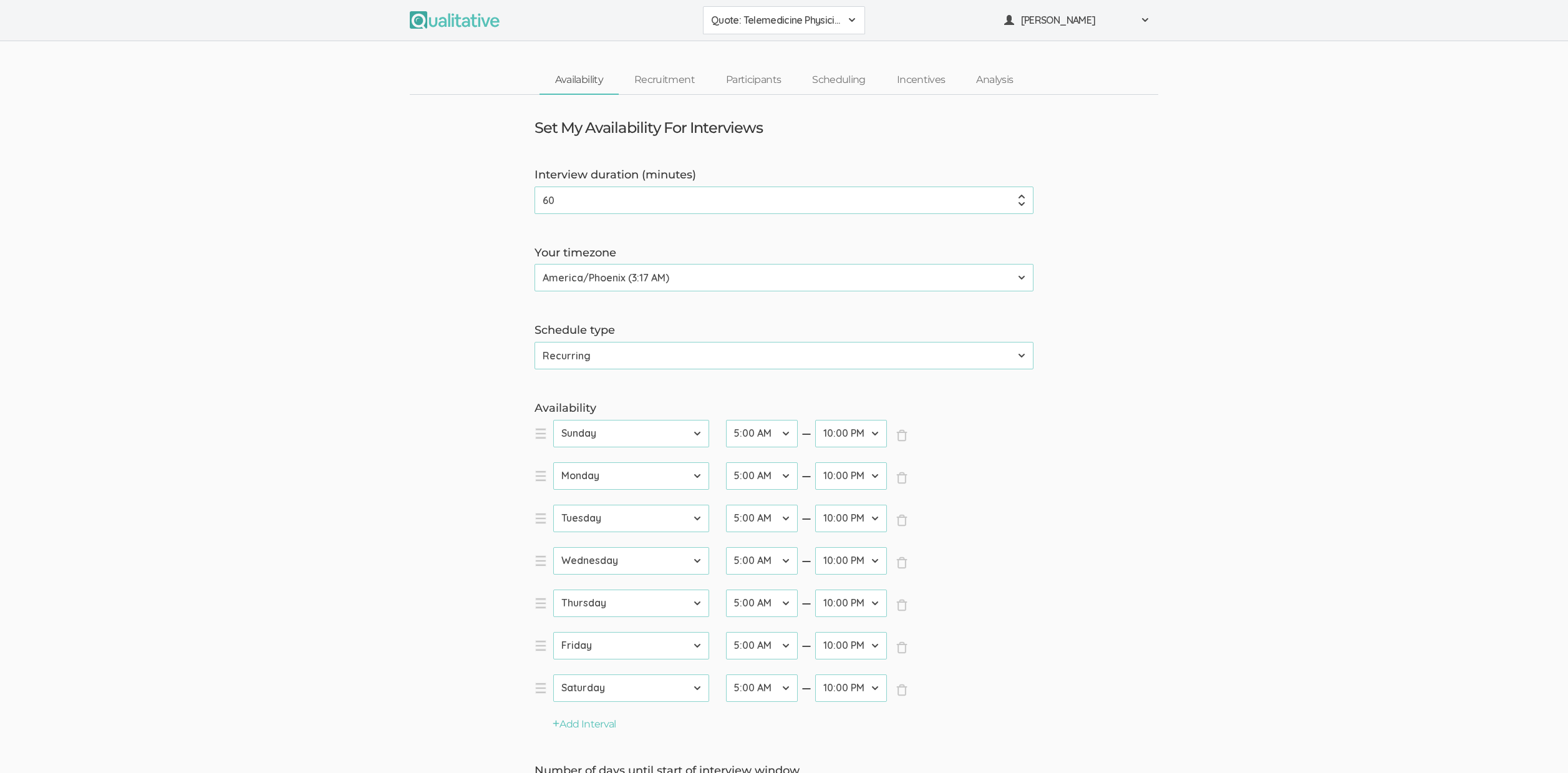
click at [173, 219] on form "Interview duration (minutes) 60 (success) Your timezone Etc/GMT-14 (12:17 AM) P…" at bounding box center [784, 562] width 1568 height 789
click at [239, 505] on form "Interview duration (minutes) 60 (success) Your timezone Etc/GMT-14 (12:17 AM) P…" at bounding box center [784, 562] width 1568 height 789
click at [328, 336] on form "Interview duration (minutes) 60 (success) Your timezone Etc/GMT-14 (12:17 AM) P…" at bounding box center [784, 562] width 1568 height 789
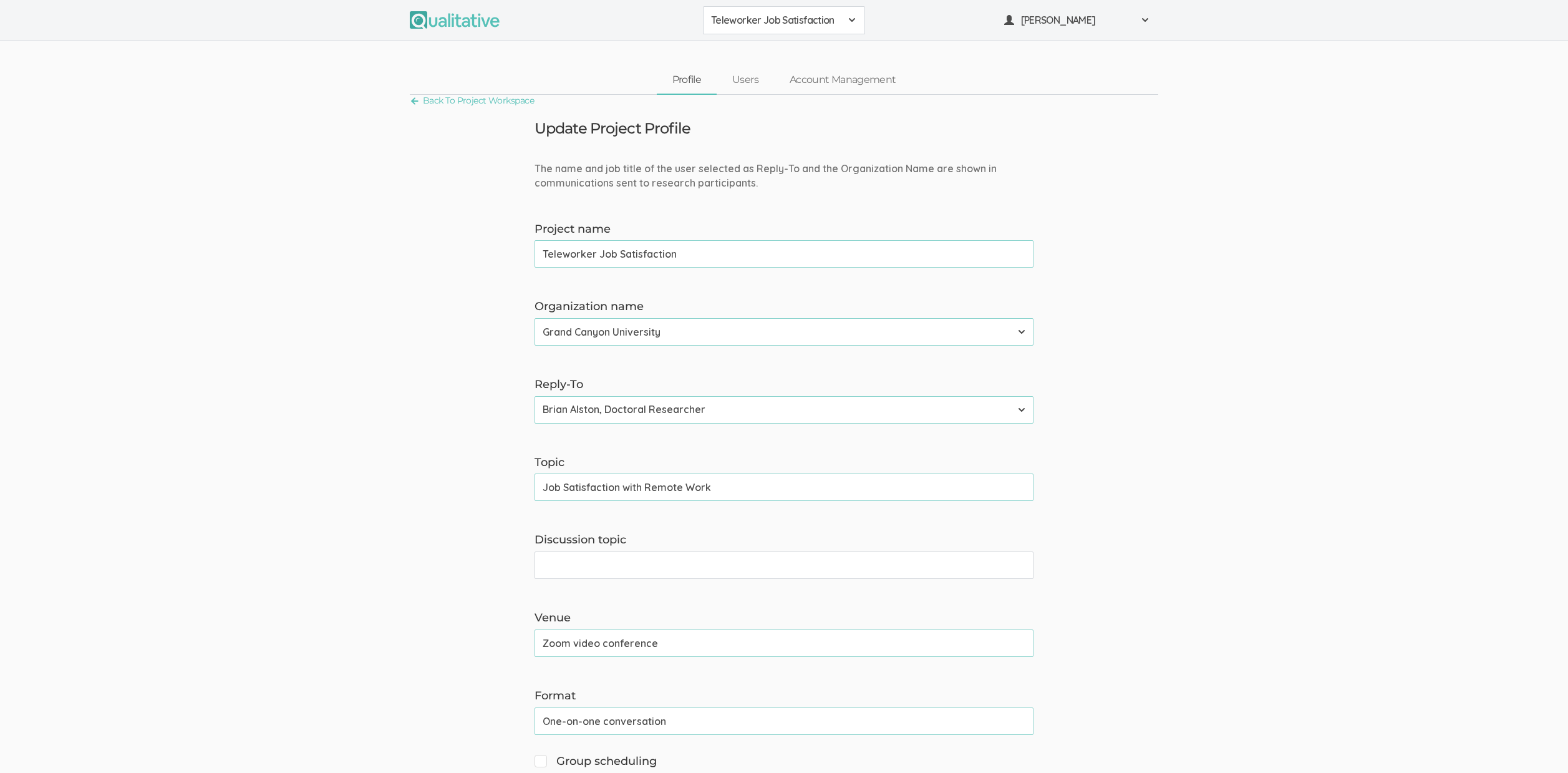
click at [809, 18] on span "Teleworker Job Satisfaction" at bounding box center [776, 20] width 130 height 14
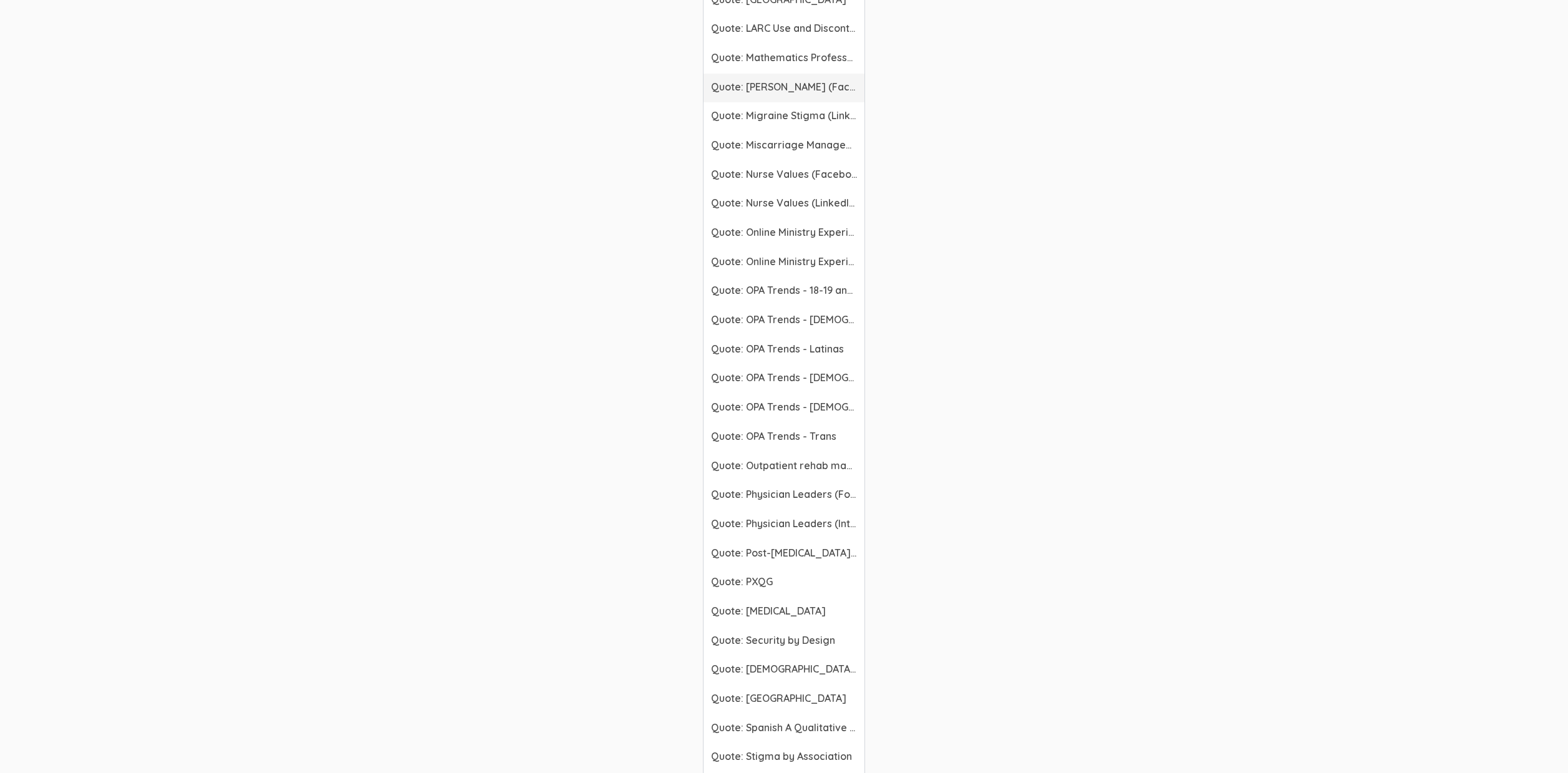
scroll to position [3994, 0]
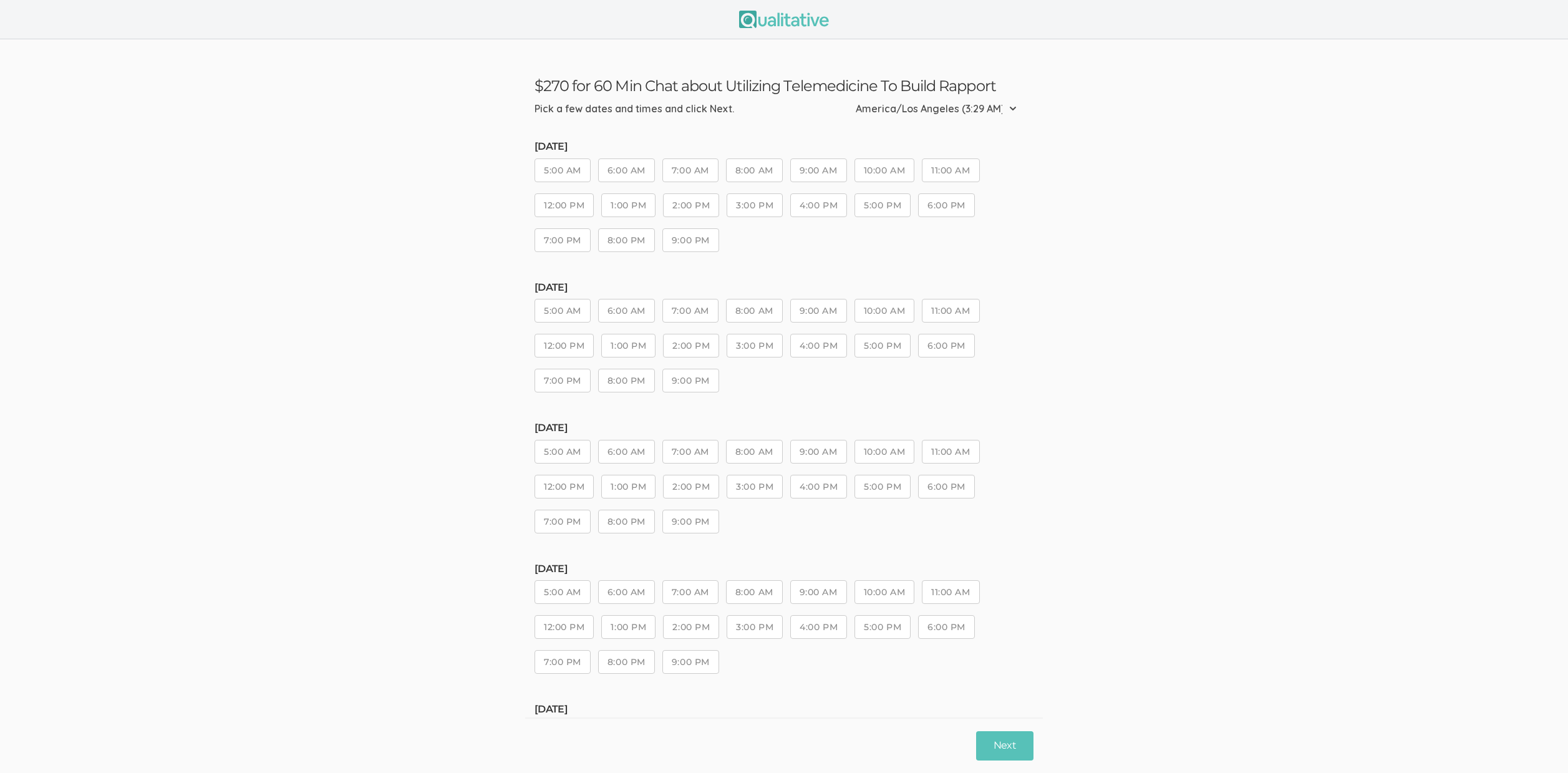
drag, startPoint x: 630, startPoint y: 301, endPoint x: 651, endPoint y: 312, distance: 23.7
click at [632, 301] on button "6:00 AM" at bounding box center [627, 311] width 57 height 24
click at [778, 397] on div "[DATE] 5:00 AM 6:00 AM 7:00 AM 8:00 AM 9:00 AM 10:00 AM 11:00 AM 12:00 PM 1:00 …" at bounding box center [784, 343] width 499 height 123
click at [689, 375] on button "9:00 PM" at bounding box center [691, 381] width 57 height 24
click at [1015, 754] on button "Next" at bounding box center [1005, 745] width 58 height 29
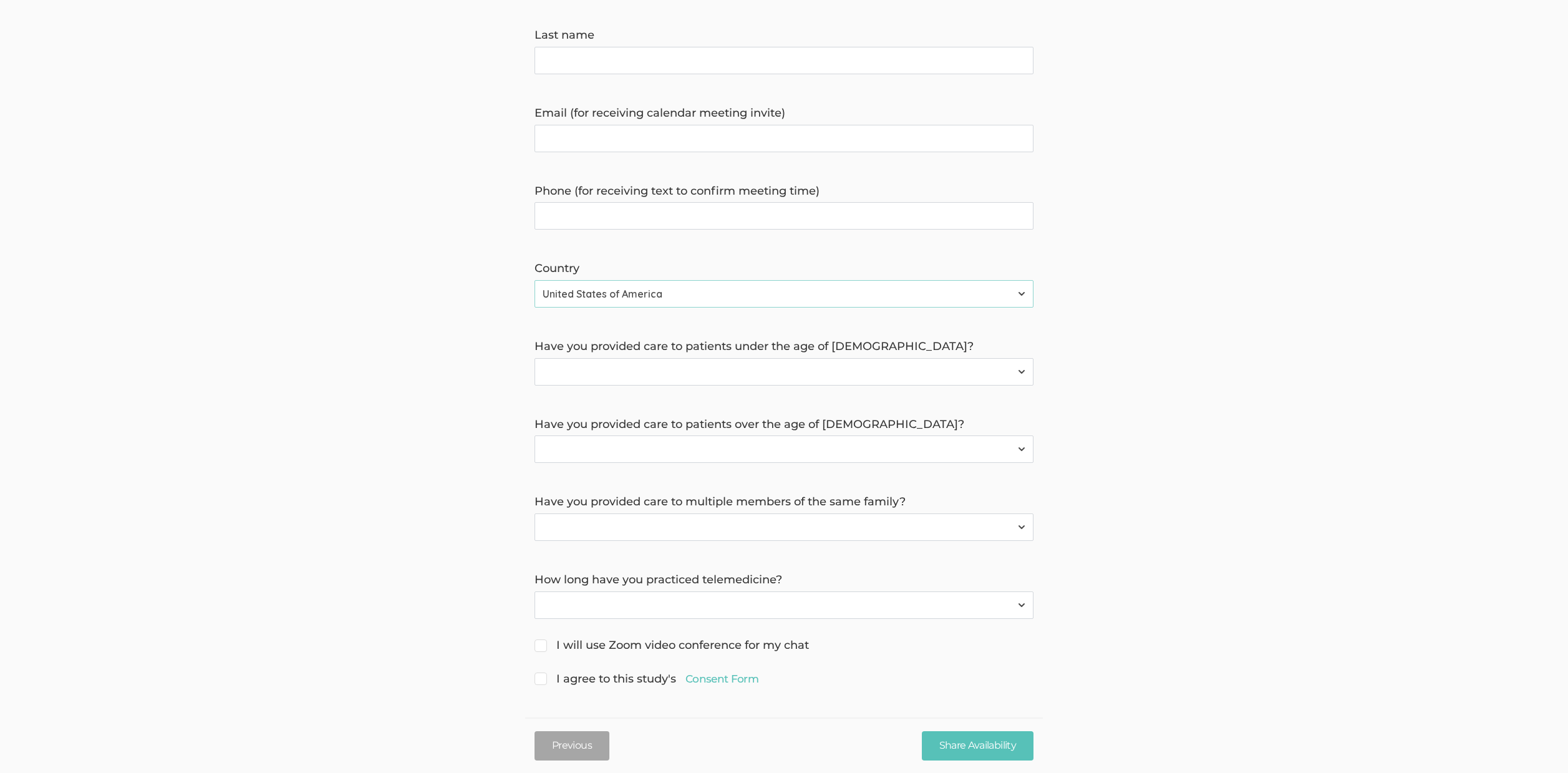
scroll to position [290, 0]
click at [611, 600] on select "Have not practiced telemedicine 1 Year 2 Years 3+ Years" at bounding box center [784, 603] width 499 height 28
click at [732, 676] on link "Consent Form" at bounding box center [722, 676] width 73 height 15
click at [332, 573] on form "Hello, I'm Serah Mukoko, a doctoral researcher from Grand Canyon University. I'…" at bounding box center [784, 261] width 1568 height 850
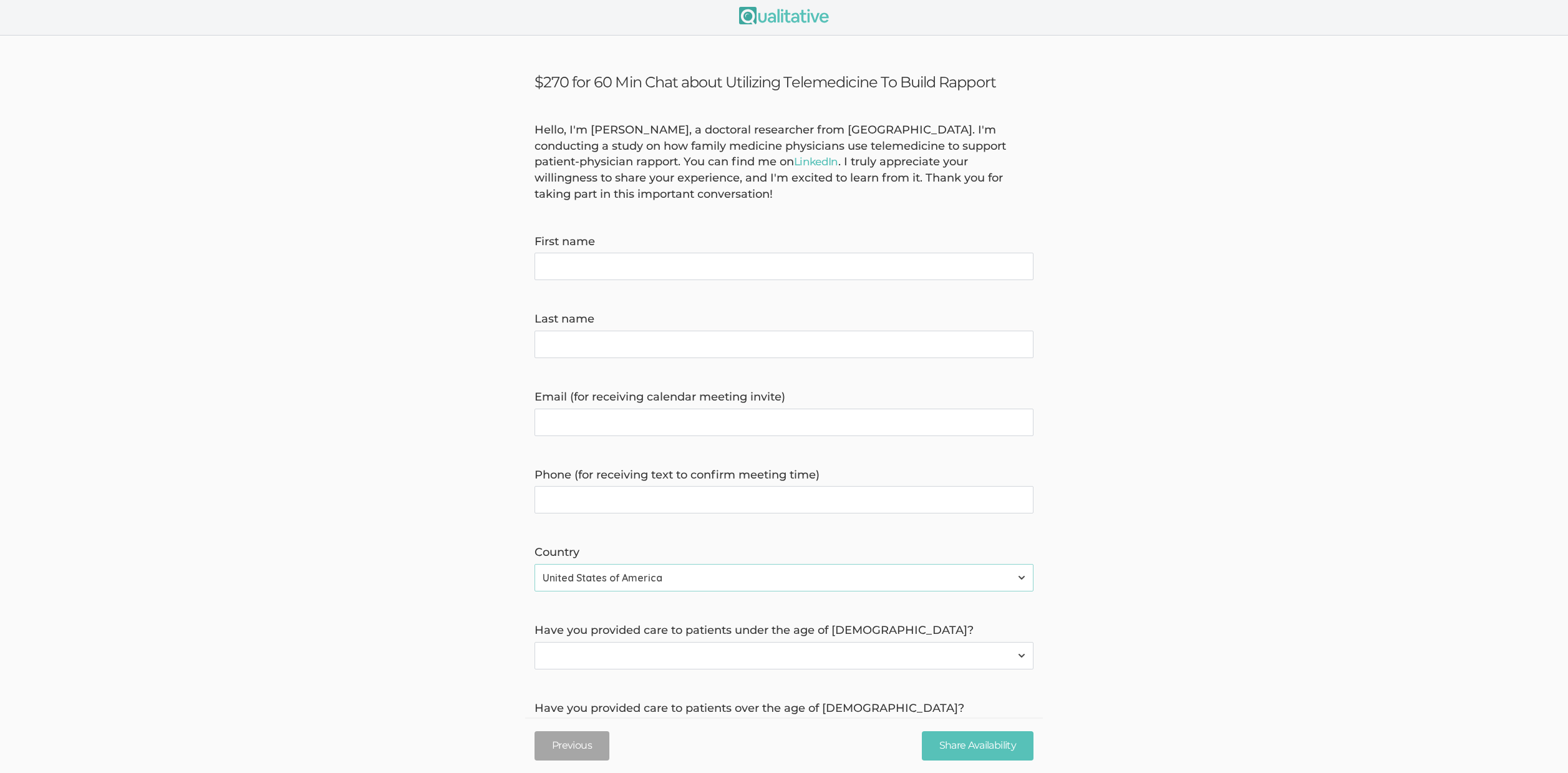
scroll to position [0, 0]
click at [332, 573] on form "Hello, I'm Serah Mukoko, a doctoral researcher from Grand Canyon University. I'…" at bounding box center [784, 551] width 1568 height 850
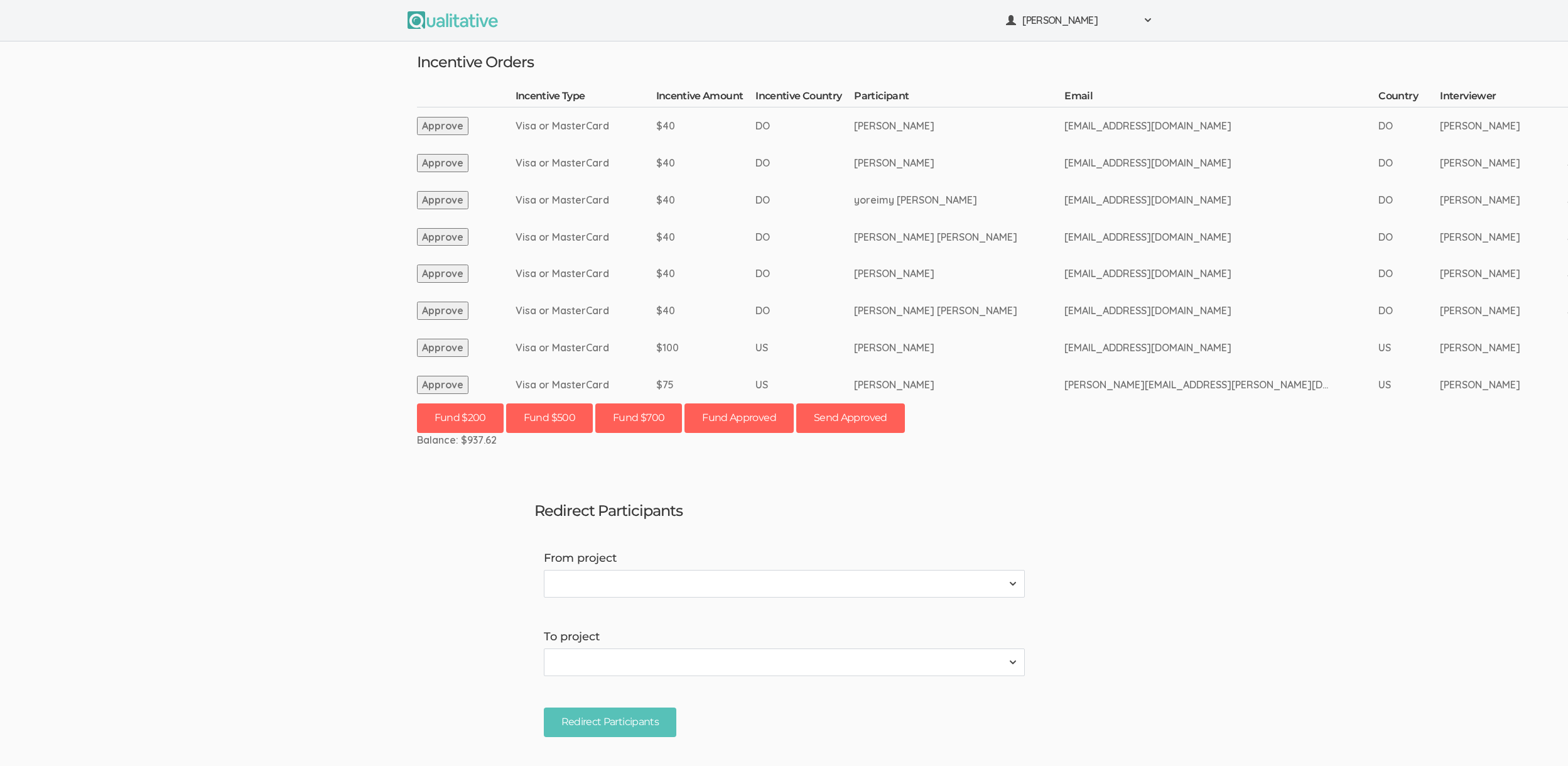
click at [96, 449] on ui-view "[PERSON_NAME] Project Workspace Profile Organization Settings" at bounding box center [784, 383] width 1568 height 766
click at [233, 420] on ui-view "[PERSON_NAME] Project Workspace Profile Organization Settings" at bounding box center [784, 383] width 1568 height 766
